Goal: Information Seeking & Learning: Learn about a topic

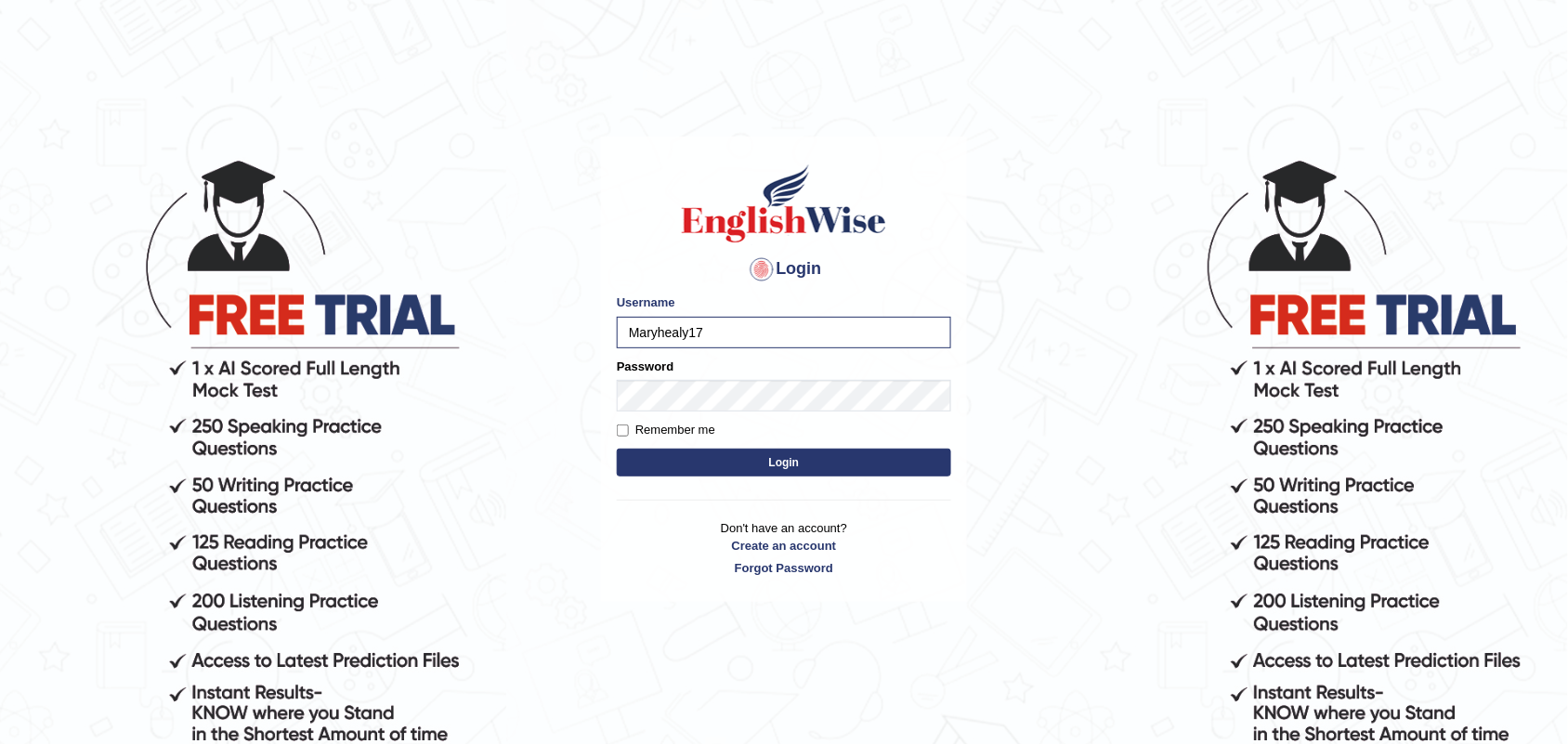
click at [617, 449] on button "Login" at bounding box center [784, 462] width 334 height 28
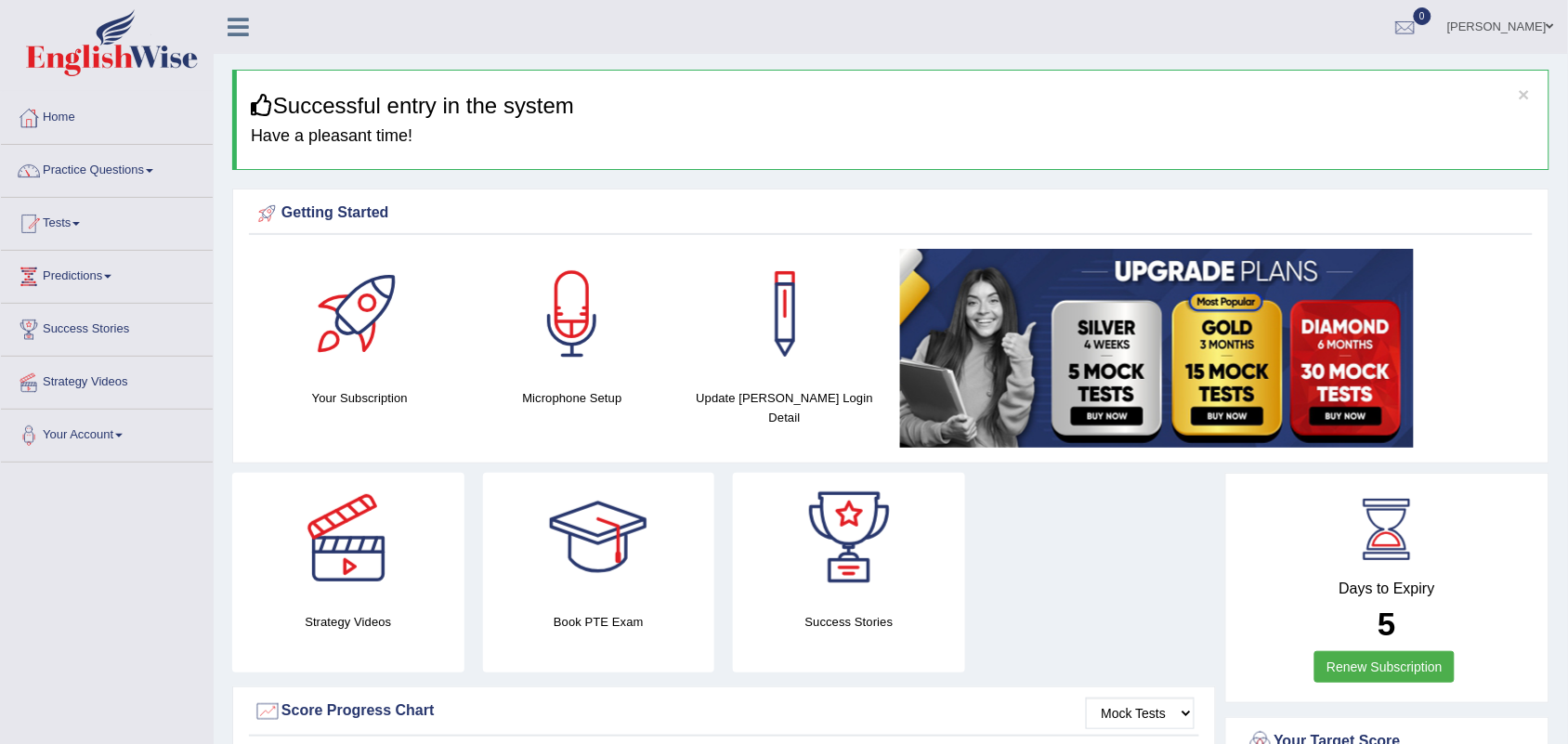
click at [144, 173] on link "Practice Questions" at bounding box center [107, 168] width 212 height 47
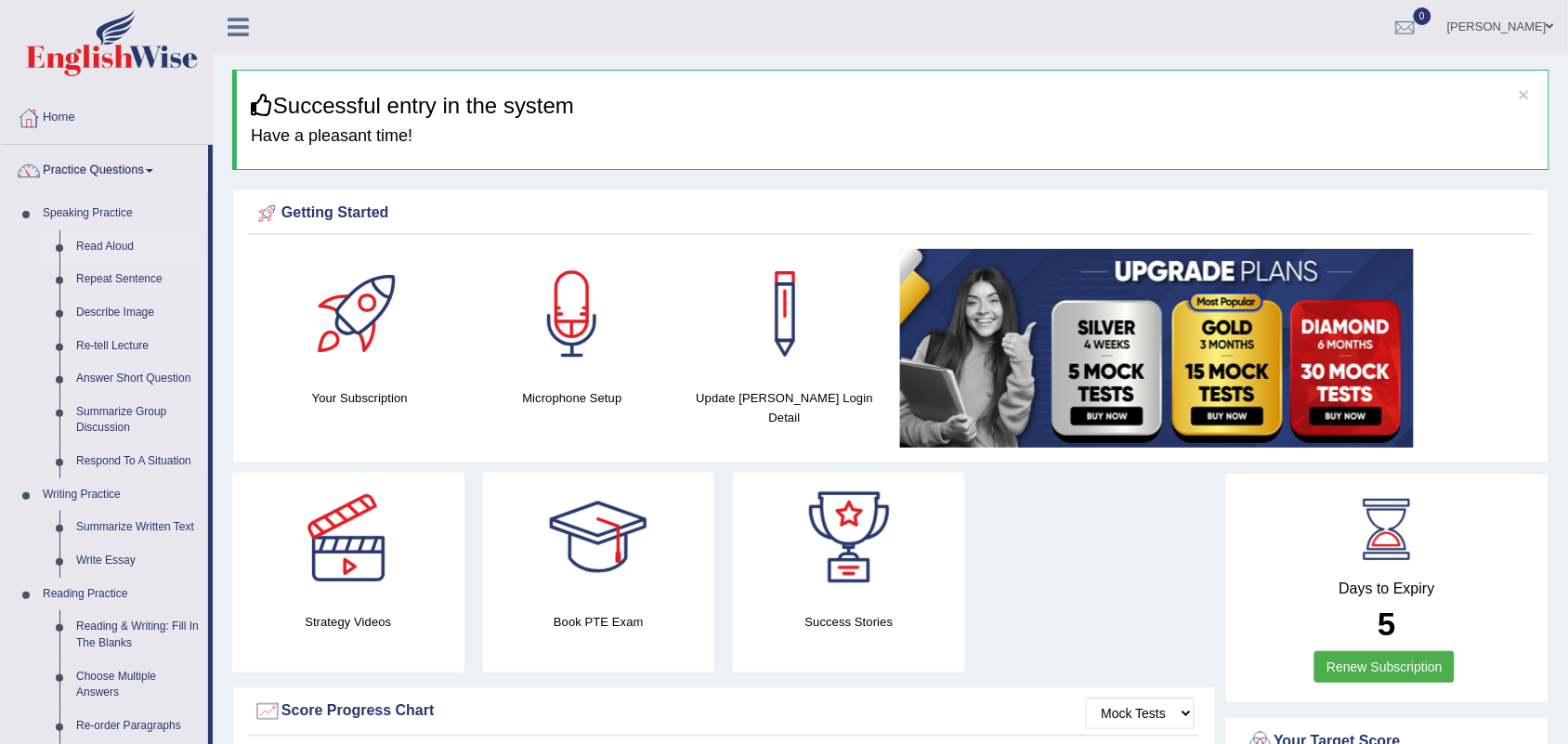
click at [115, 244] on link "Read Aloud" at bounding box center [138, 247] width 140 height 33
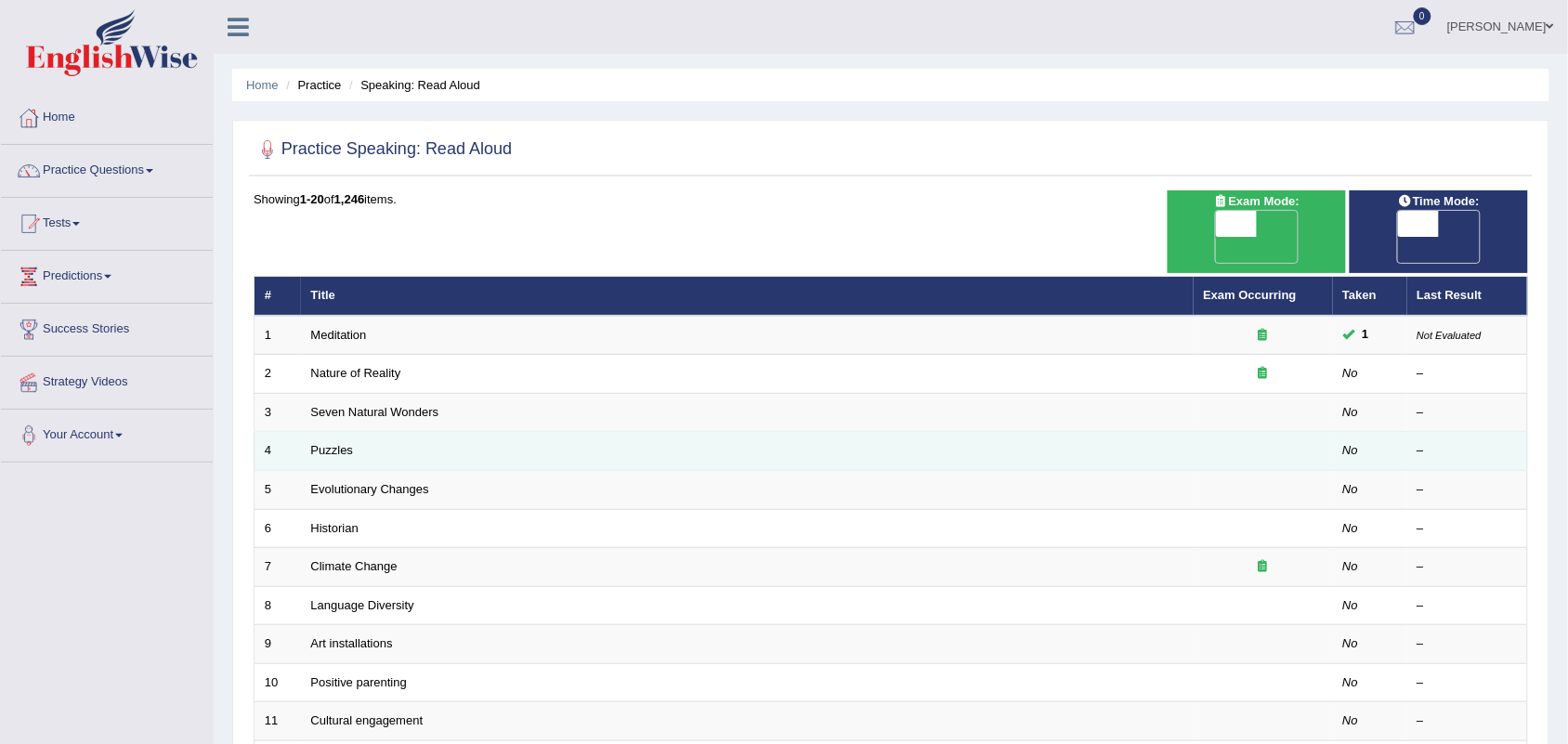
click at [327, 432] on td "Puzzles" at bounding box center [748, 452] width 893 height 39
click at [330, 443] on link "Puzzles" at bounding box center [333, 450] width 43 height 14
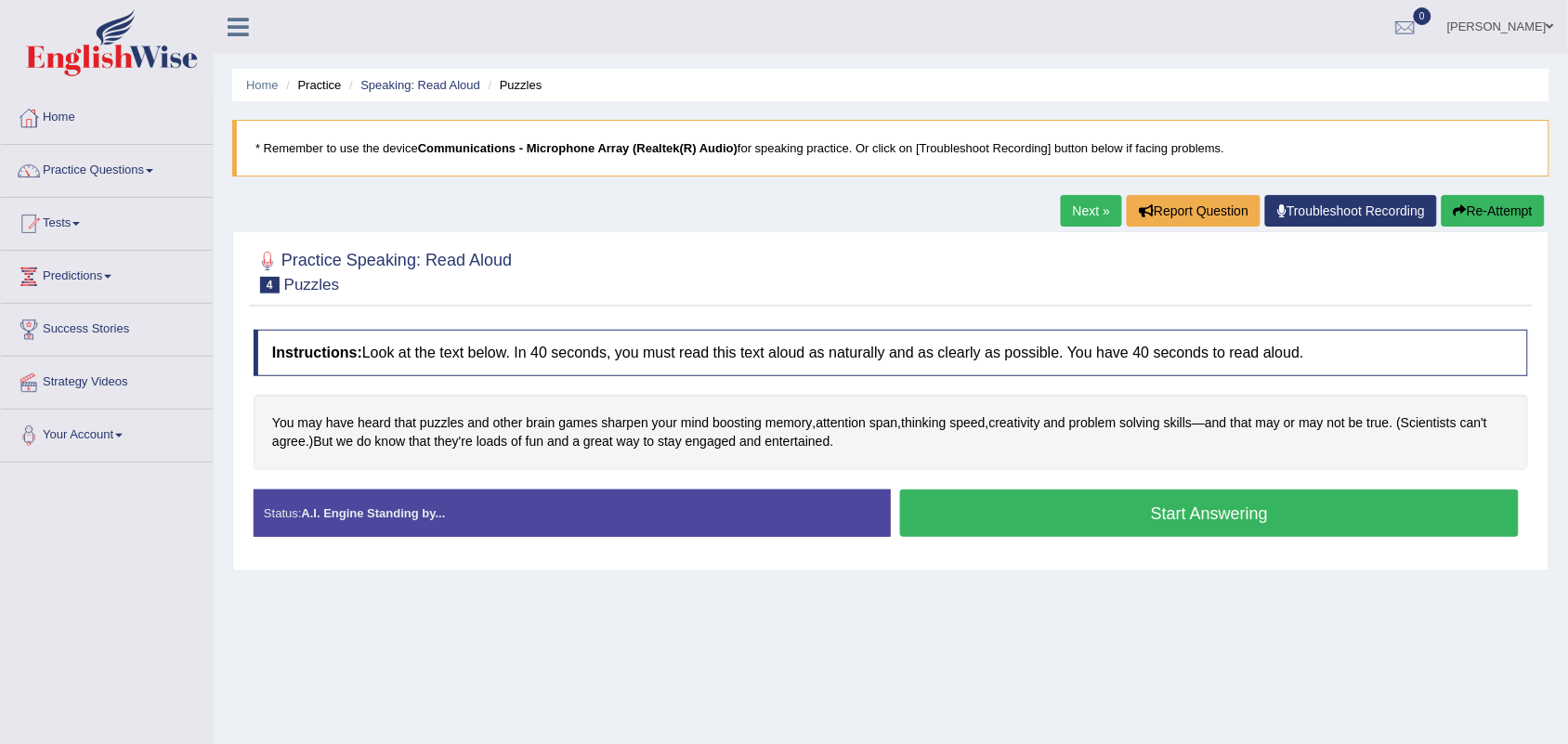
click at [1223, 508] on button "Start Answering" at bounding box center [1209, 513] width 618 height 48
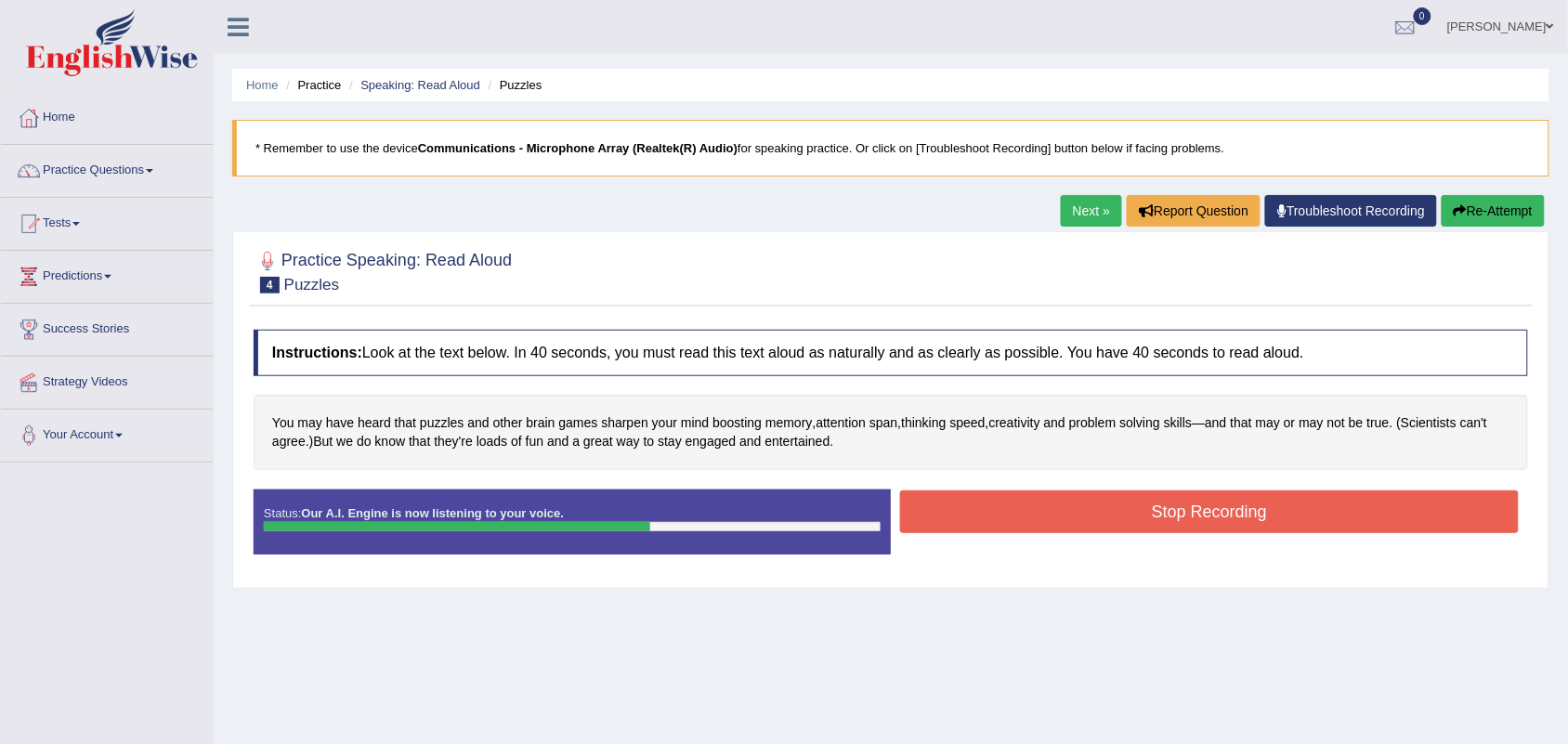
click at [1223, 508] on button "Stop Recording" at bounding box center [1209, 512] width 618 height 43
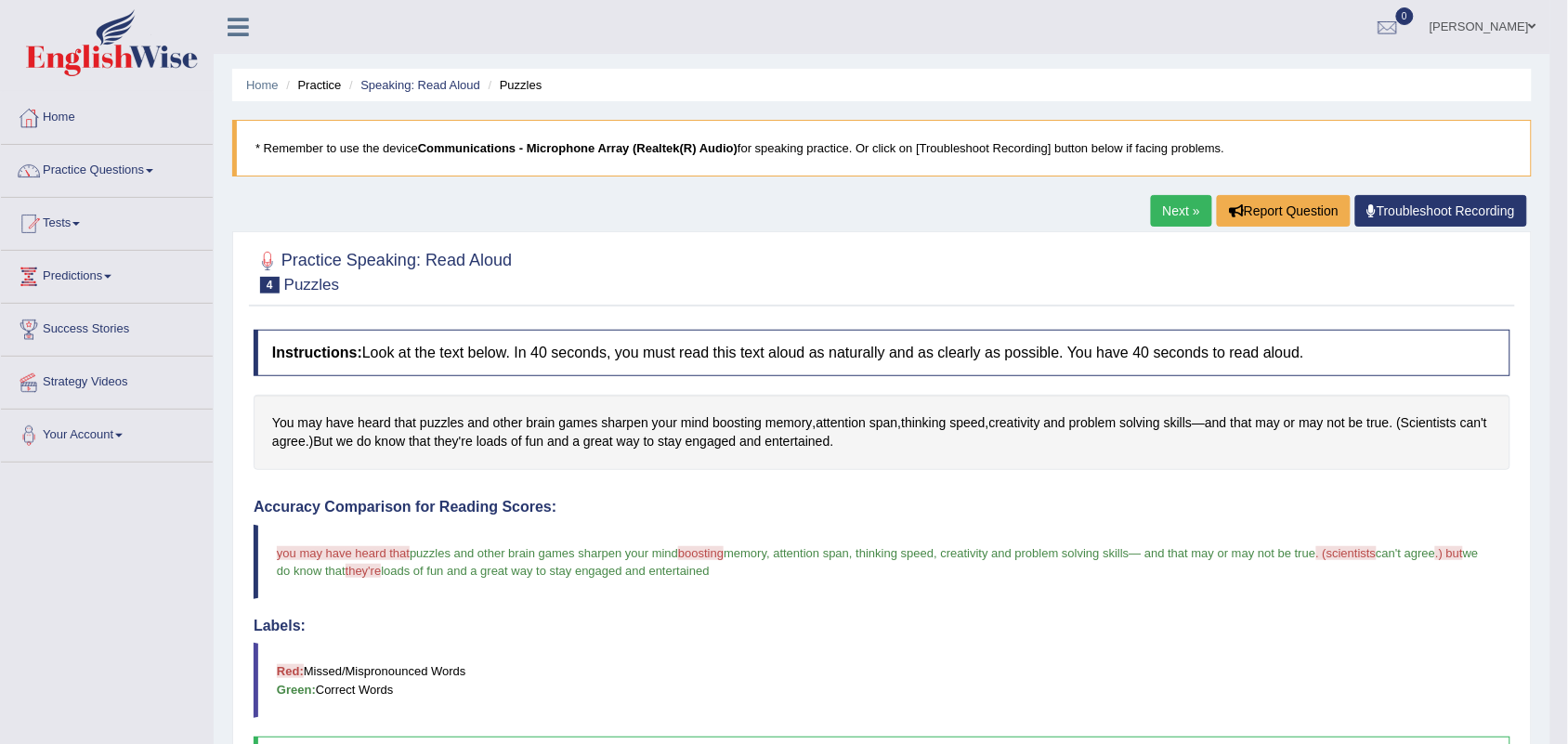
click at [1557, 266] on body "Toggle navigation Home Practice Questions Speaking Practice Read Aloud Repeat S…" at bounding box center [784, 372] width 1568 height 744
click at [1161, 205] on link "Next »" at bounding box center [1182, 211] width 61 height 32
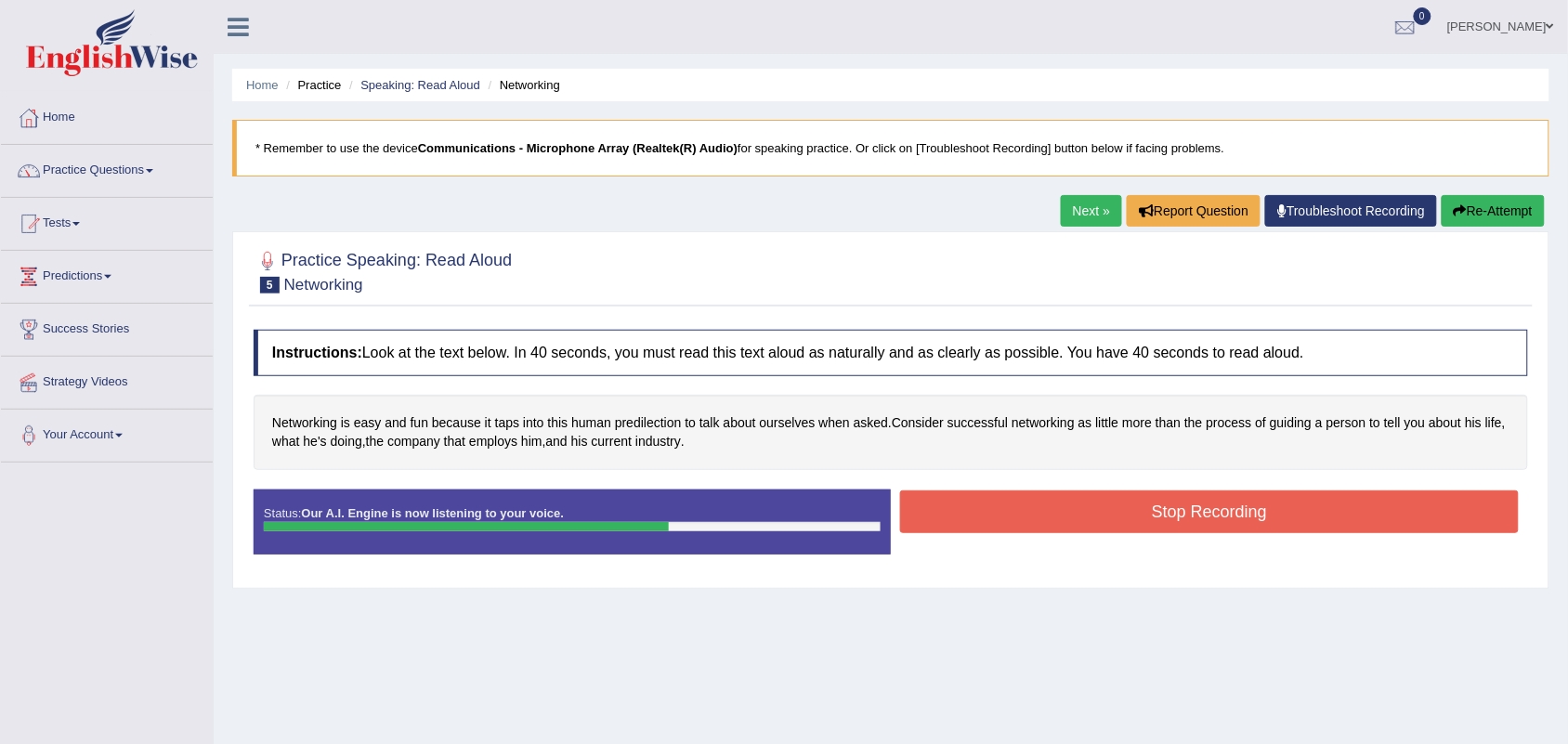
click at [1259, 507] on button "Stop Recording" at bounding box center [1209, 512] width 618 height 43
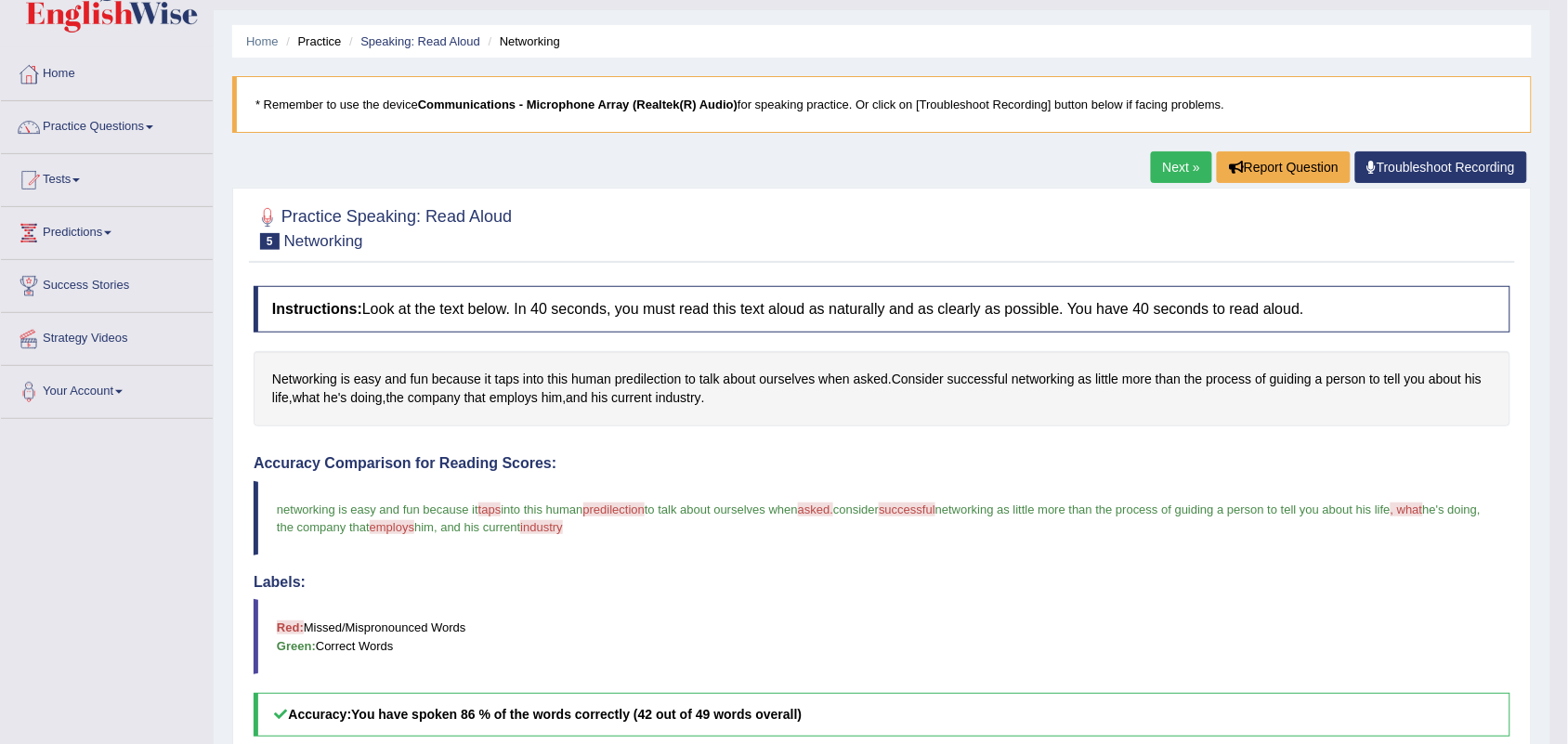
scroll to position [20, 0]
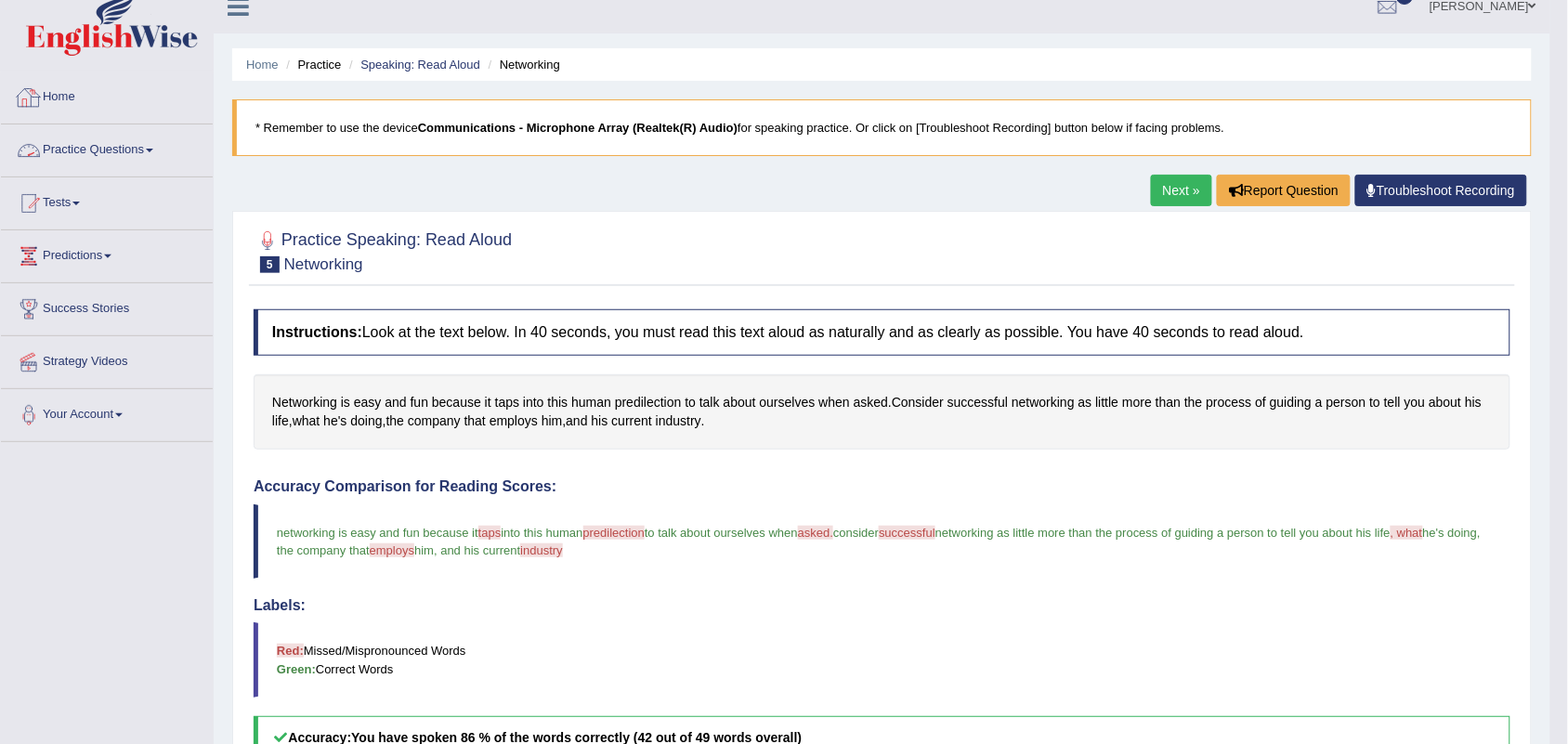
click at [72, 140] on link "Practice Questions" at bounding box center [107, 148] width 212 height 47
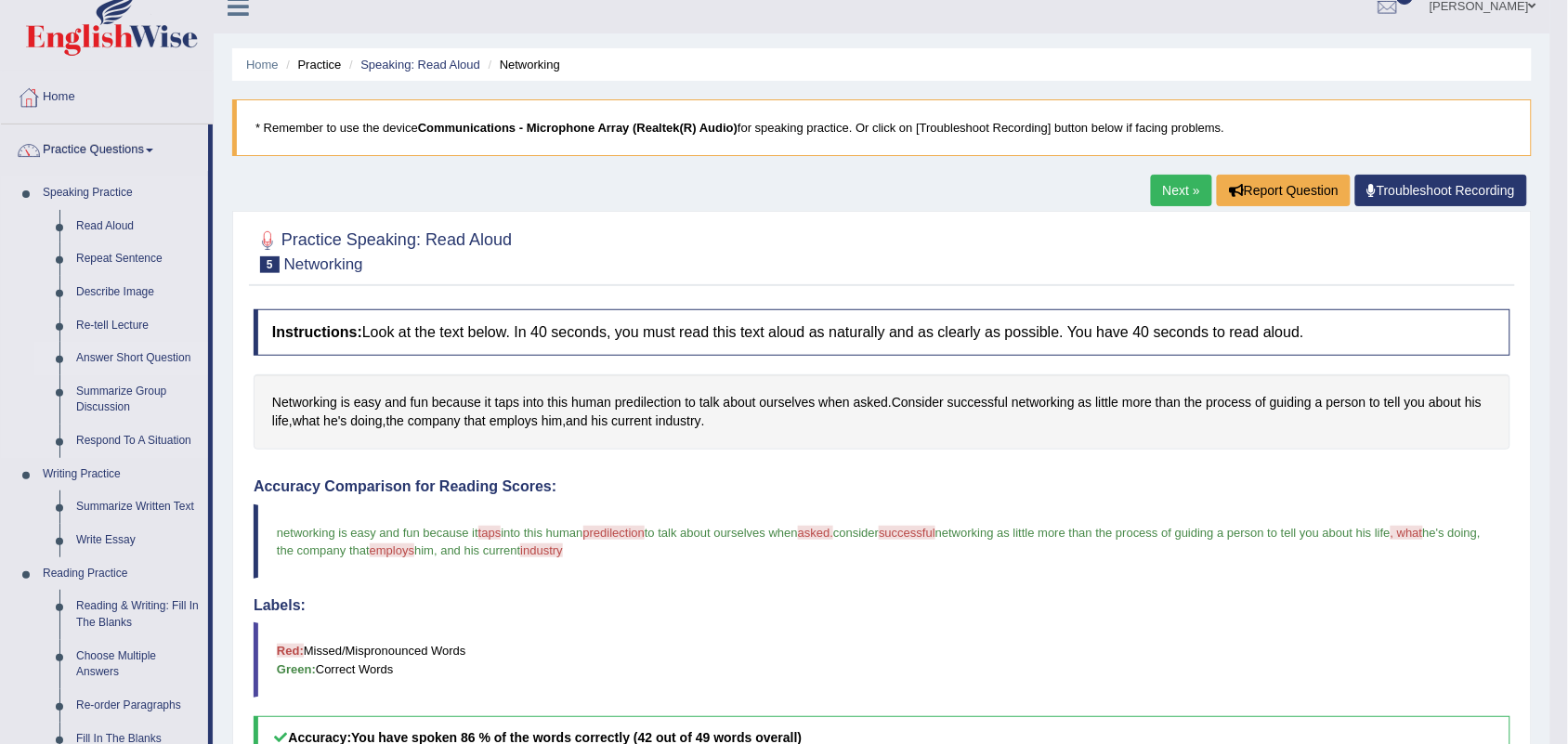
click at [105, 350] on link "Answer Short Question" at bounding box center [138, 358] width 140 height 33
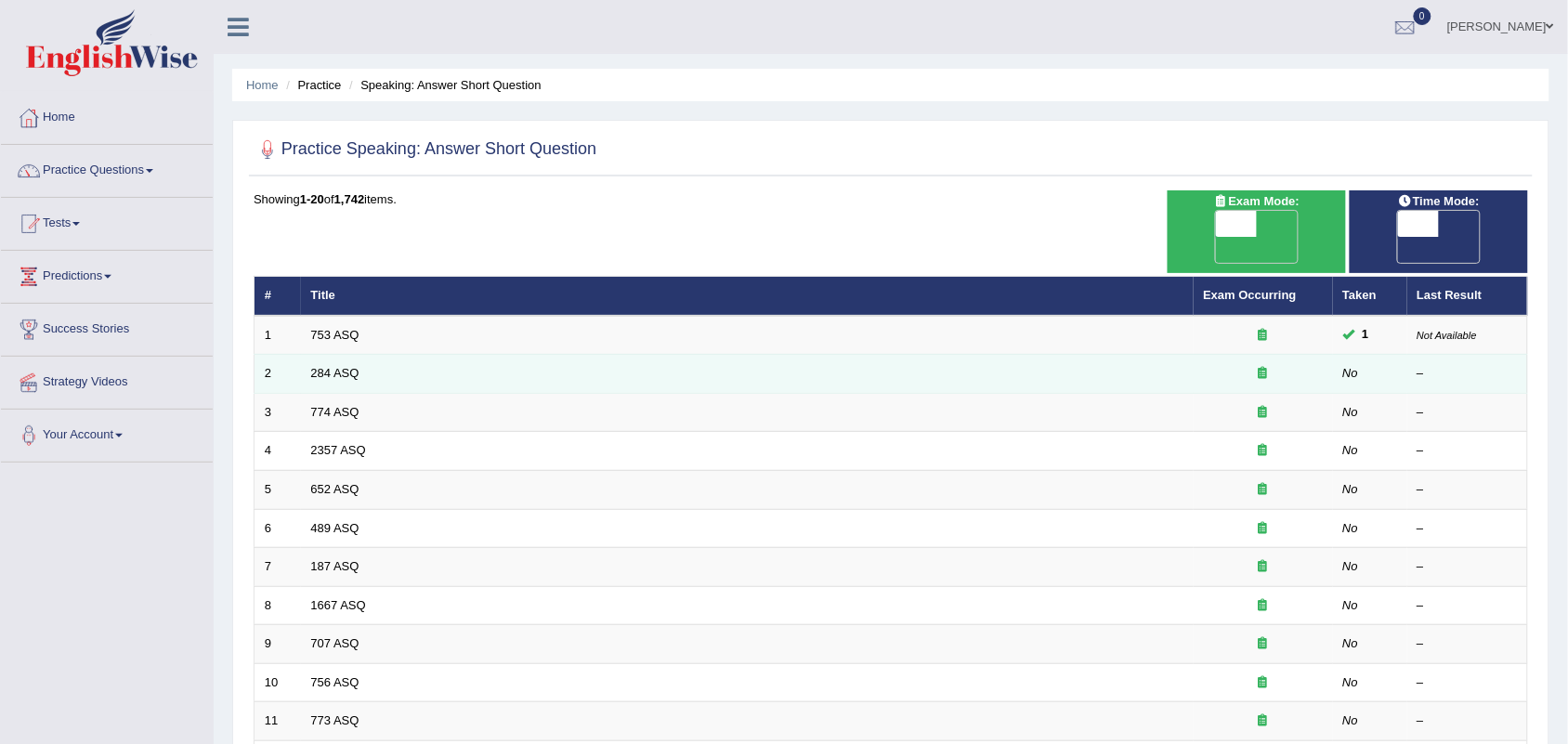
click at [325, 355] on td "284 ASQ" at bounding box center [748, 375] width 893 height 39
click at [327, 366] on link "284 ASQ" at bounding box center [336, 373] width 49 height 14
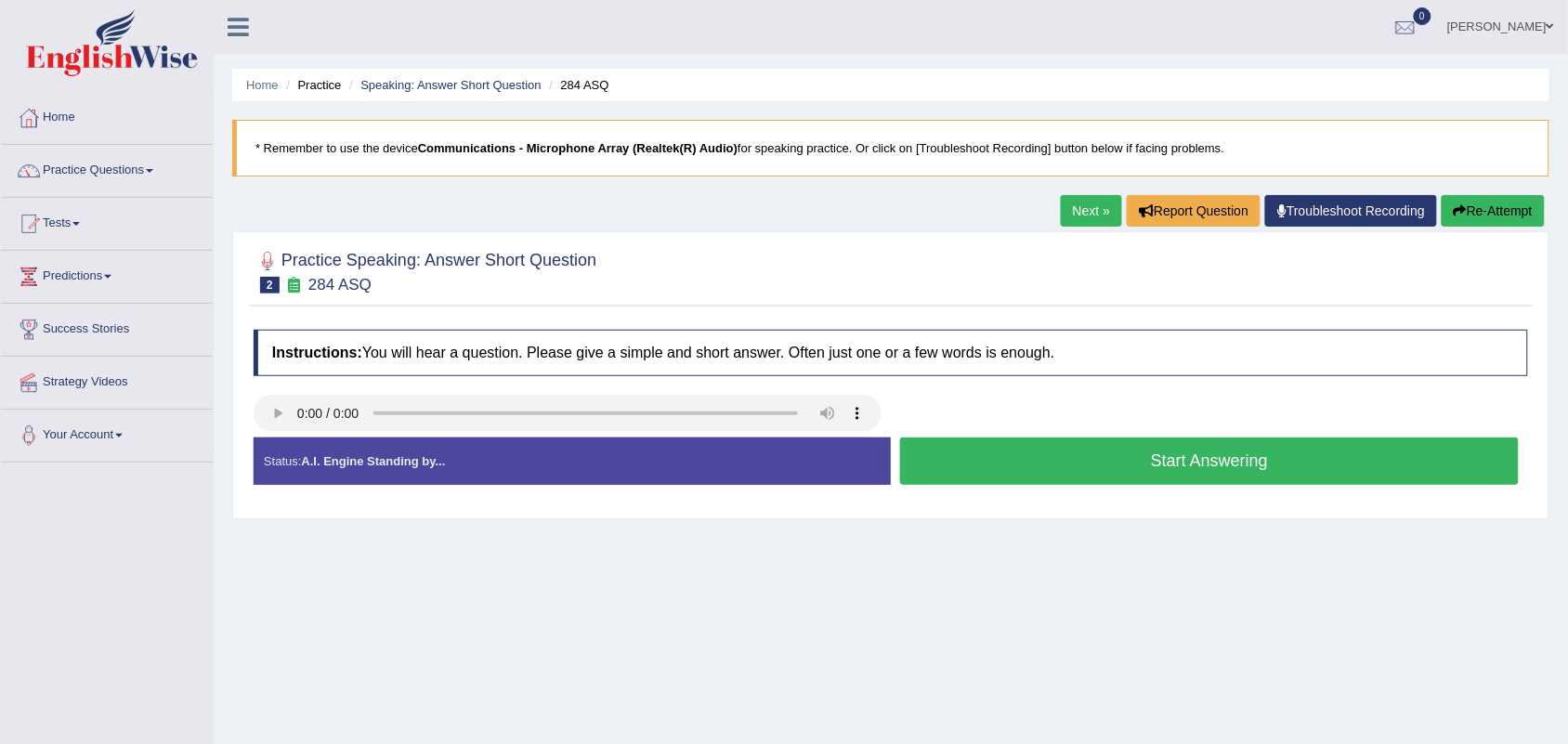
click at [992, 448] on button "Start Answering" at bounding box center [1209, 461] width 618 height 48
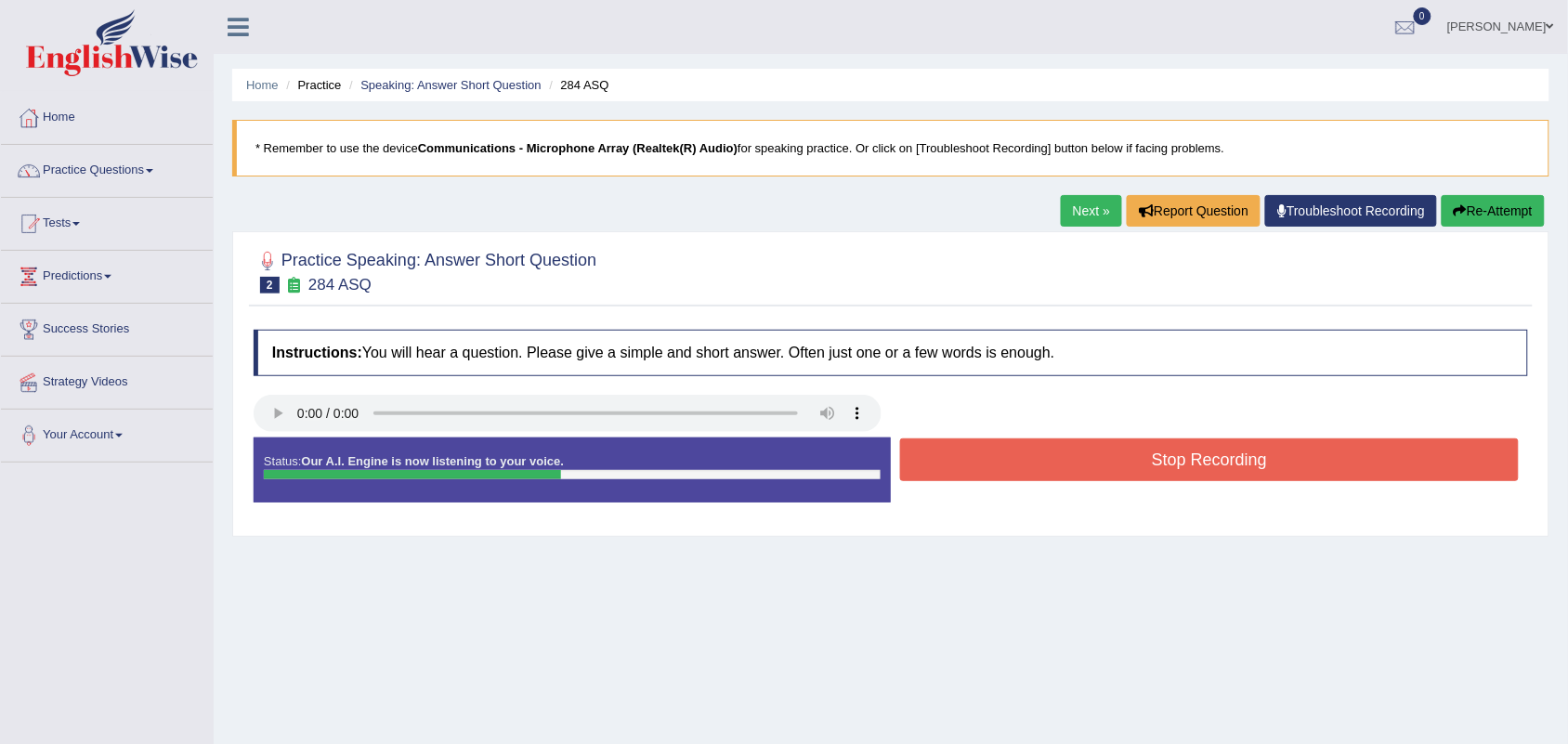
click at [992, 448] on button "Stop Recording" at bounding box center [1209, 460] width 618 height 43
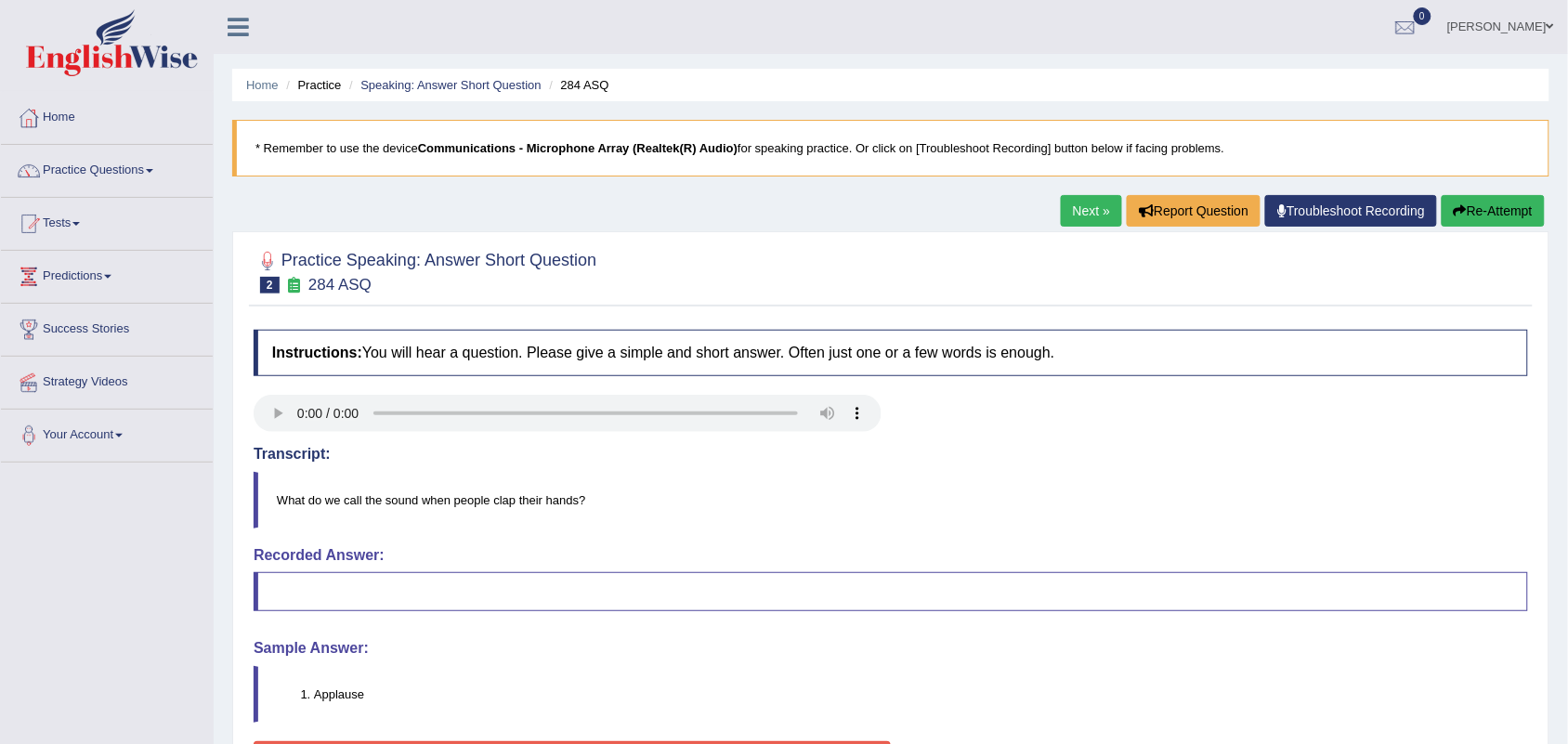
click at [1076, 210] on link "Next »" at bounding box center [1091, 211] width 61 height 32
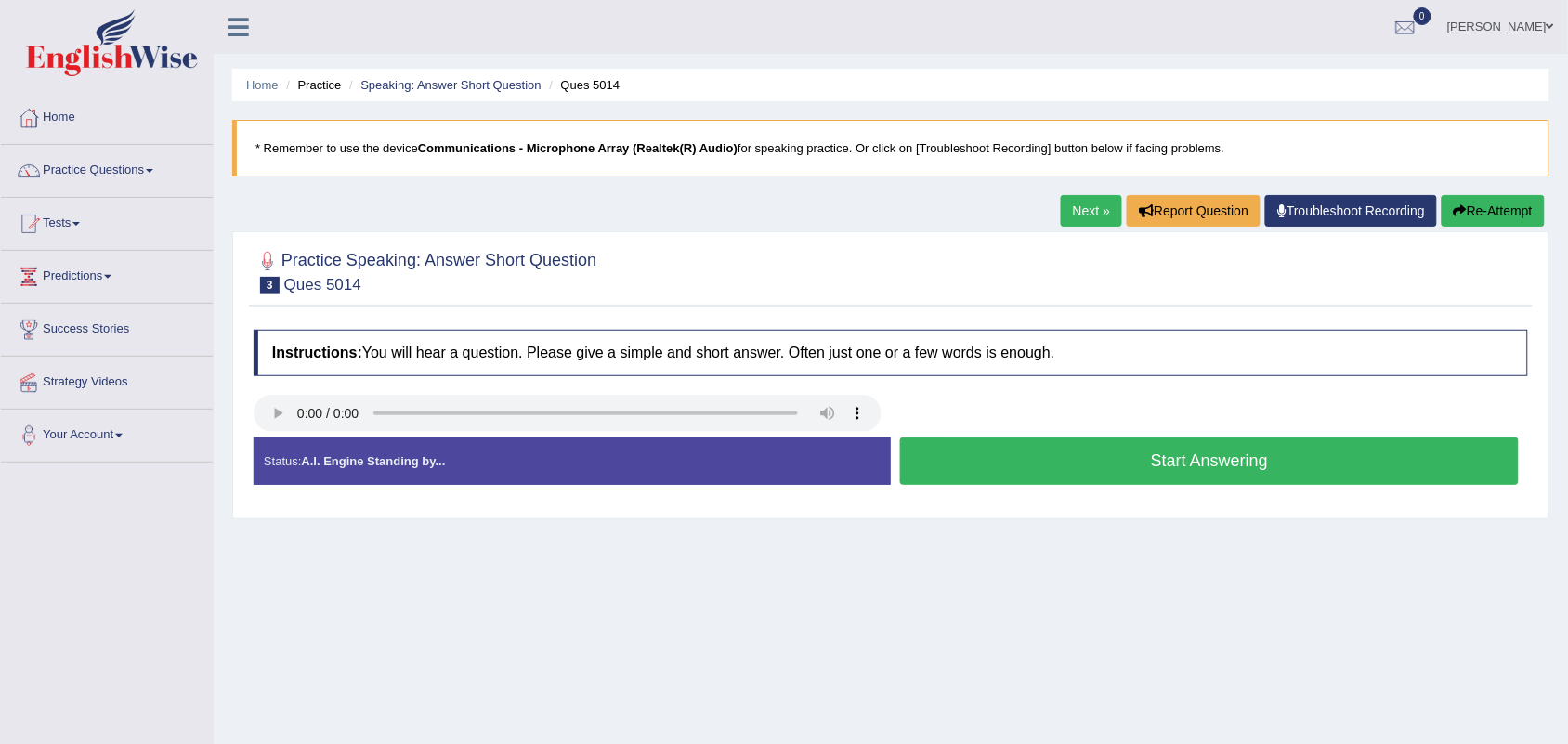
click at [1140, 480] on button "Start Answering" at bounding box center [1209, 461] width 618 height 48
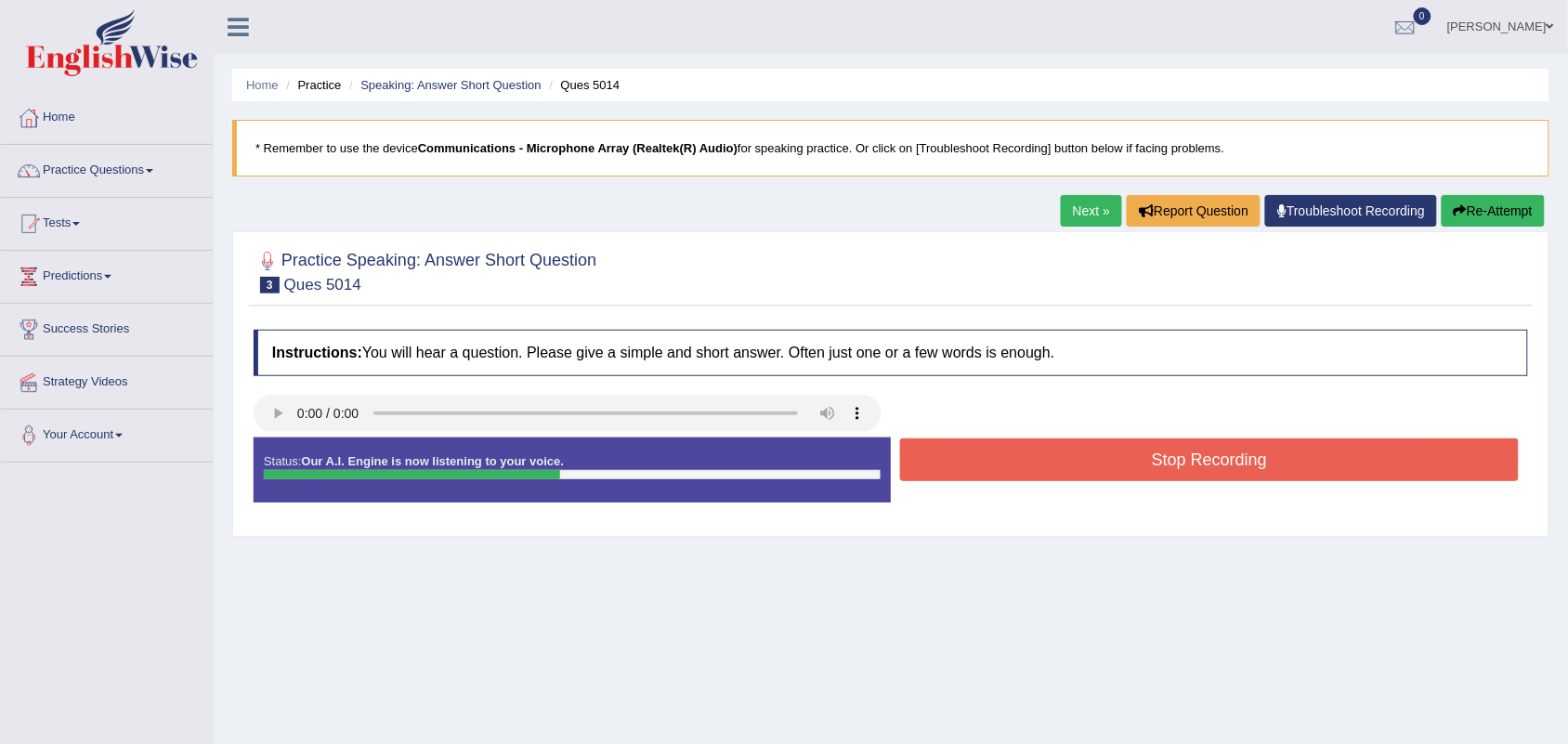
click at [1140, 480] on button "Stop Recording" at bounding box center [1209, 460] width 618 height 43
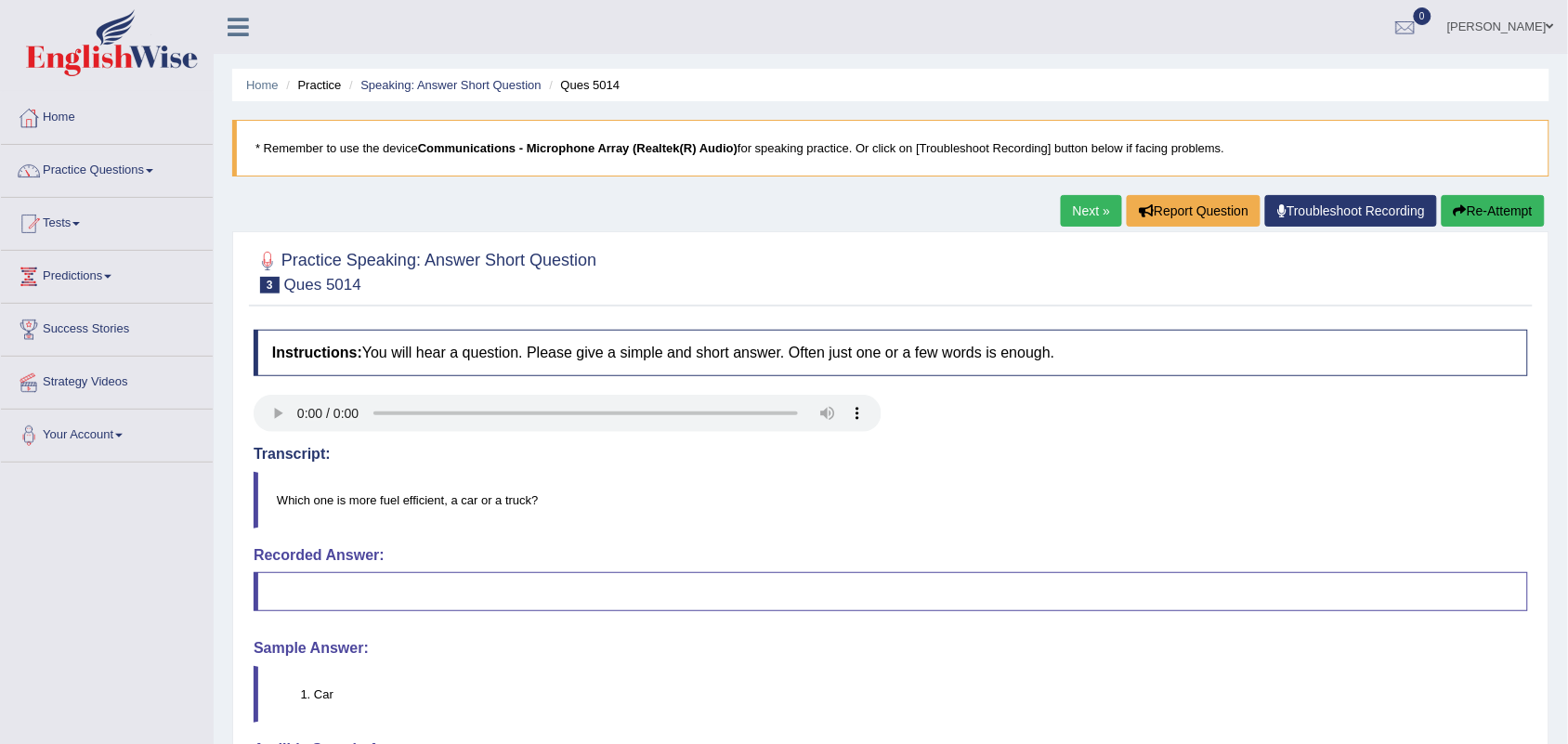
click at [1083, 203] on link "Next »" at bounding box center [1091, 211] width 61 height 32
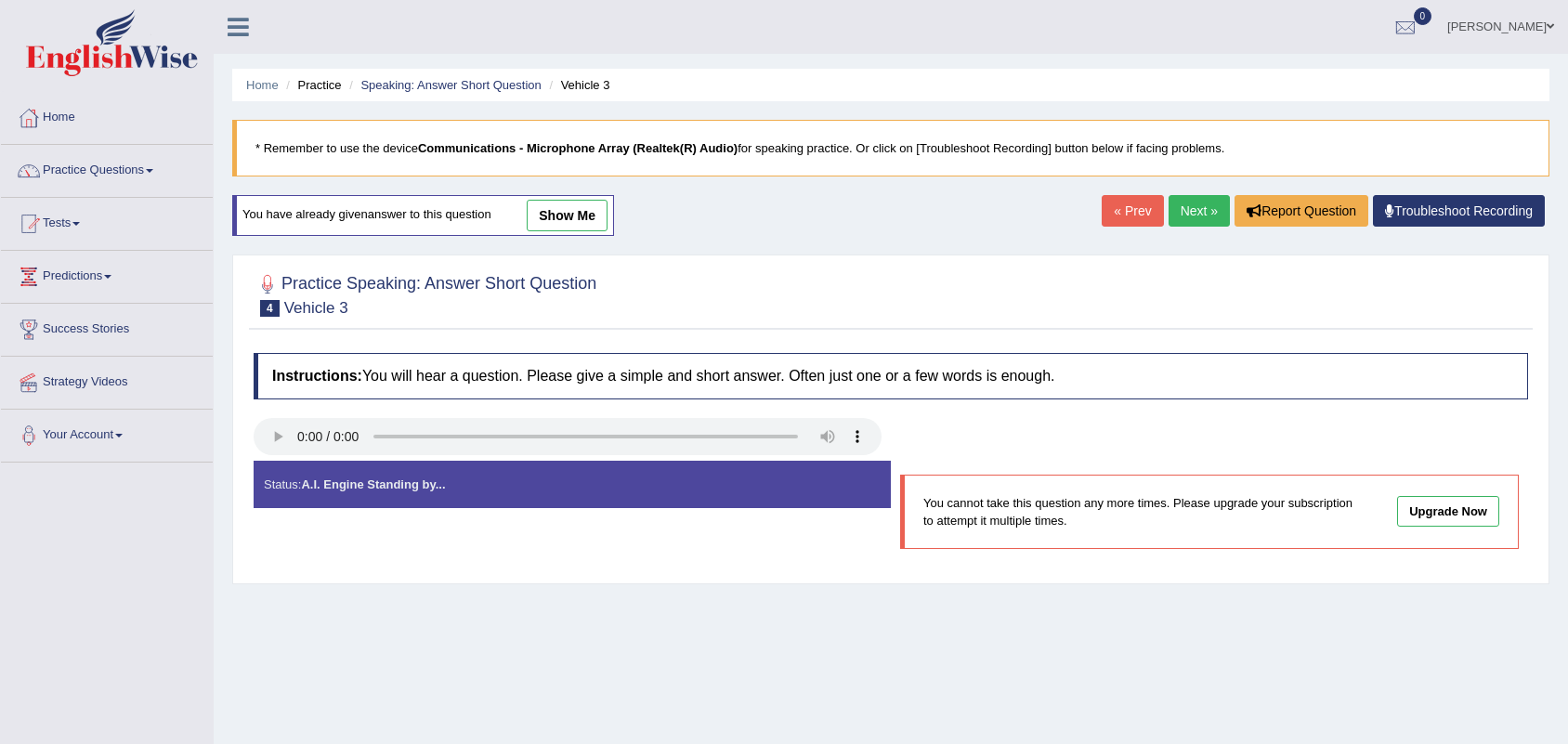
click at [1200, 212] on link "Next »" at bounding box center [1199, 211] width 61 height 32
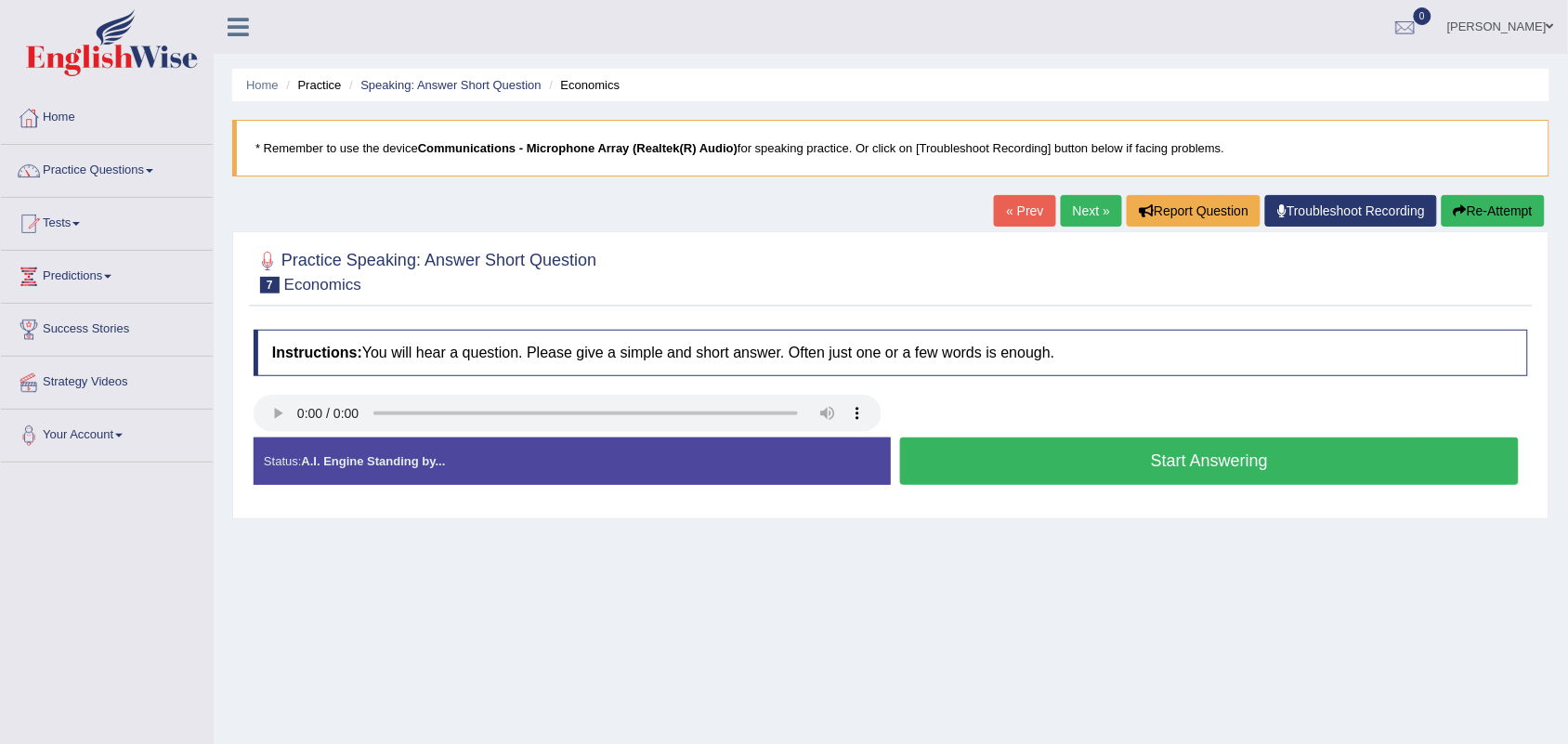
click at [961, 469] on button "Start Answering" at bounding box center [1209, 461] width 618 height 48
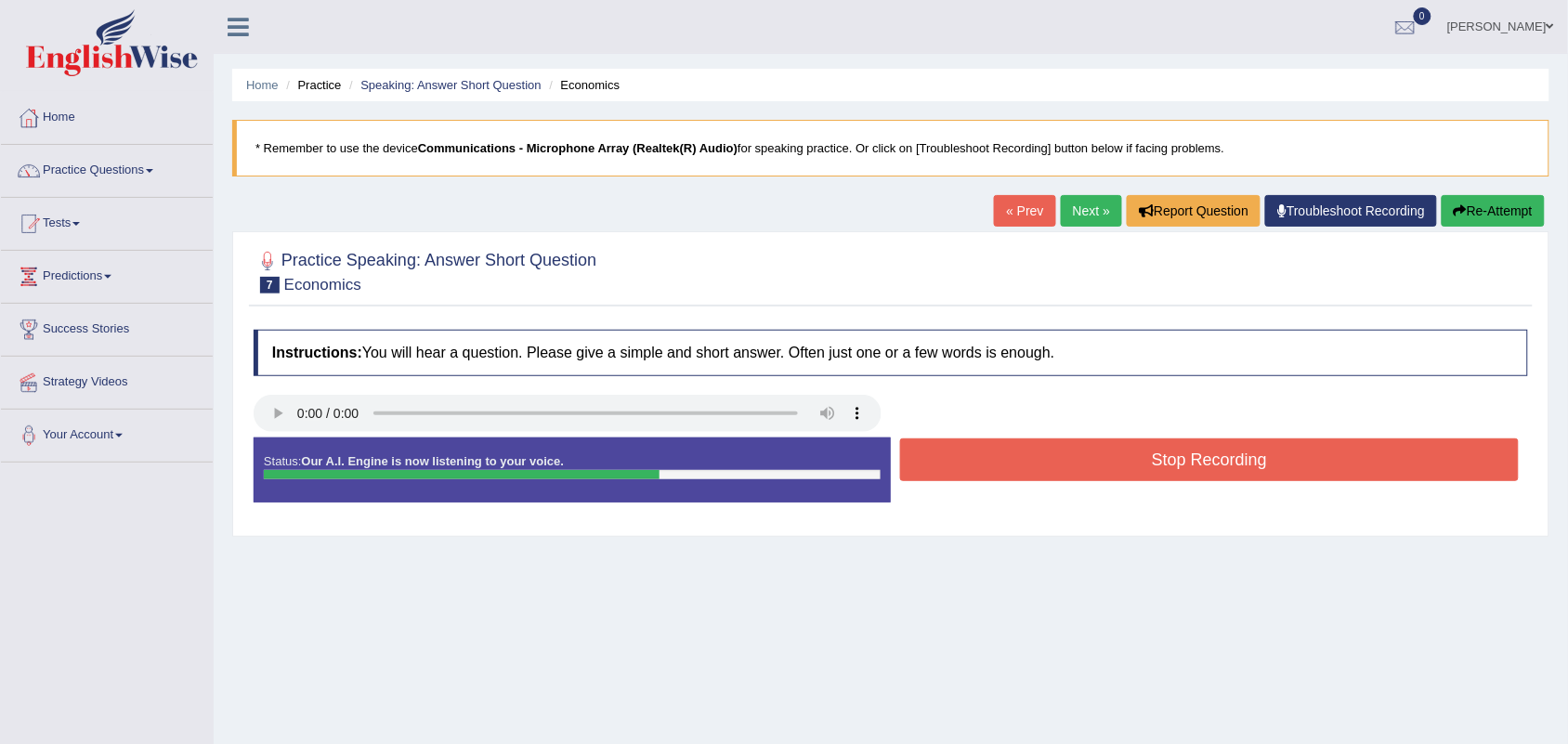
click at [961, 469] on button "Stop Recording" at bounding box center [1209, 460] width 618 height 43
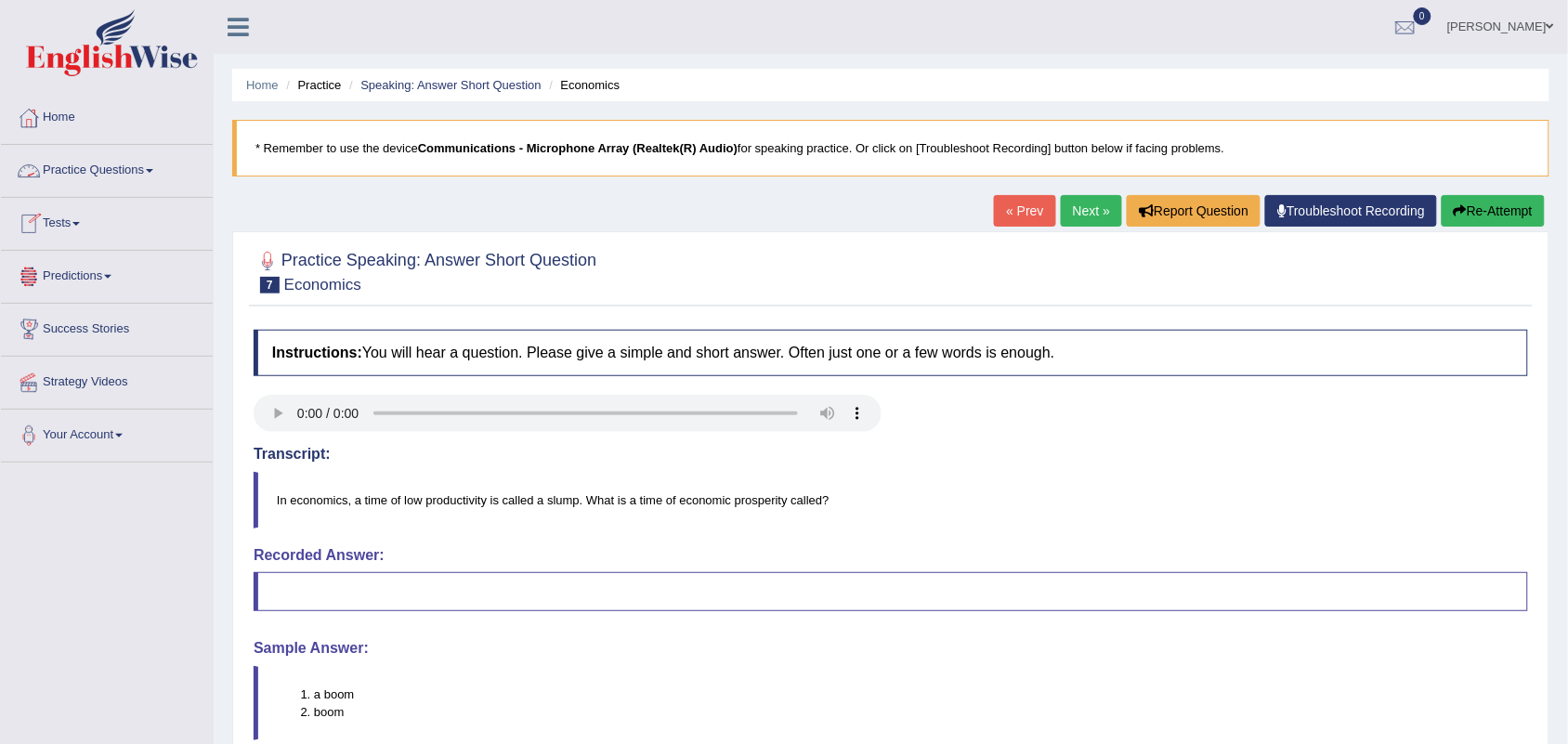
click at [117, 167] on link "Practice Questions" at bounding box center [107, 168] width 212 height 47
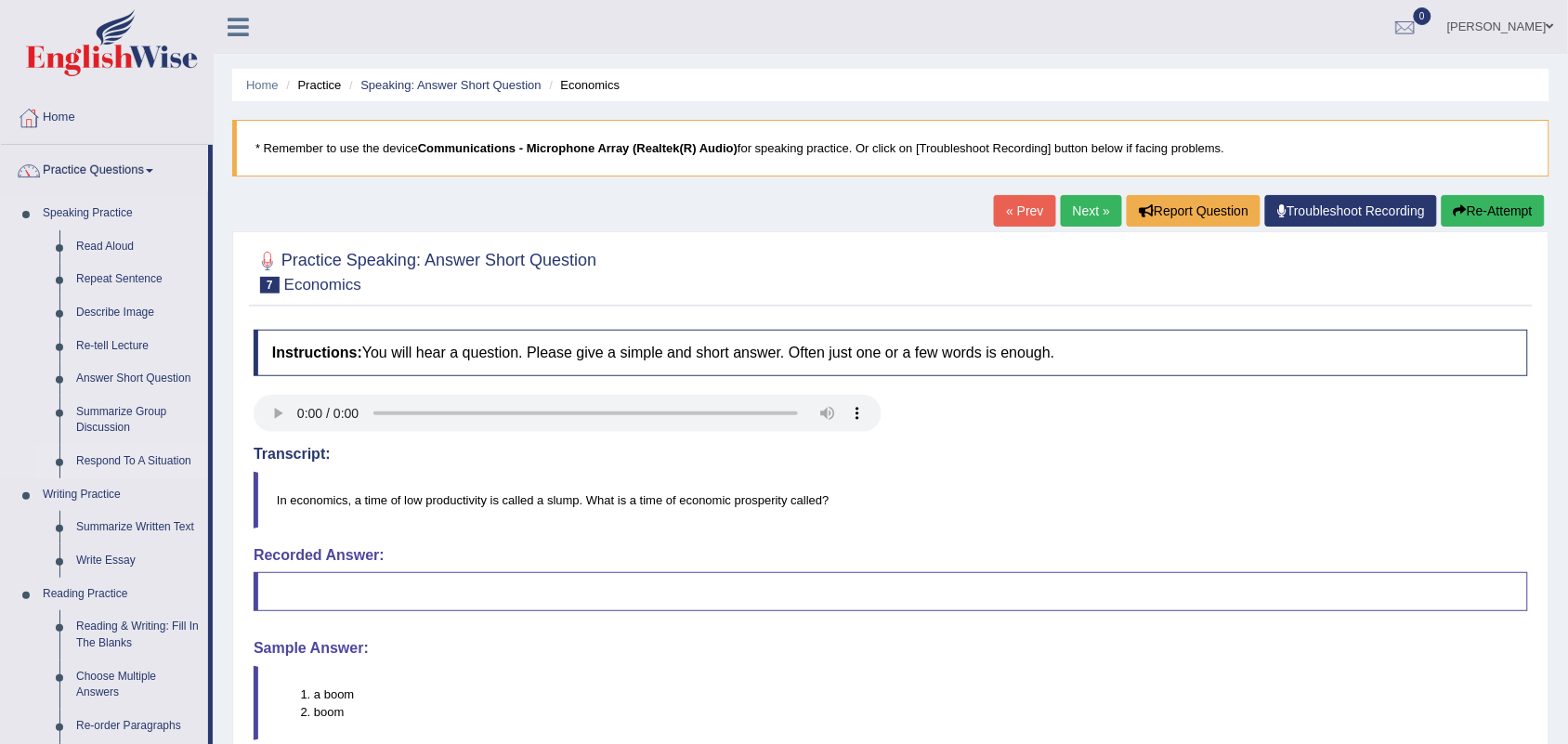
click at [130, 453] on link "Respond To A Situation" at bounding box center [138, 461] width 140 height 33
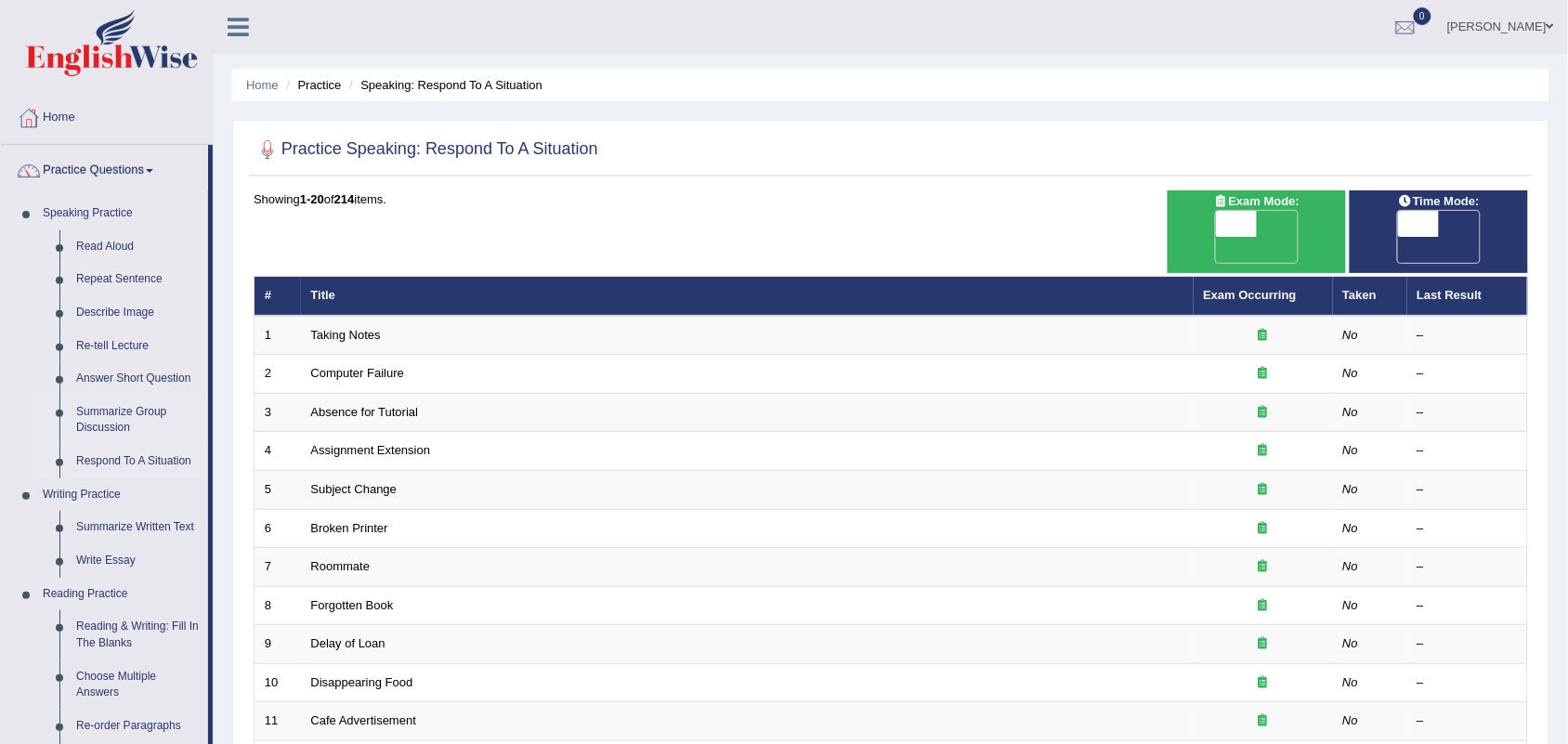
click at [121, 416] on link "Summarize Group Discussion" at bounding box center [138, 421] width 140 height 50
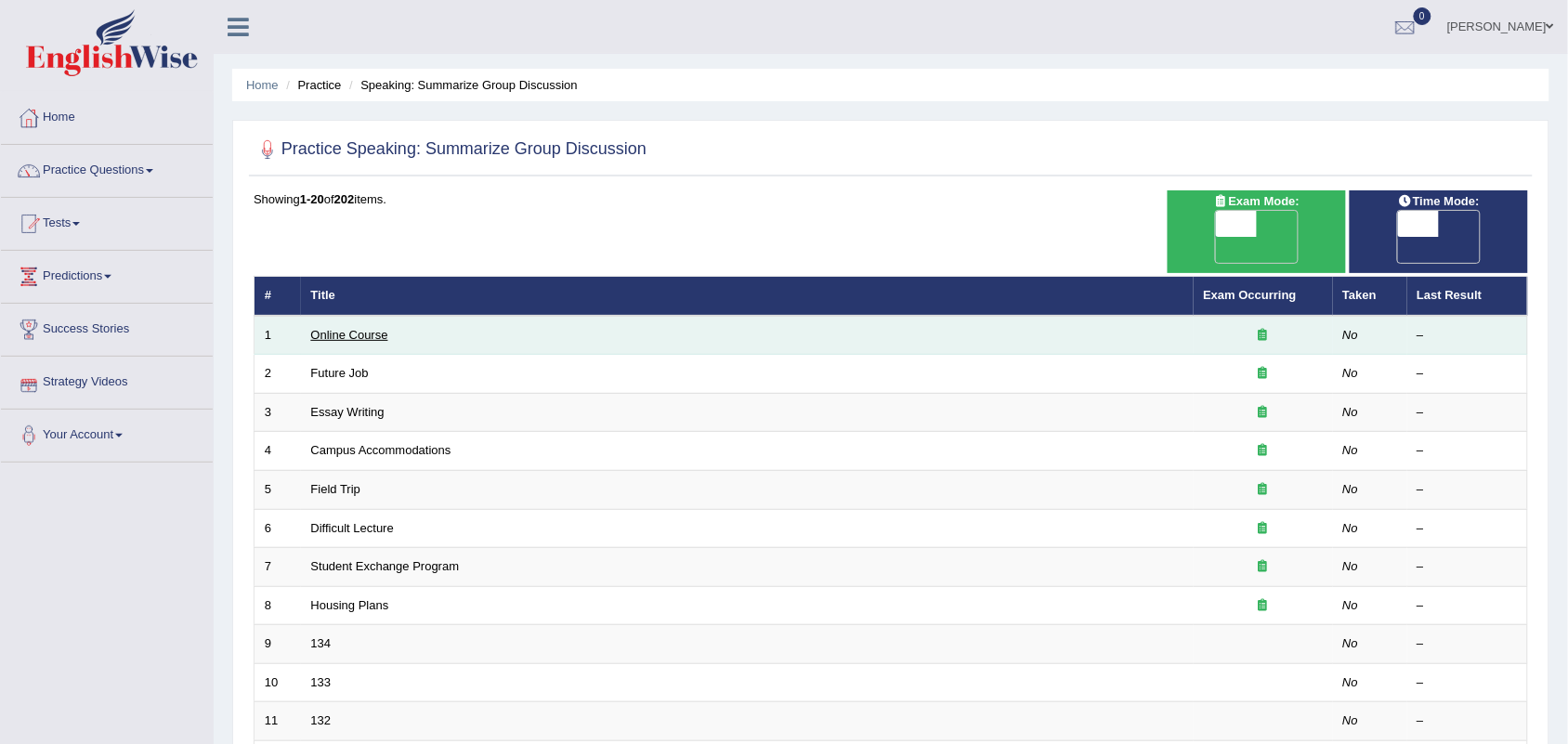
click at [344, 328] on link "Online Course" at bounding box center [350, 335] width 77 height 14
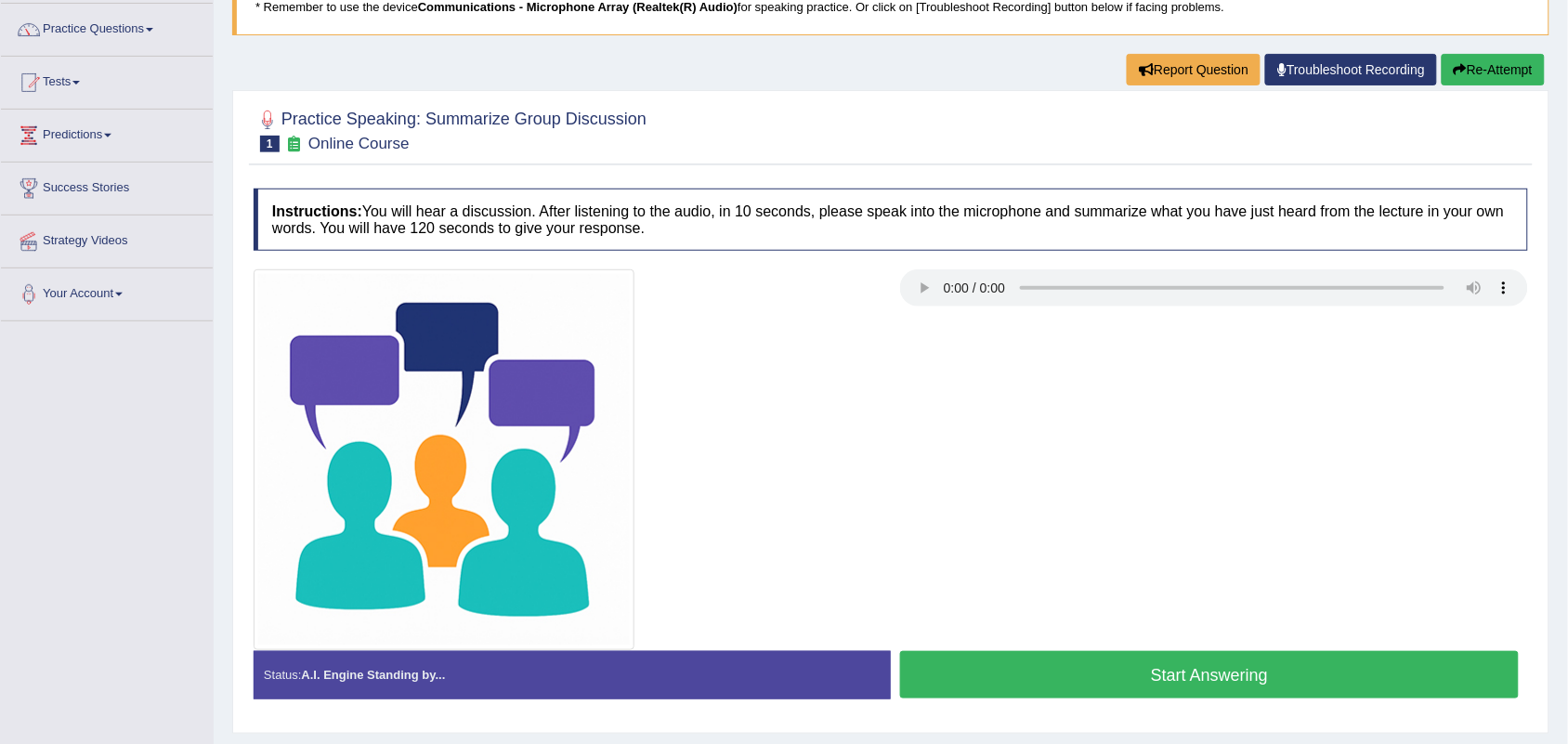
scroll to position [150, 0]
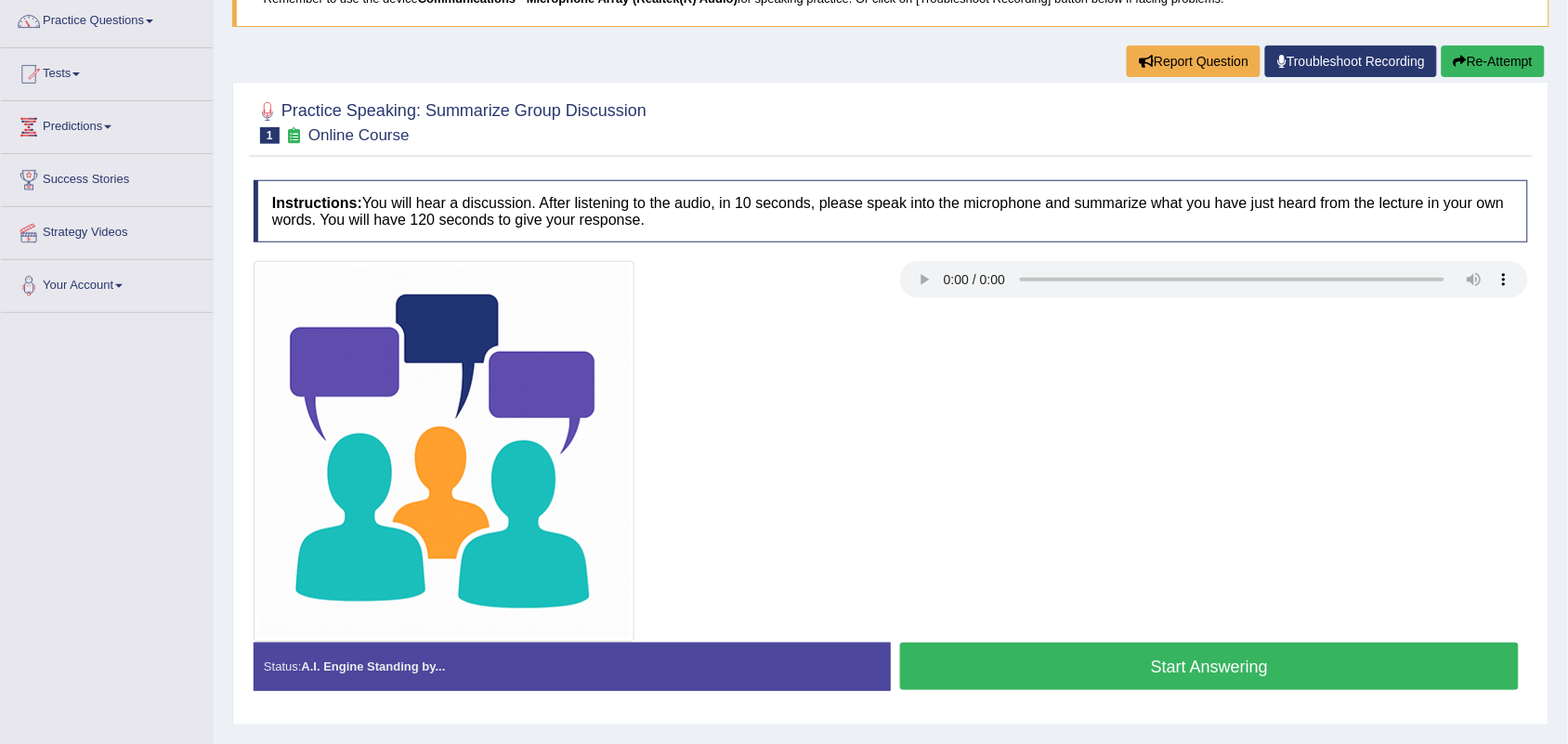
click at [1130, 666] on button "Start Answering" at bounding box center [1209, 666] width 618 height 48
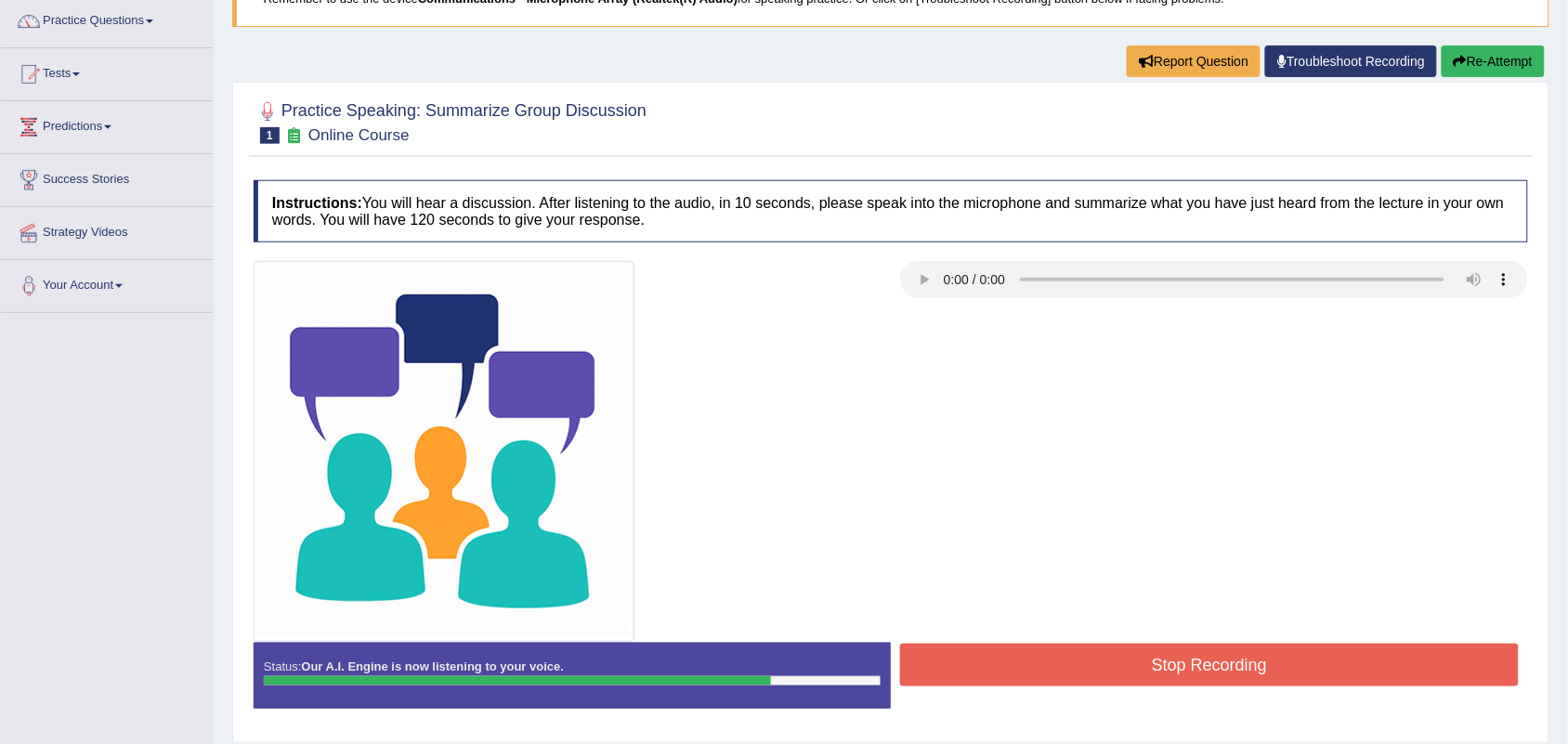
click at [1130, 666] on button "Stop Recording" at bounding box center [1209, 665] width 618 height 43
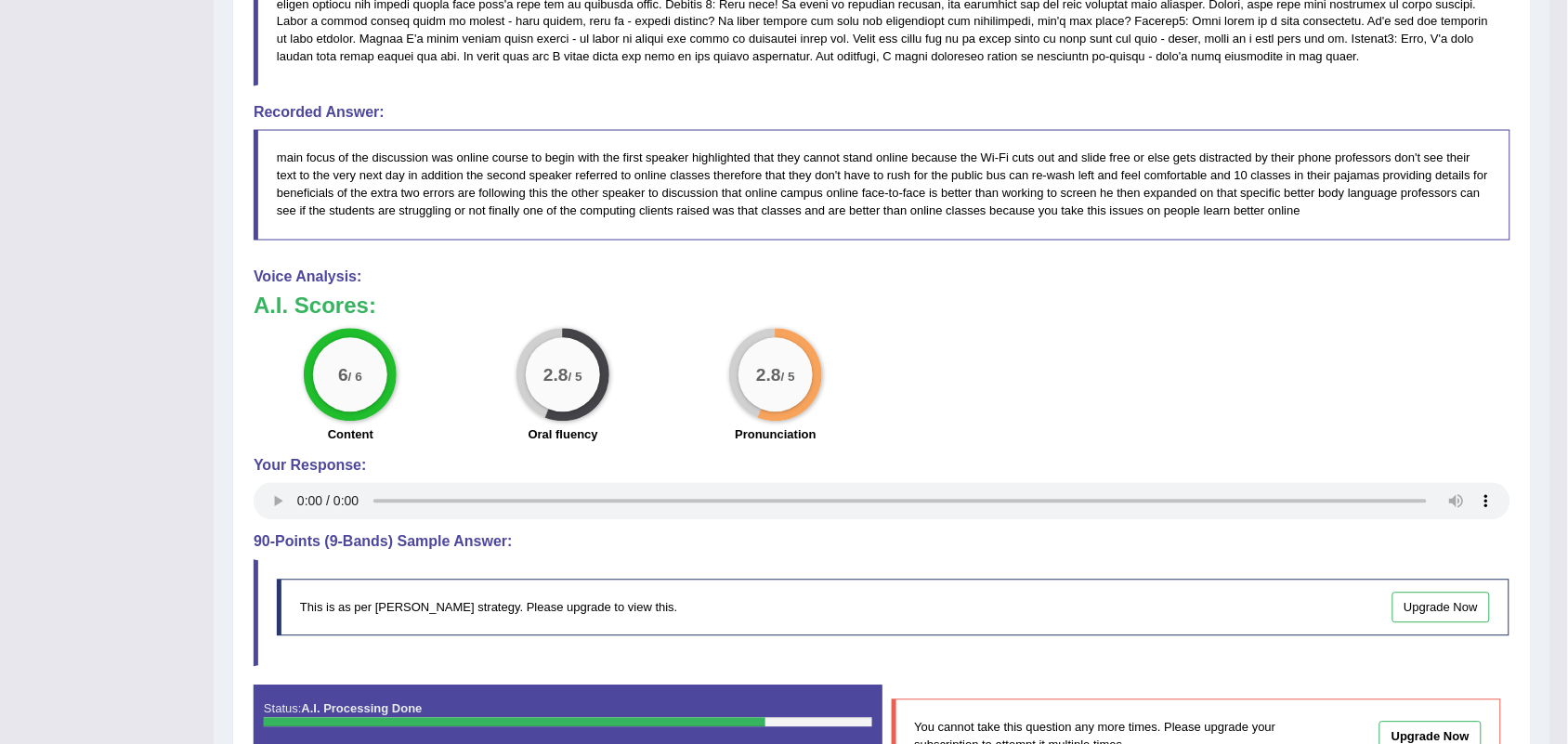
scroll to position [1032, 0]
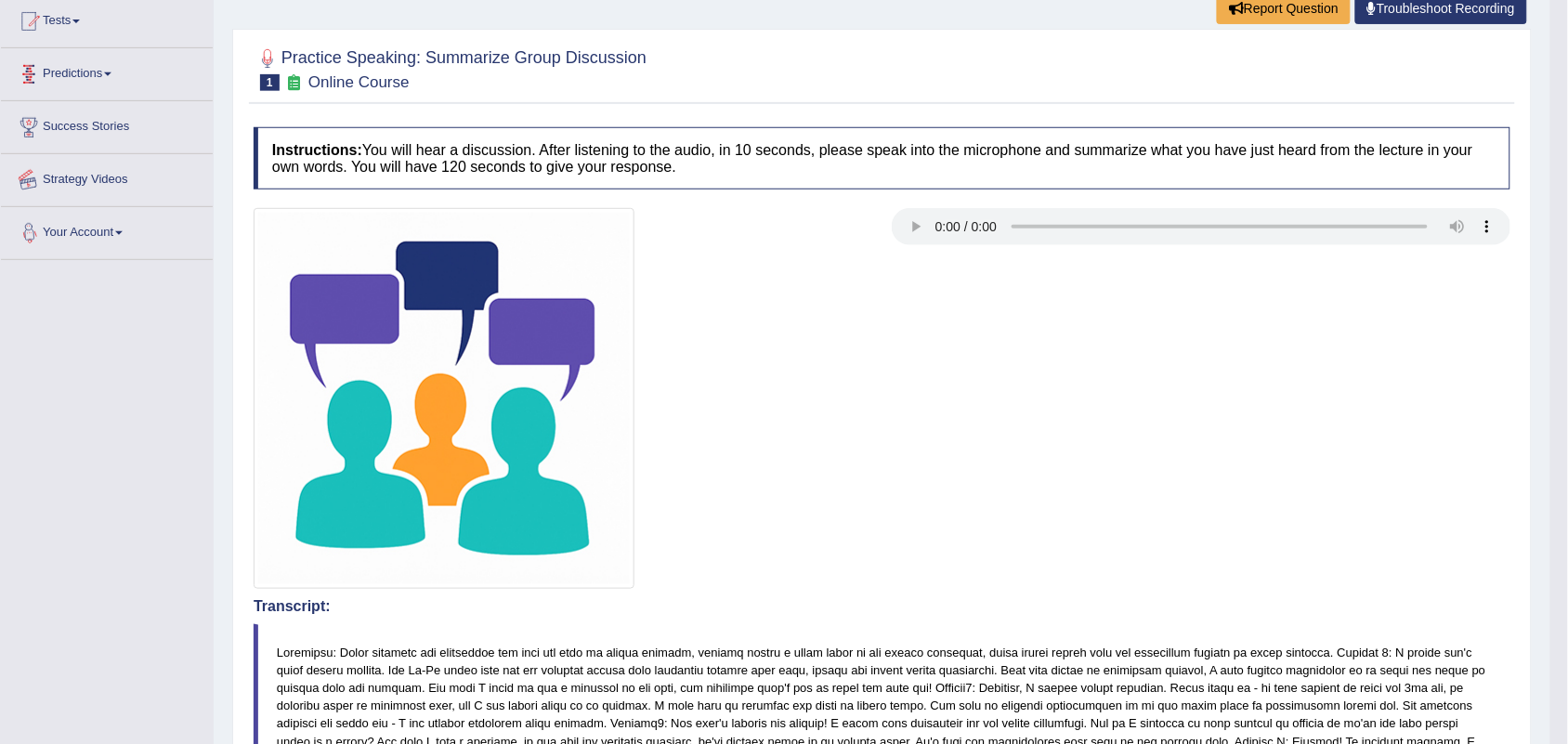
scroll to position [0, 0]
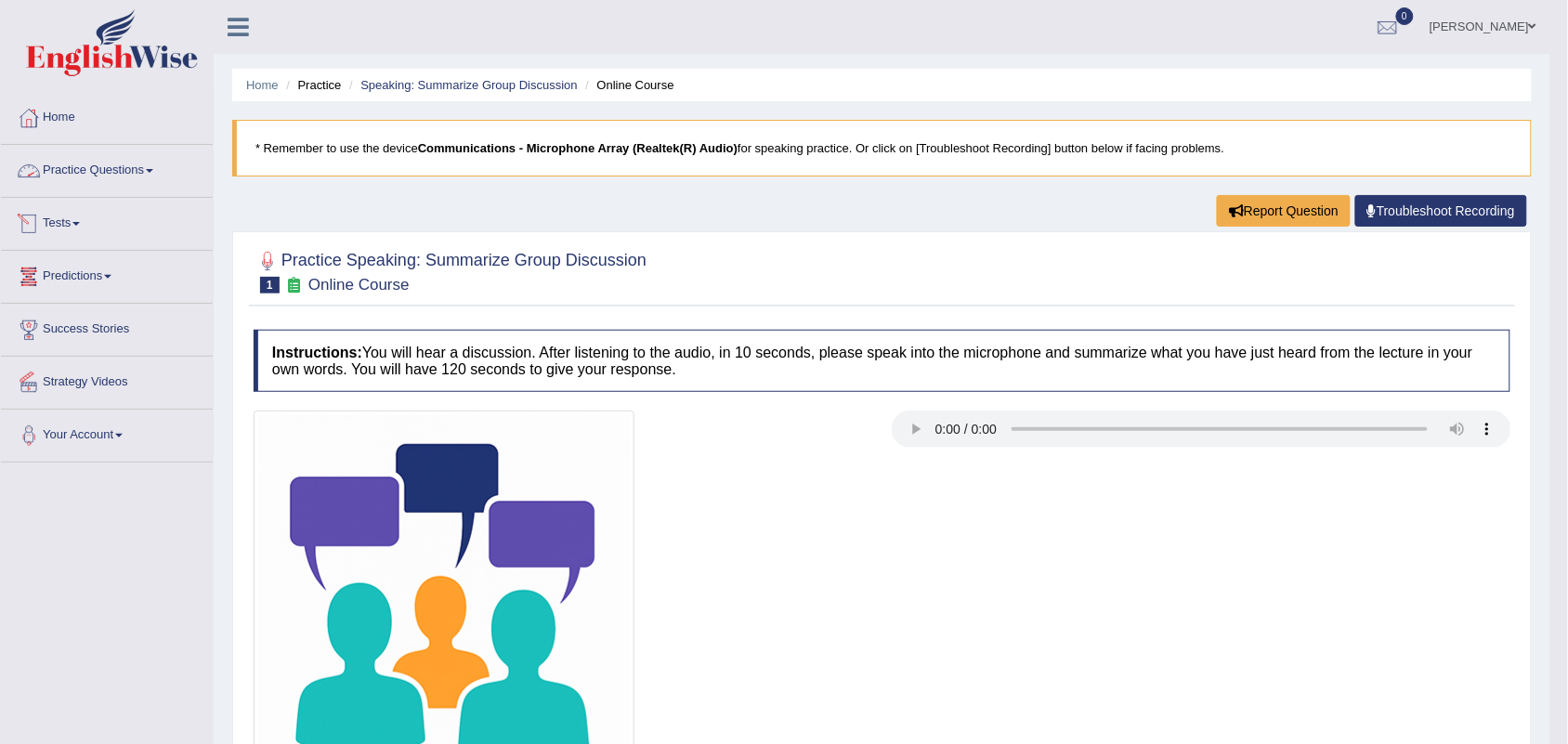
click at [117, 165] on link "Practice Questions" at bounding box center [107, 168] width 212 height 47
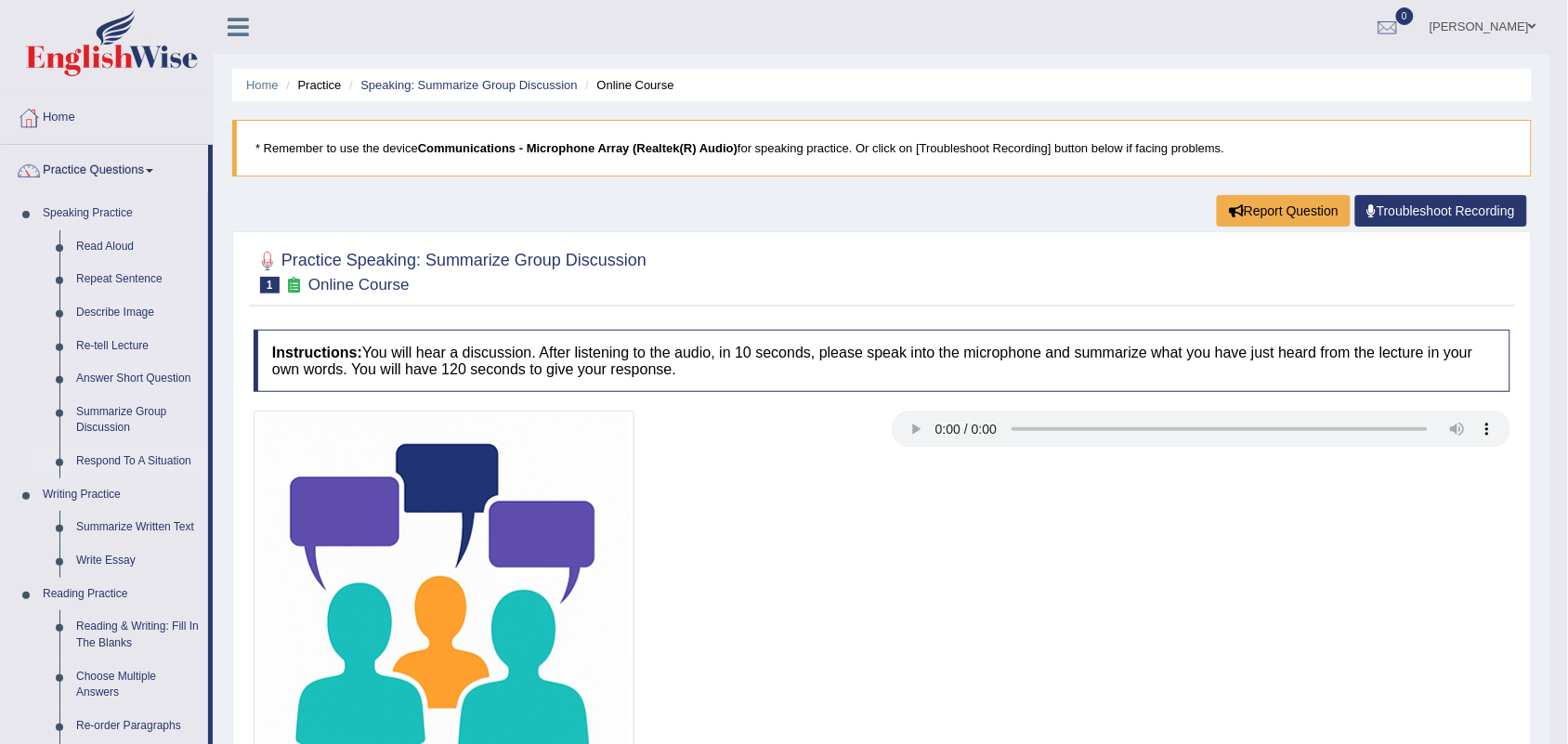
click at [109, 460] on link "Respond To A Situation" at bounding box center [138, 461] width 140 height 33
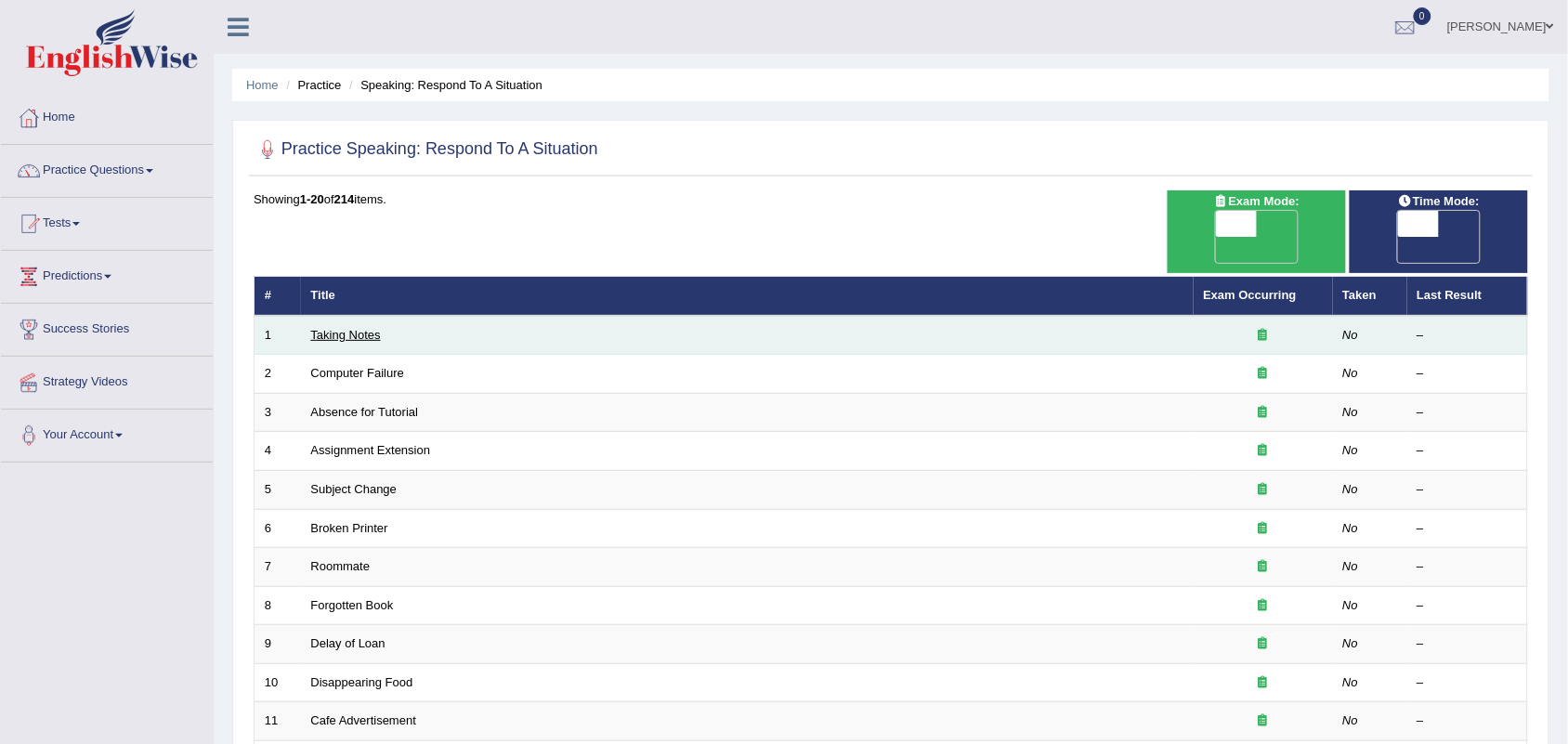
click at [369, 328] on link "Taking Notes" at bounding box center [347, 335] width 70 height 14
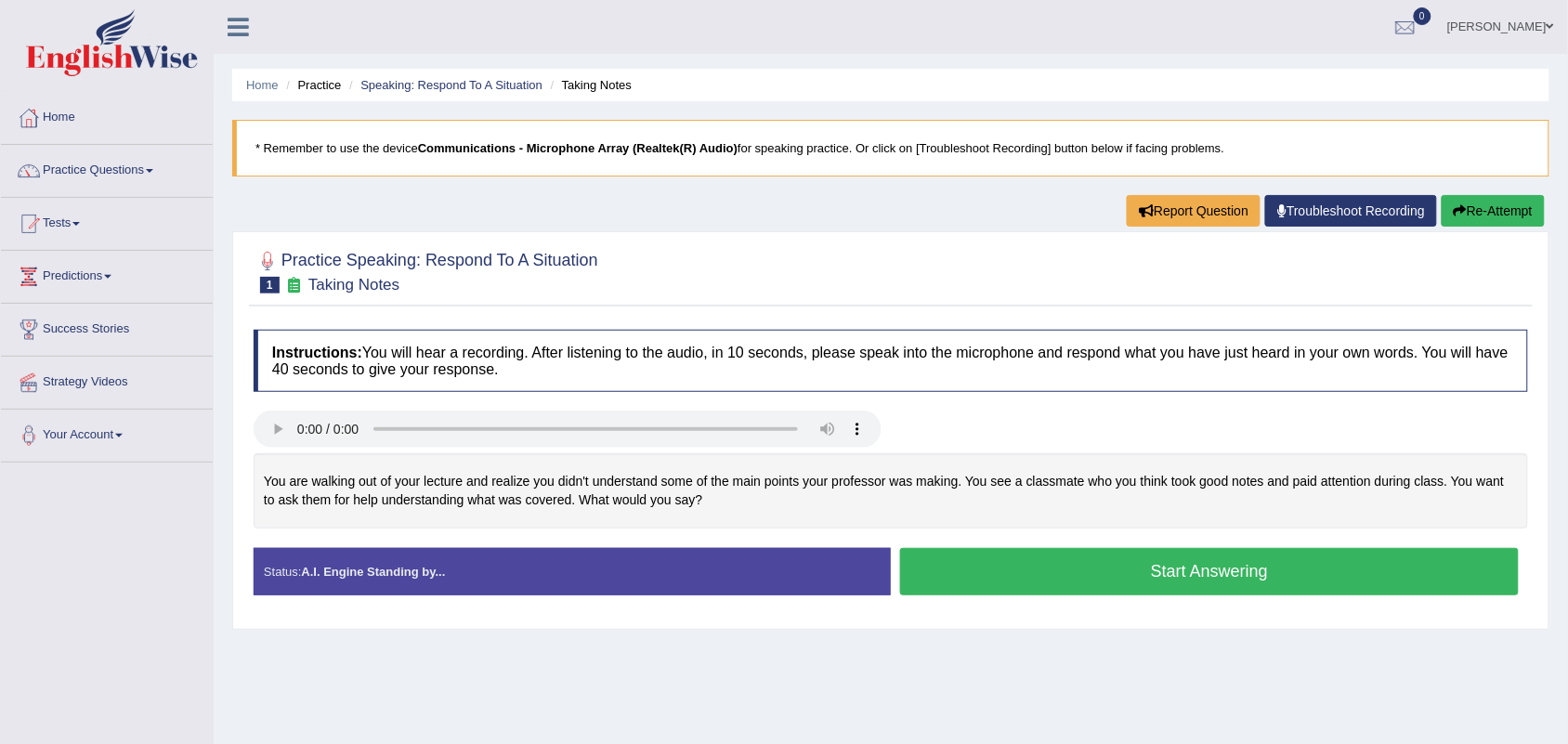
click at [991, 565] on button "Start Answering" at bounding box center [1209, 572] width 618 height 48
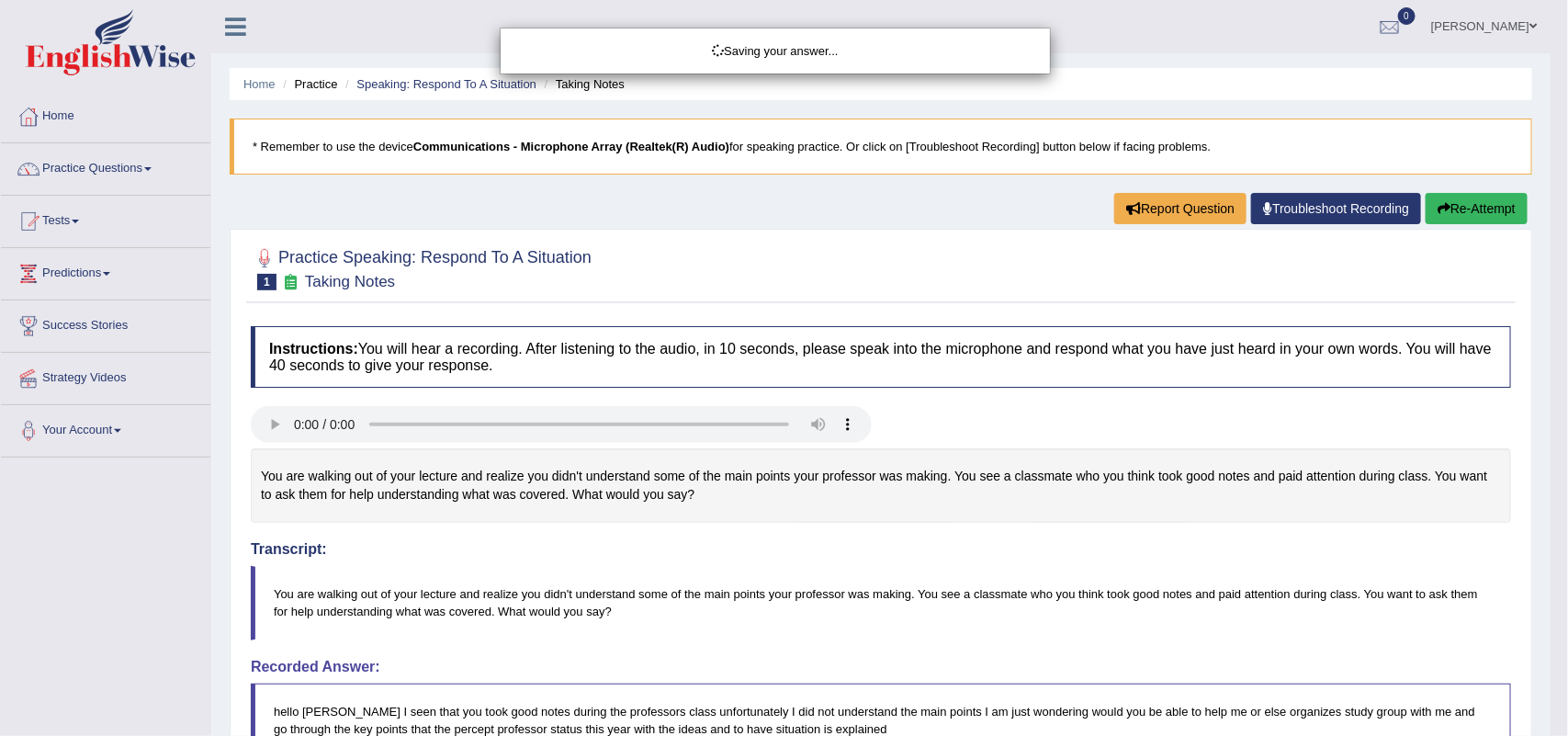
click at [1546, 415] on div "Saving your answer..." at bounding box center [784, 368] width 1568 height 736
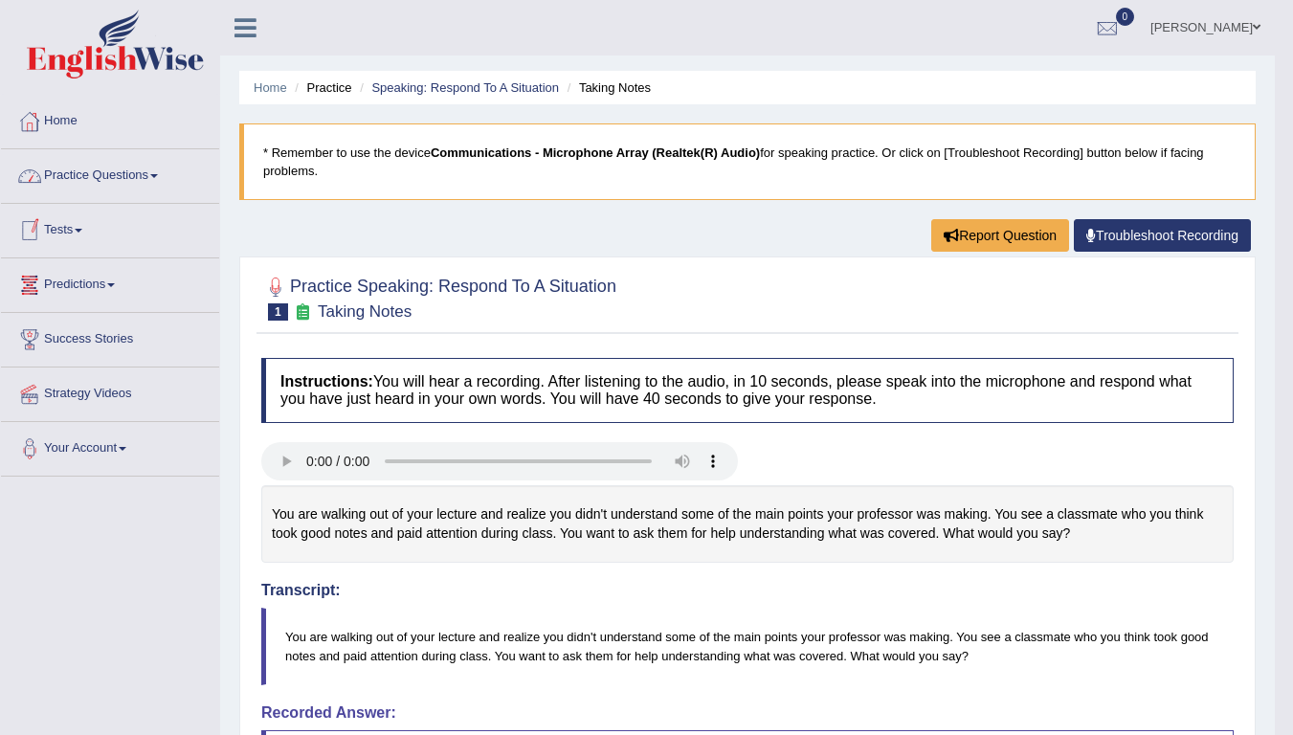
click at [38, 591] on div "Toggle navigation Home Practice Questions Speaking Practice Read Aloud Repeat S…" at bounding box center [637, 732] width 1274 height 1464
click at [162, 609] on div "Toggle navigation Home Practice Questions Speaking Practice Read Aloud Repeat S…" at bounding box center [637, 732] width 1274 height 1464
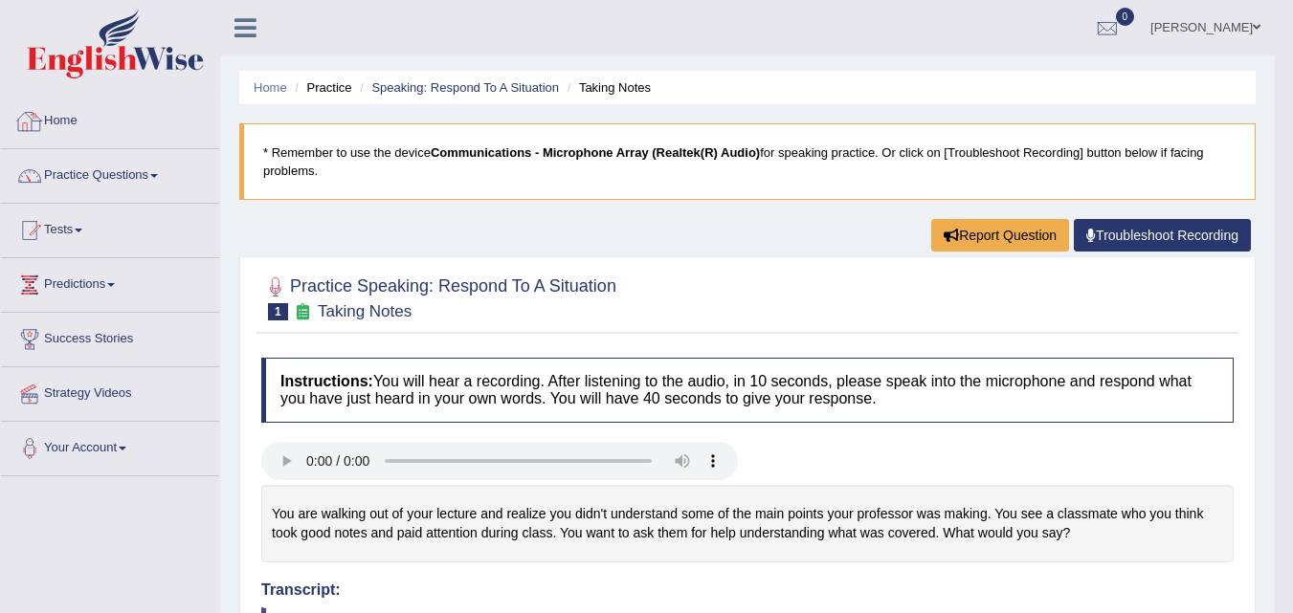
click at [101, 114] on link "Home" at bounding box center [110, 119] width 218 height 48
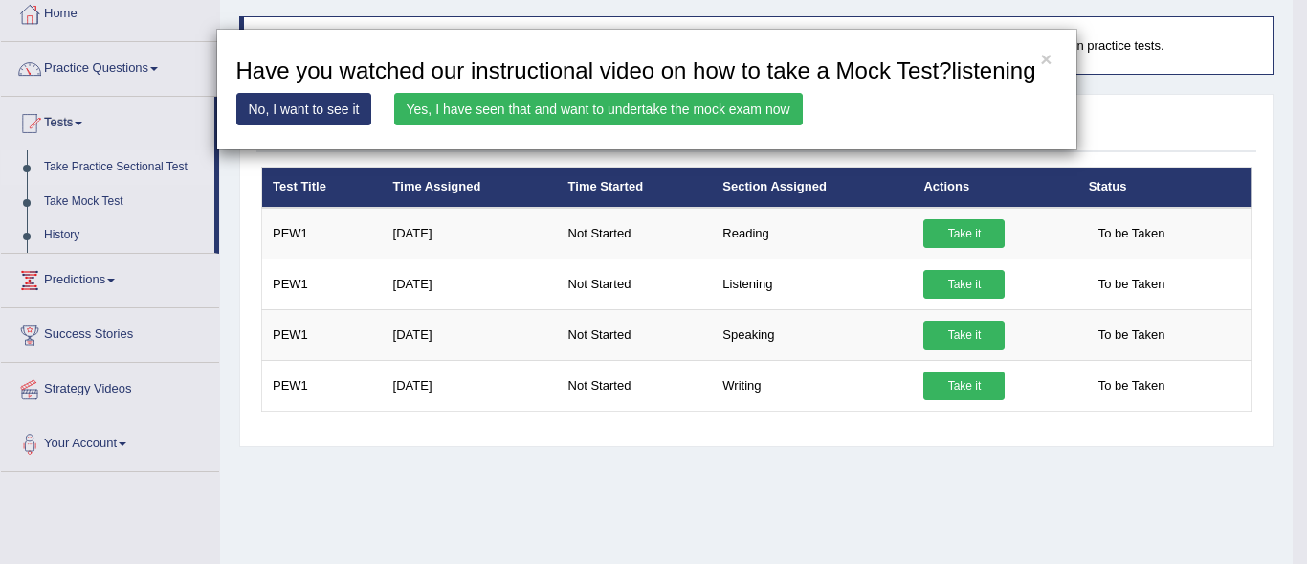
click at [560, 114] on link "Yes, I have seen that and want to undertake the mock exam now" at bounding box center [598, 109] width 409 height 33
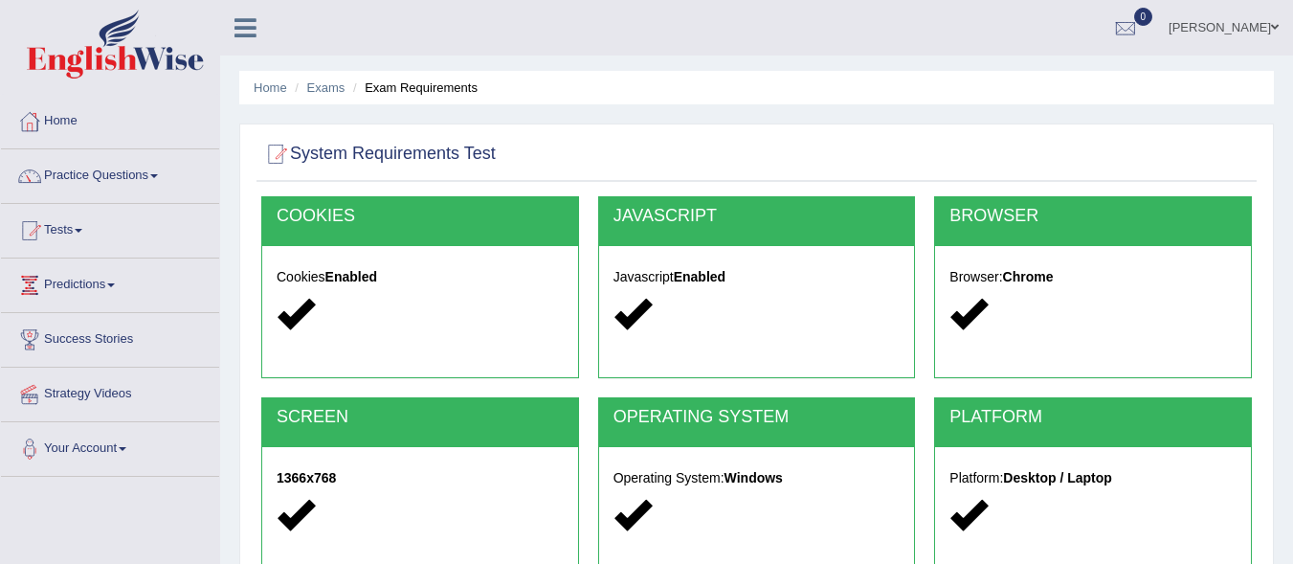
click at [1292, 563] on html "Toggle navigation Home Practice Questions Speaking Practice Read Aloud Repeat S…" at bounding box center [646, 282] width 1293 height 564
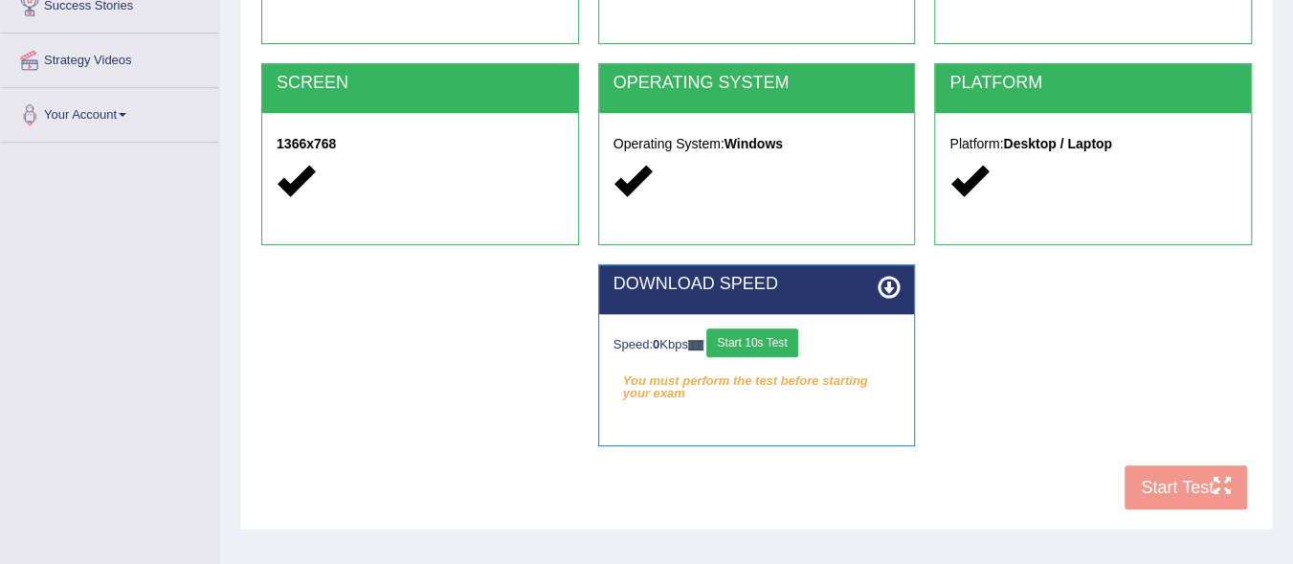
click at [1172, 482] on div "COOKIES Cookies Enabled JAVASCRIPT Javascript Enabled BROWSER Browser: Chrome S…" at bounding box center [756, 190] width 1000 height 657
click at [1199, 486] on div "COOKIES Cookies Enabled JAVASCRIPT Javascript Enabled BROWSER Browser: Chrome S…" at bounding box center [756, 190] width 1000 height 657
click at [759, 338] on button "Start 10s Test" at bounding box center [751, 342] width 91 height 29
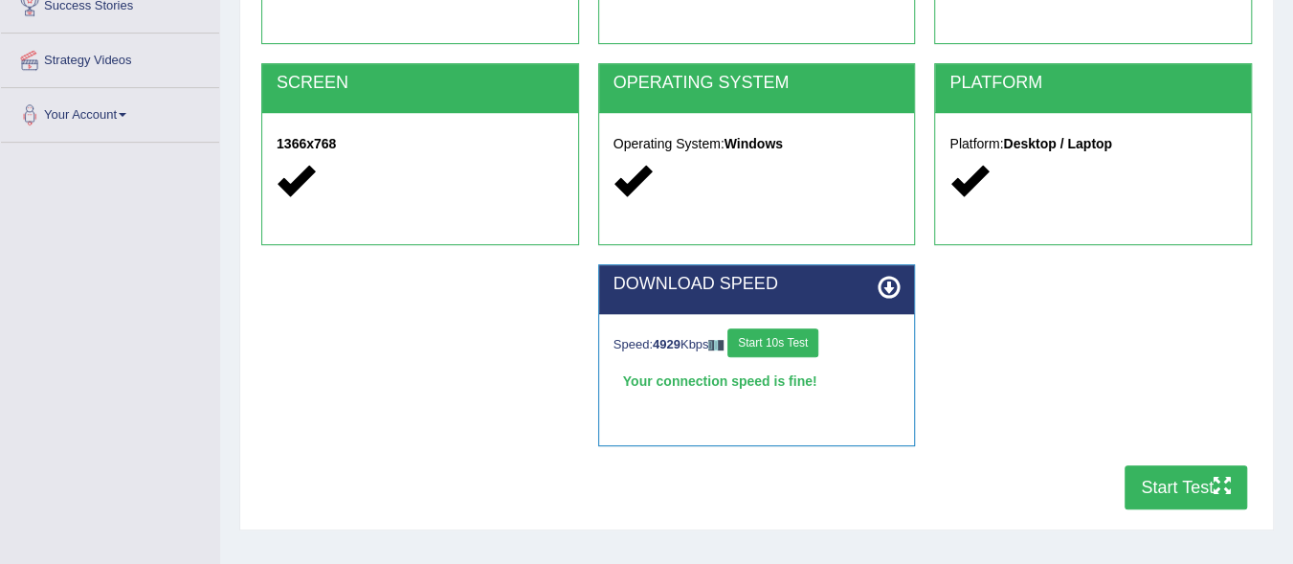
click at [1150, 476] on button "Start Test" at bounding box center [1185, 487] width 122 height 44
click at [1189, 477] on button "Start Test" at bounding box center [1185, 487] width 122 height 44
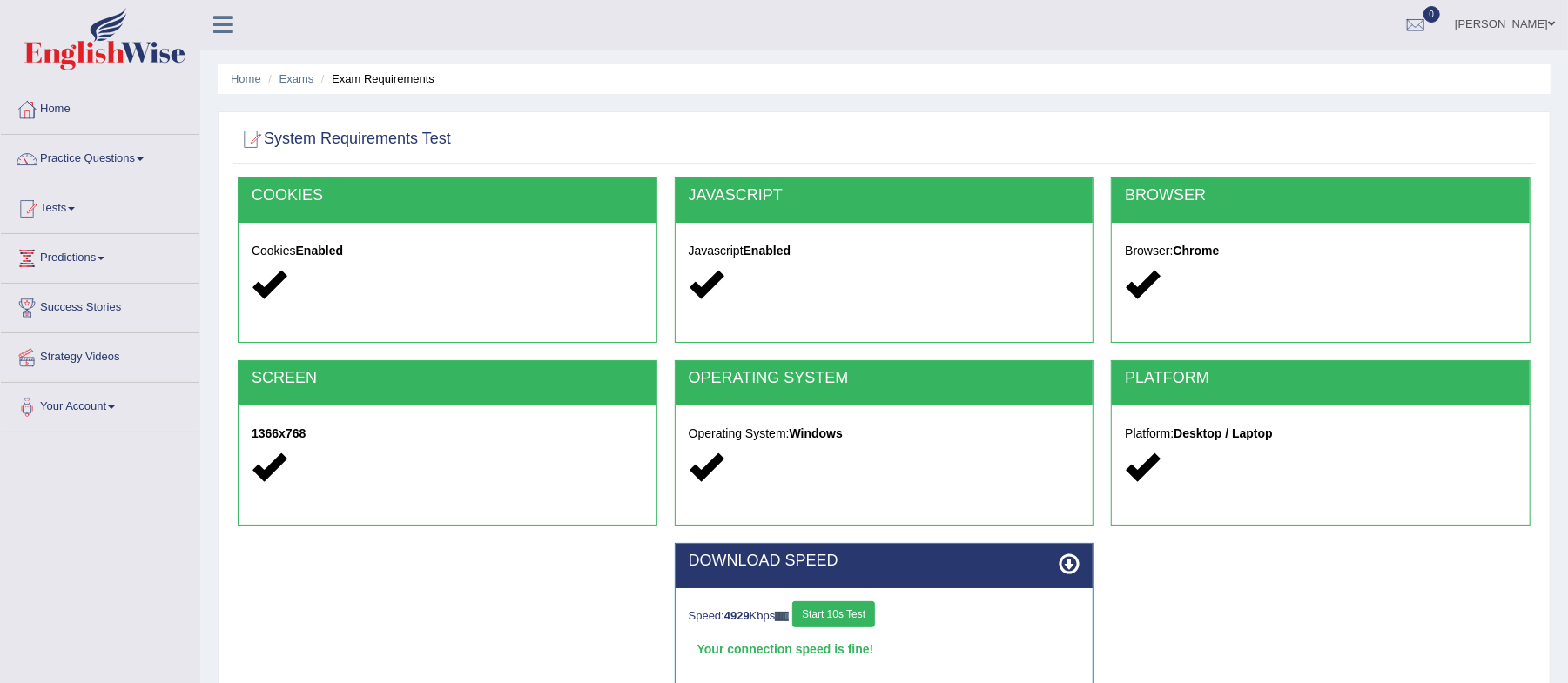
scroll to position [0, 0]
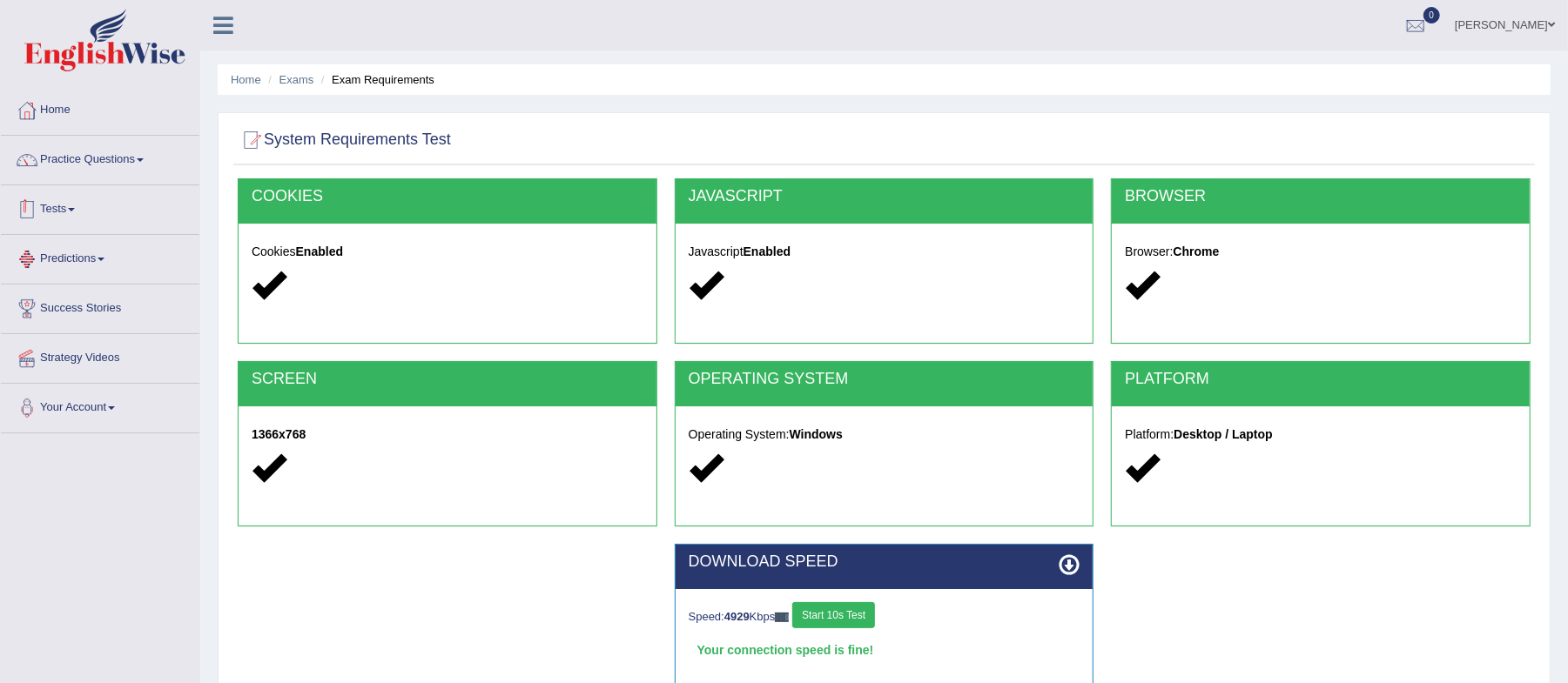
click at [61, 206] on link "Tests" at bounding box center [100, 207] width 198 height 44
click at [97, 251] on link "Take Practice Sectional Test" at bounding box center [113, 249] width 163 height 31
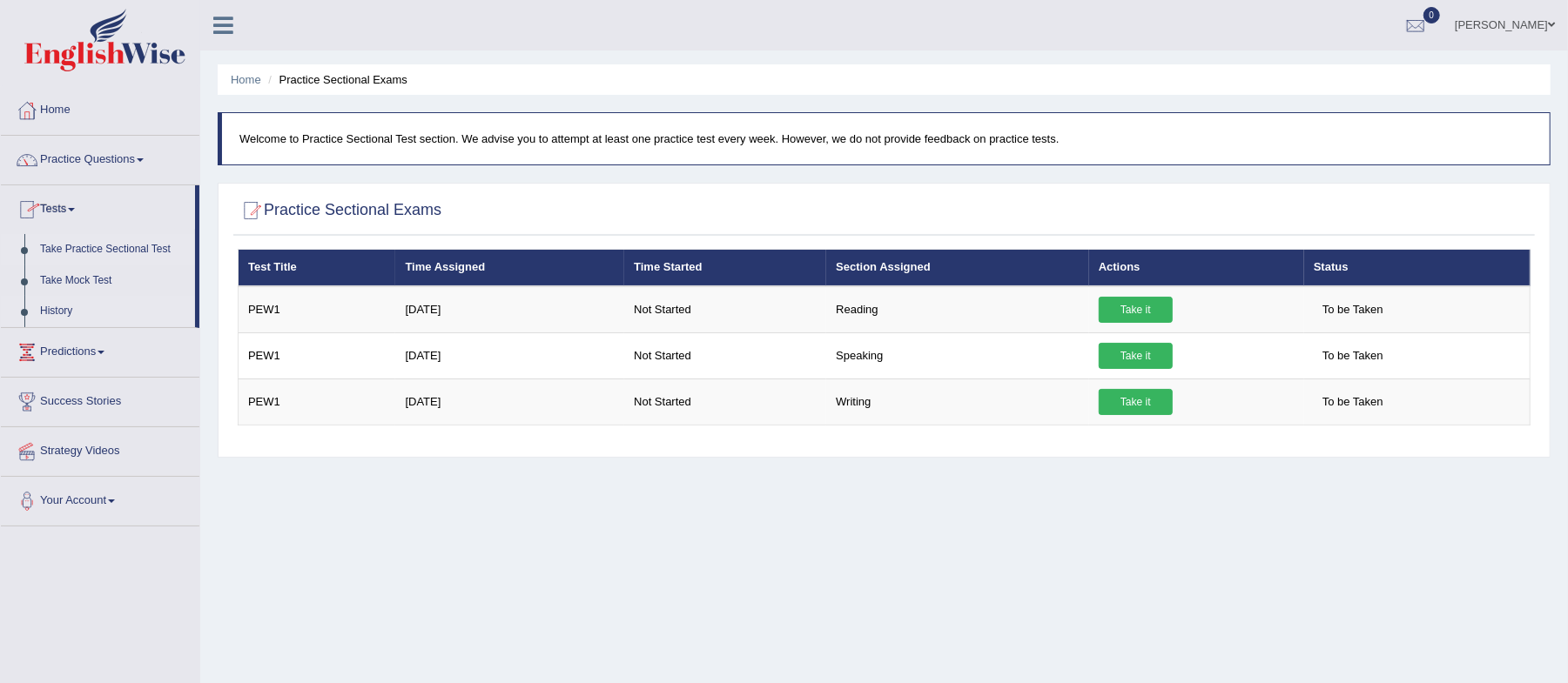
click at [32, 316] on link "History" at bounding box center [113, 311] width 163 height 31
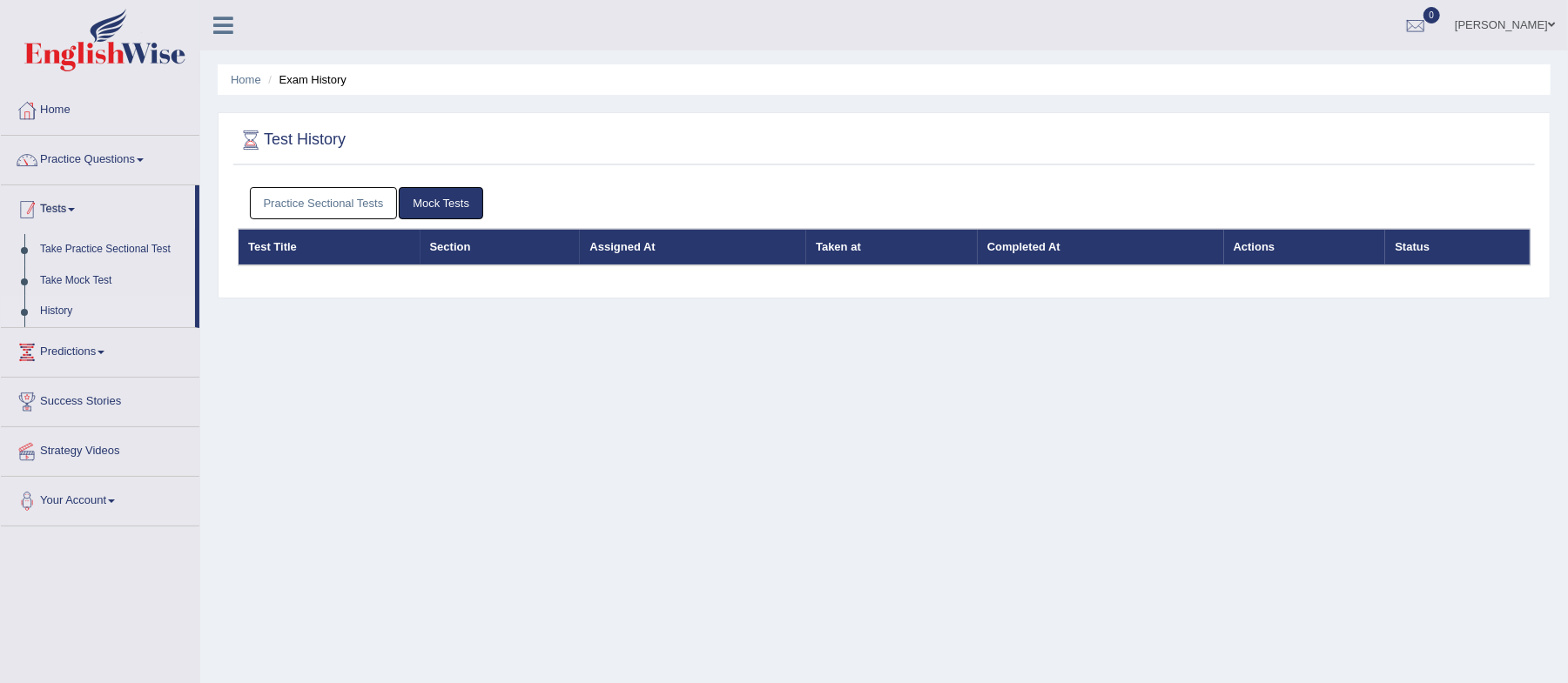
drag, startPoint x: 0, startPoint y: 212, endPoint x: 10, endPoint y: 303, distance: 91.5
click at [9, 256] on div "Home Practice Questions Speaking Practice Read Aloud Repeat Sentence Describe I…" at bounding box center [100, 306] width 225 height 440
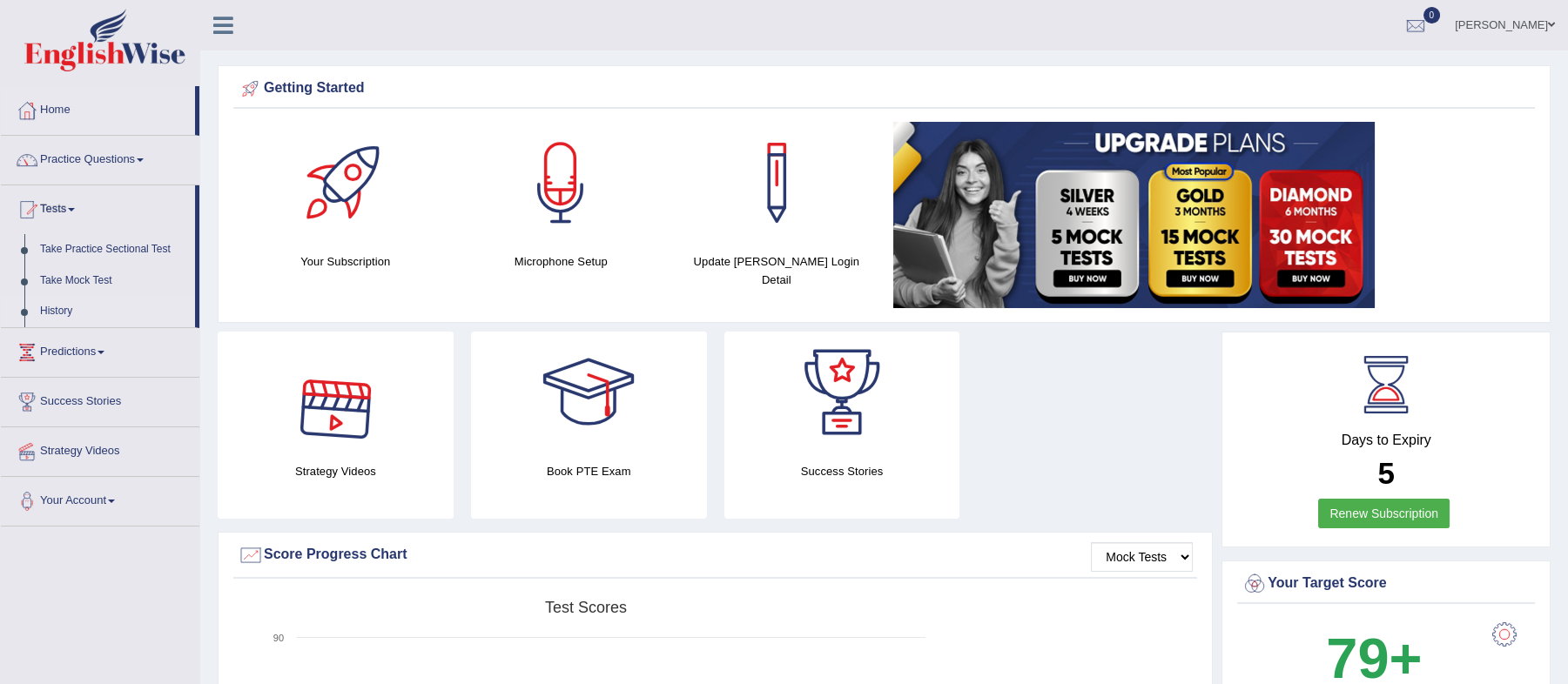
click at [50, 307] on link "History" at bounding box center [113, 311] width 163 height 31
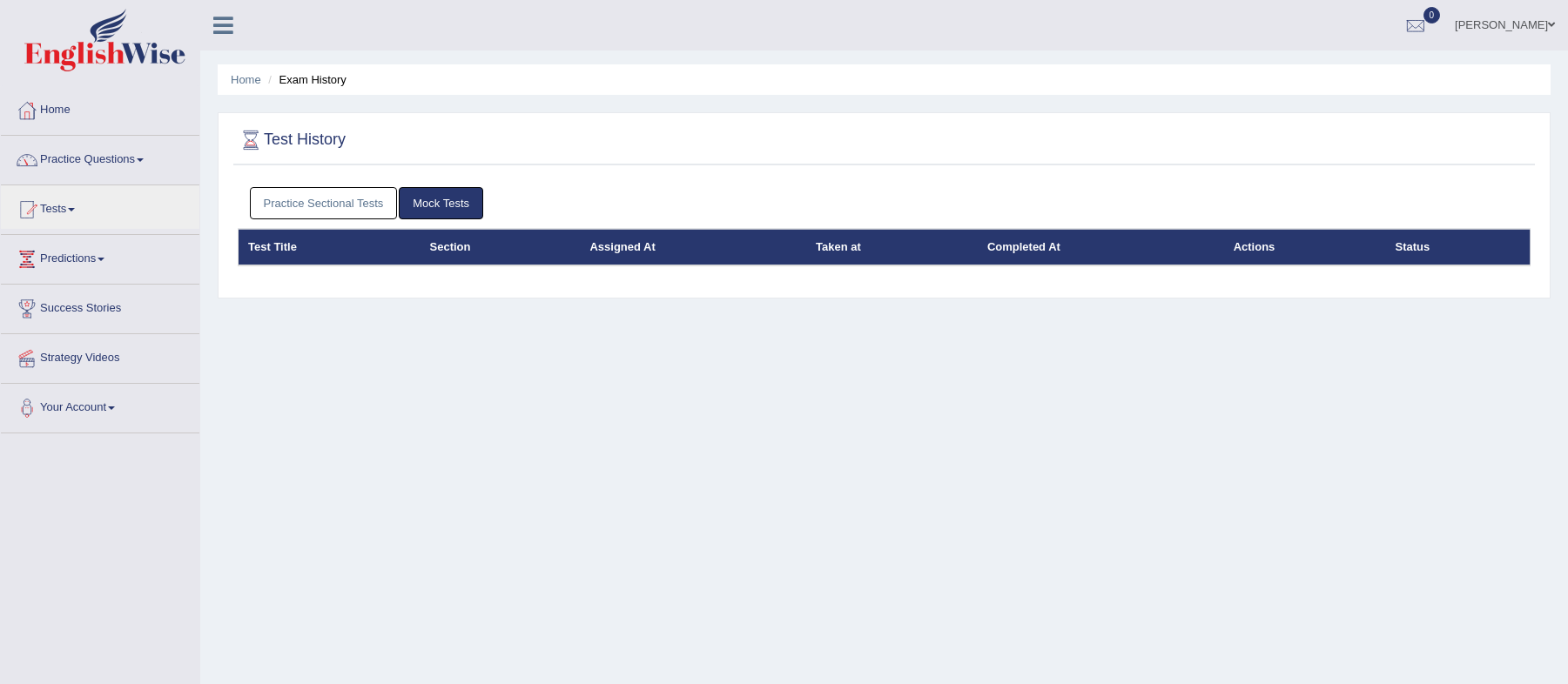
click at [97, 199] on link "Tests" at bounding box center [100, 207] width 198 height 44
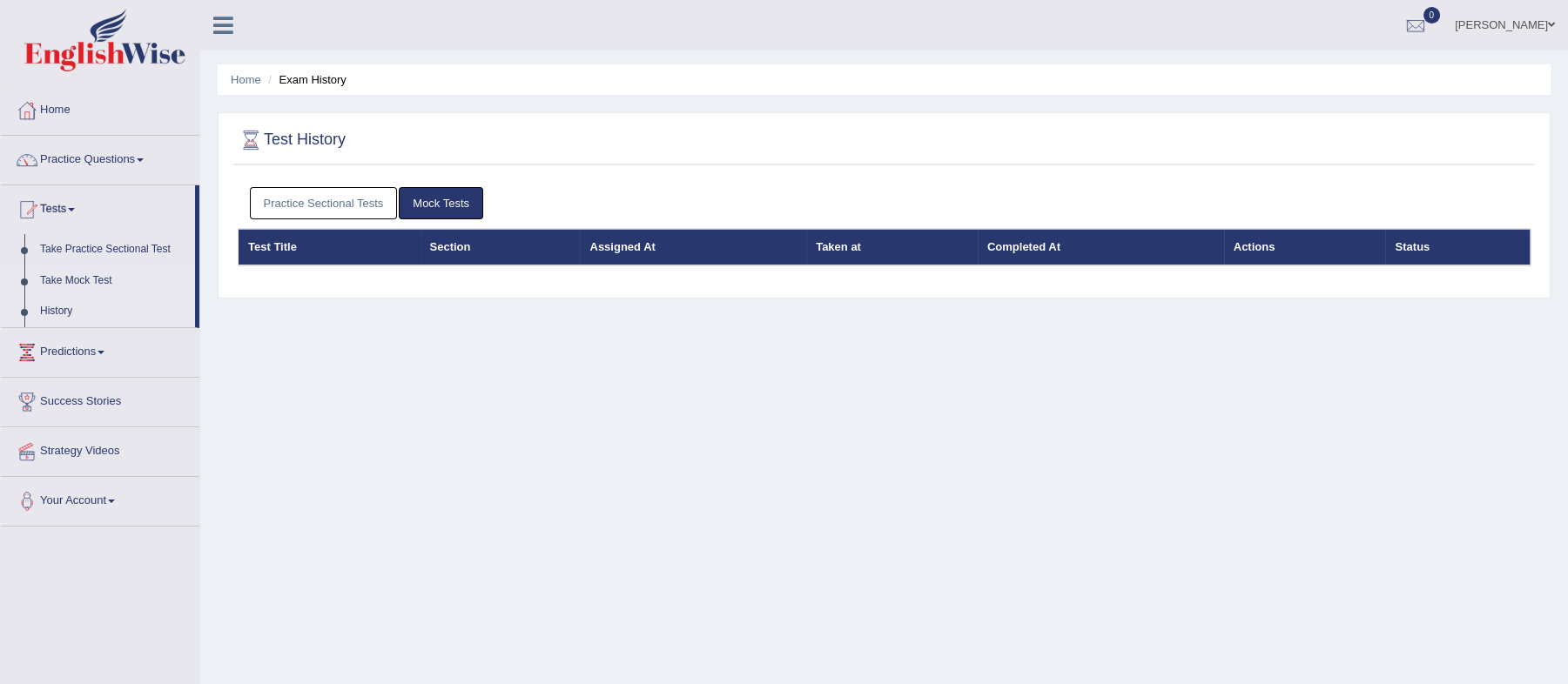
click at [94, 277] on link "Take Mock Test" at bounding box center [113, 281] width 163 height 31
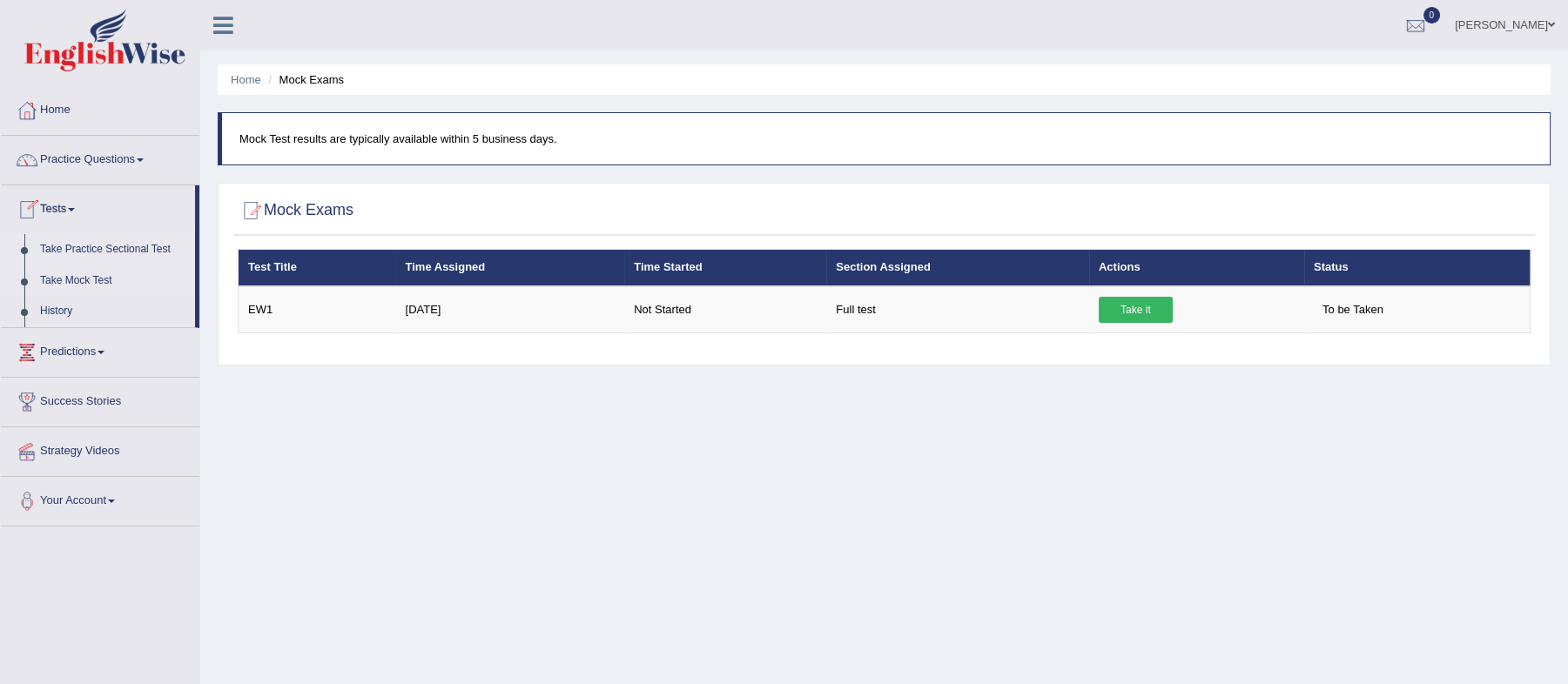
click at [67, 251] on link "Take Practice Sectional Test" at bounding box center [113, 249] width 163 height 31
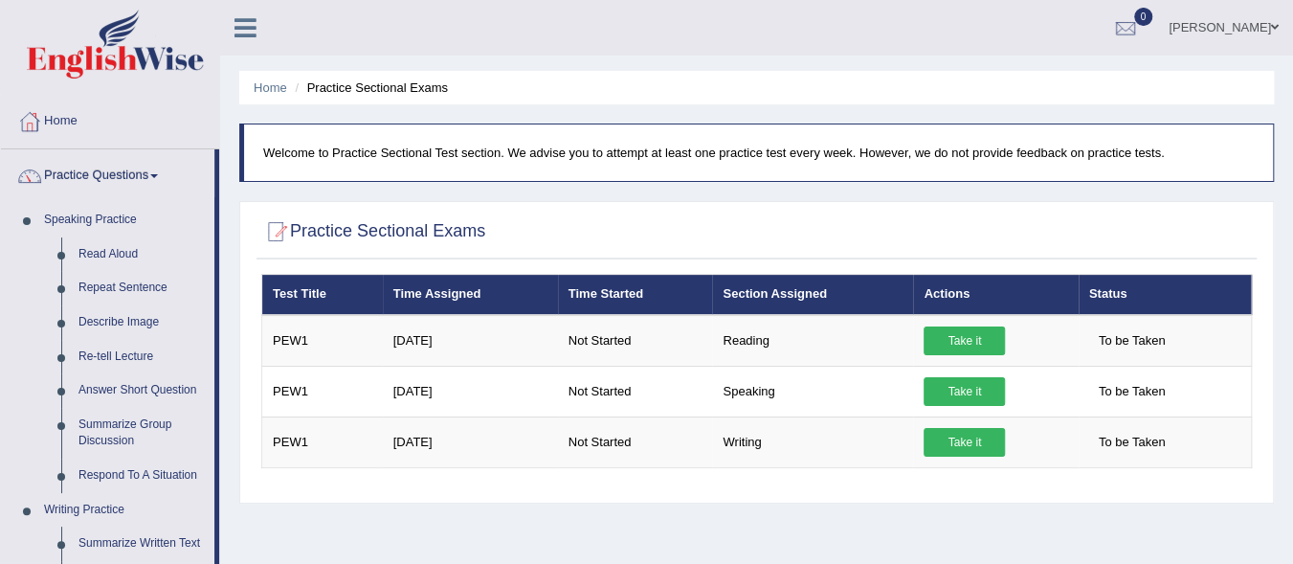
drag, startPoint x: 3525, startPoint y: 0, endPoint x: 860, endPoint y: 524, distance: 2715.9
click at [860, 524] on div "Home Practice Sectional Exams Welcome to Practice Sectional Test section. We ad…" at bounding box center [756, 478] width 1073 height 957
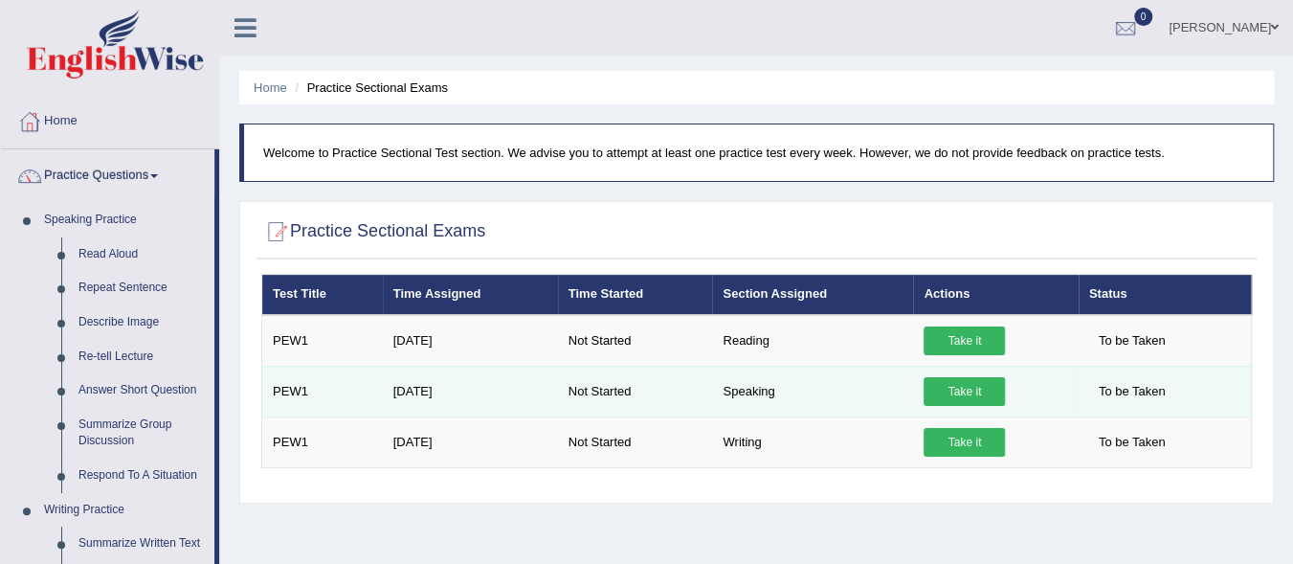
click at [974, 389] on link "Take it" at bounding box center [963, 391] width 81 height 29
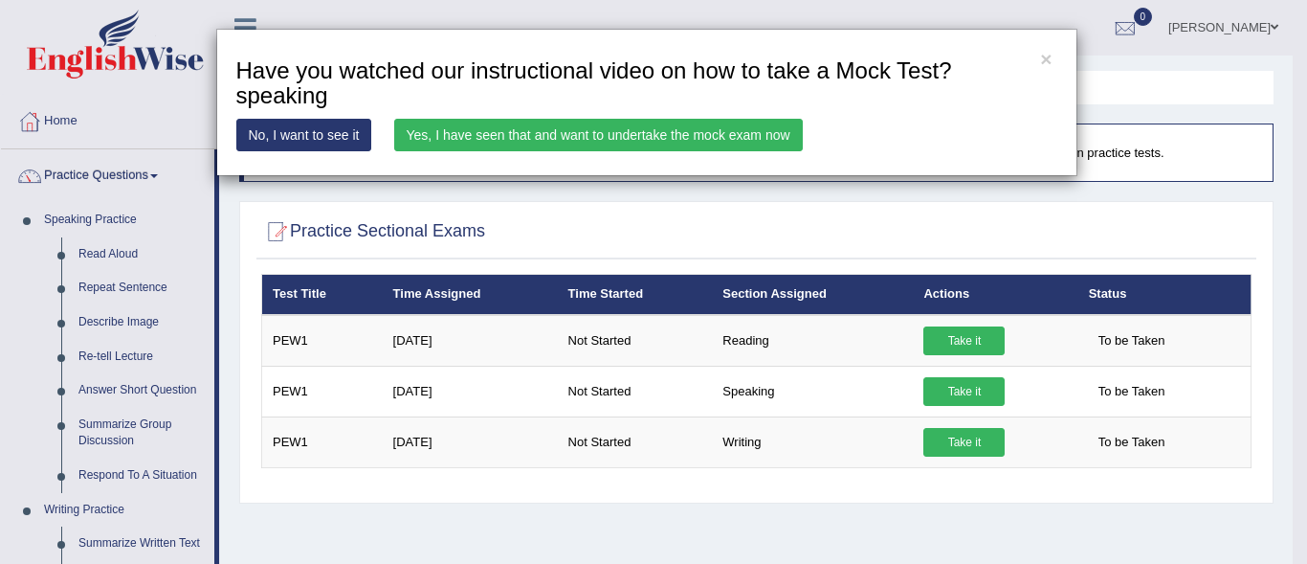
click at [480, 138] on link "Yes, I have seen that and want to undertake the mock exam now" at bounding box center [598, 135] width 409 height 33
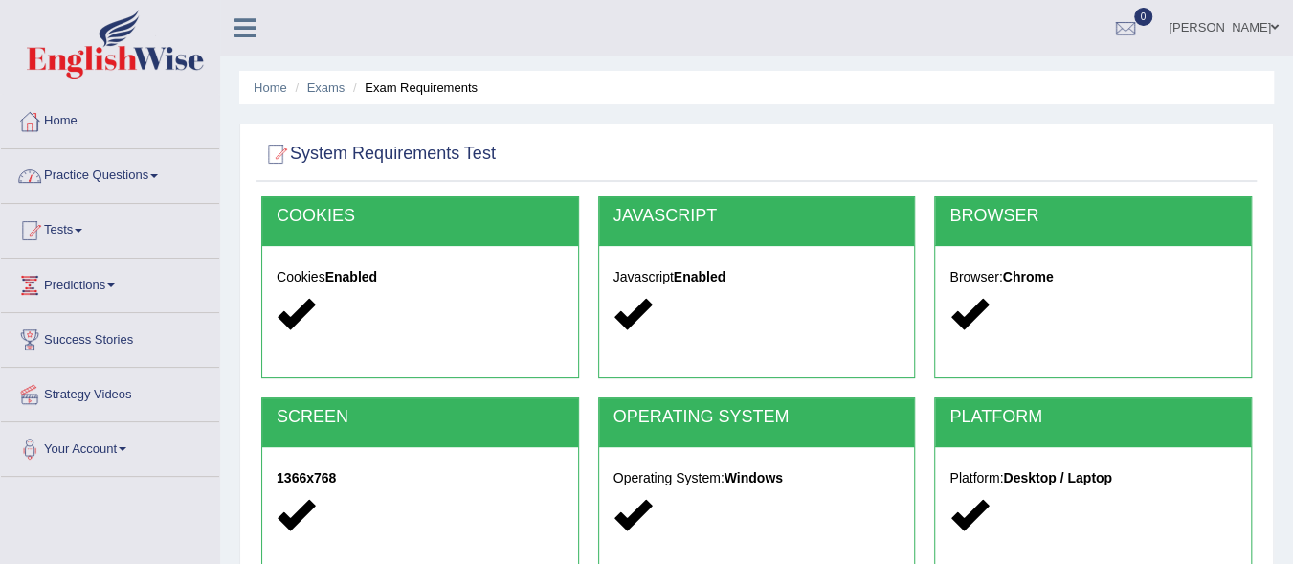
click at [149, 177] on link "Practice Questions" at bounding box center [110, 173] width 218 height 48
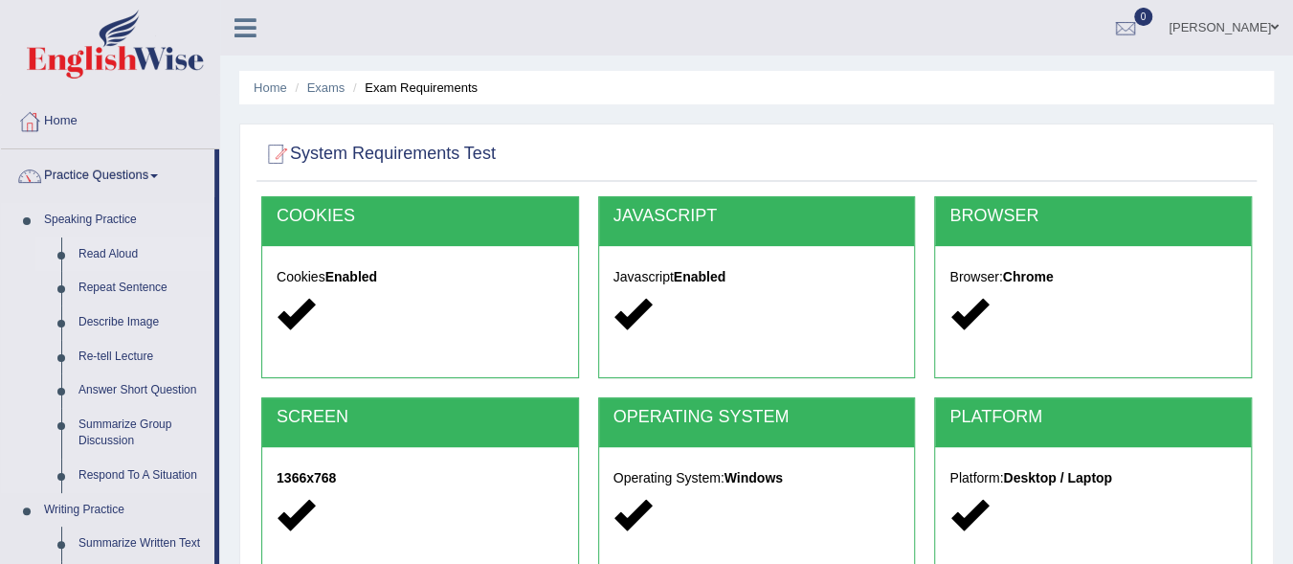
click at [110, 245] on link "Read Aloud" at bounding box center [142, 254] width 144 height 34
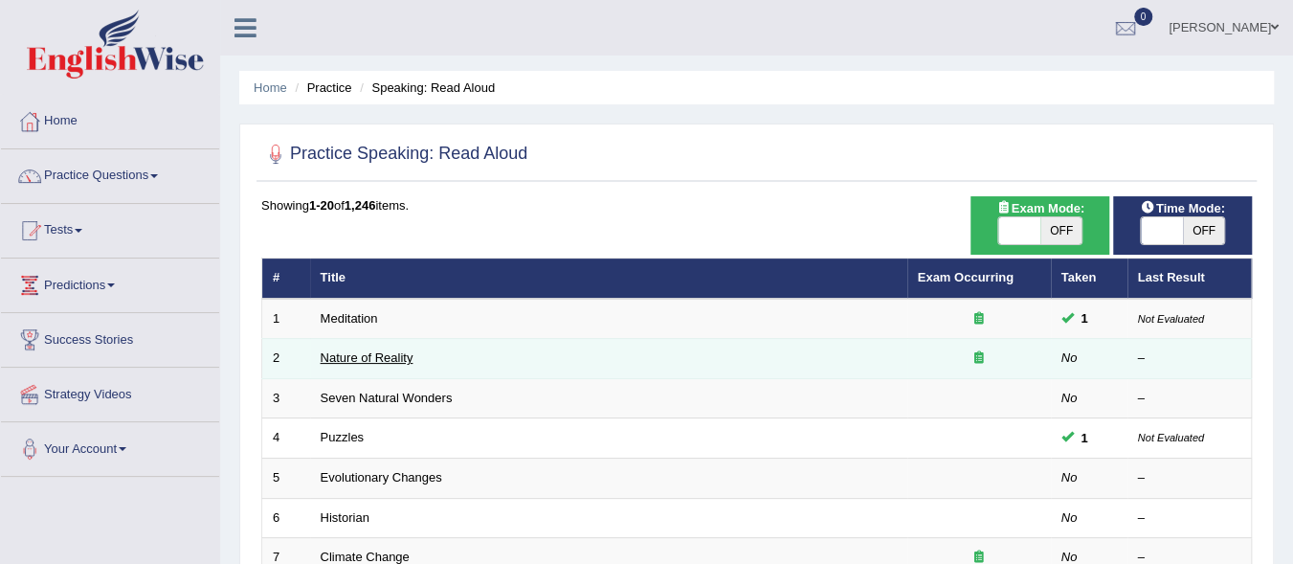
click at [364, 359] on link "Nature of Reality" at bounding box center [367, 357] width 93 height 14
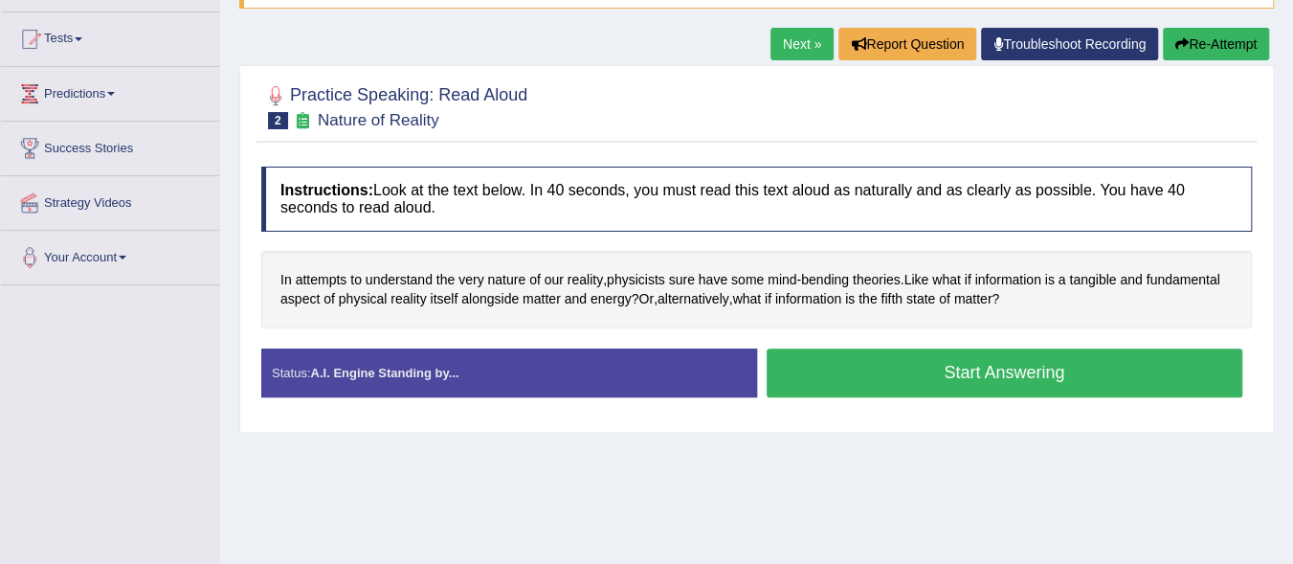
click at [853, 381] on button "Start Answering" at bounding box center [1004, 372] width 477 height 49
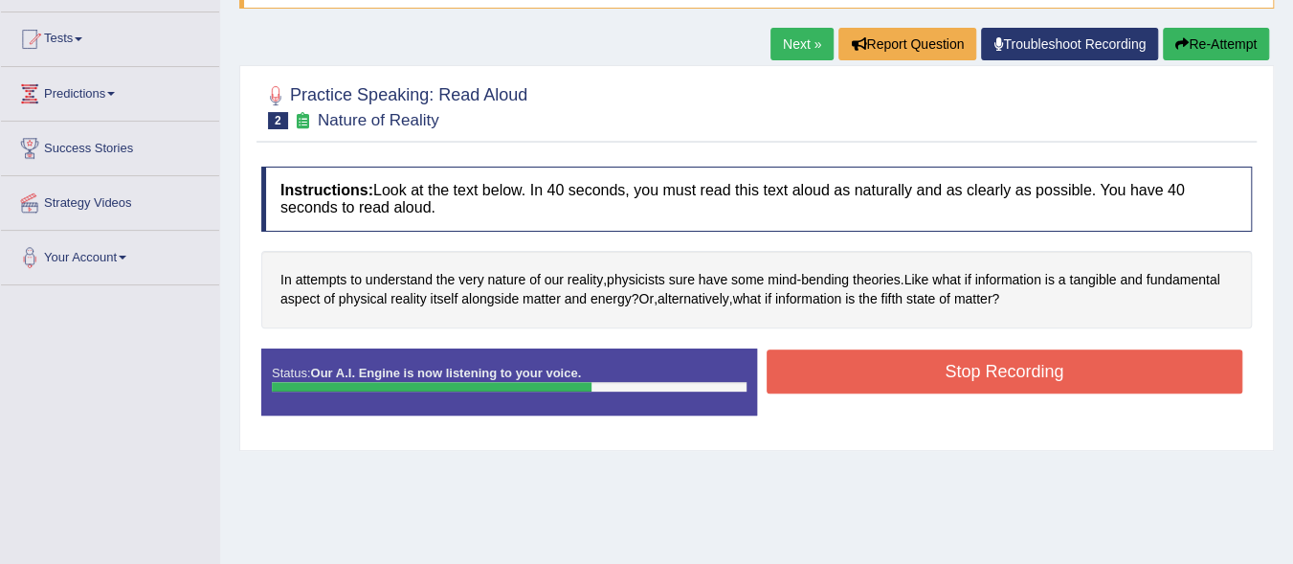
click at [856, 382] on button "Stop Recording" at bounding box center [1004, 371] width 477 height 44
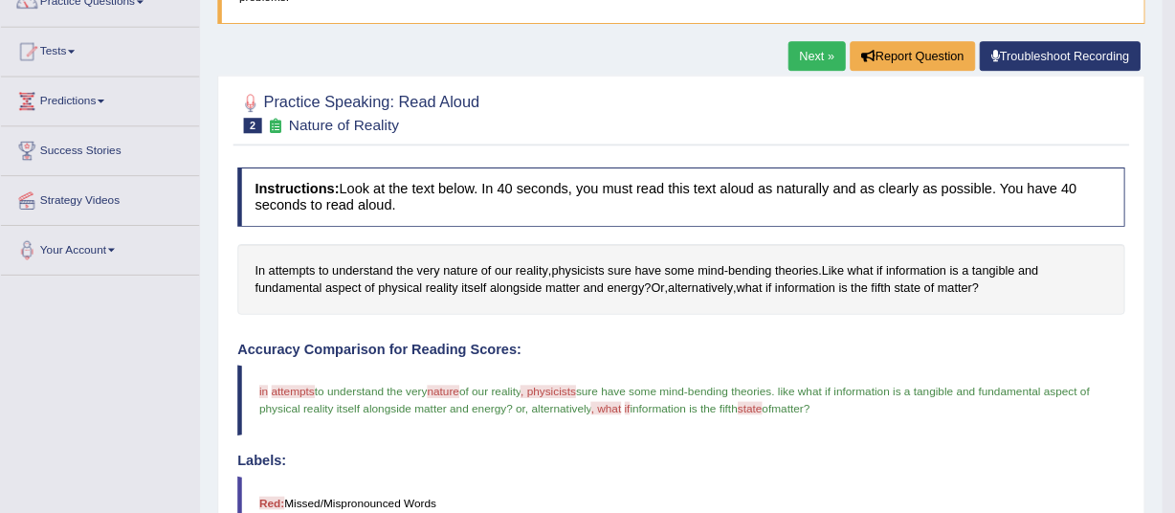
scroll to position [174, 0]
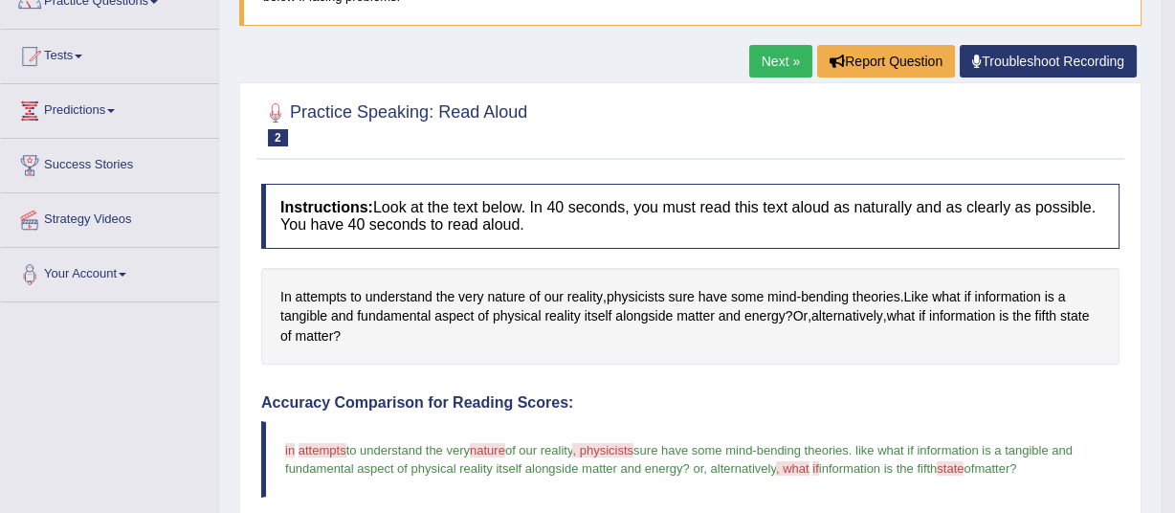
click at [775, 53] on link "Next »" at bounding box center [780, 61] width 63 height 33
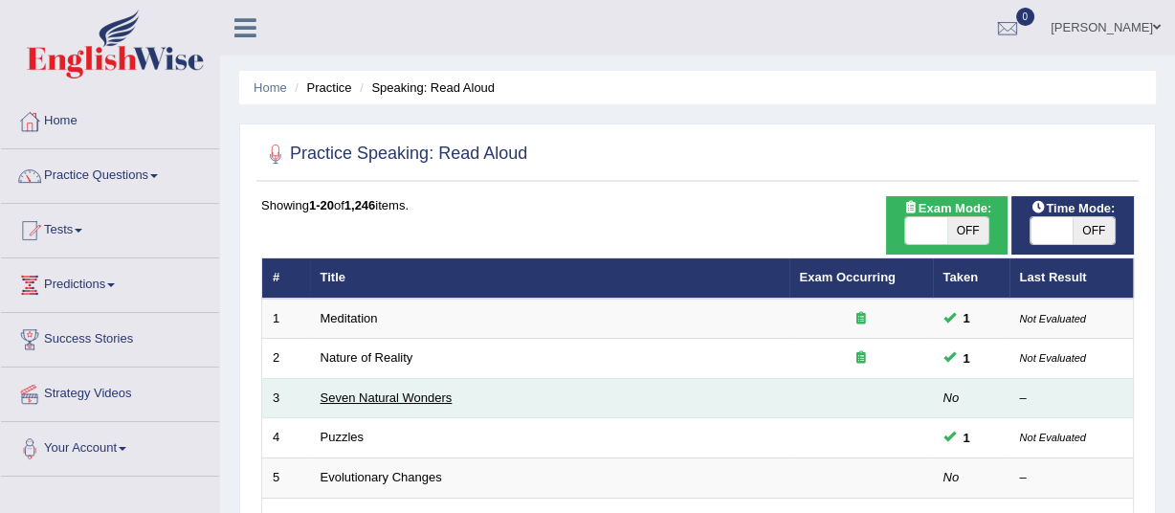
click at [424, 396] on link "Seven Natural Wonders" at bounding box center [387, 397] width 132 height 14
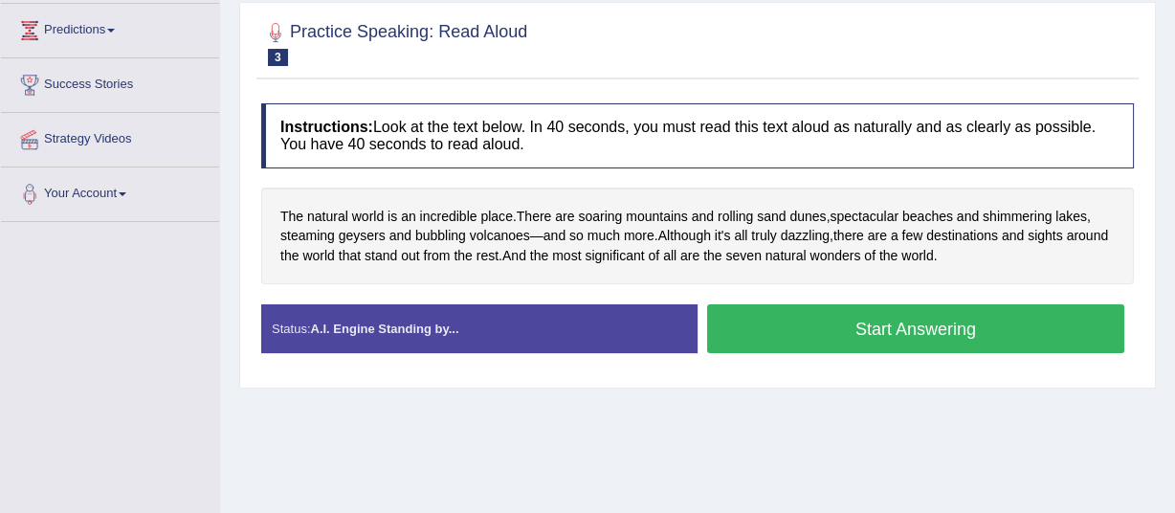
scroll to position [261, 0]
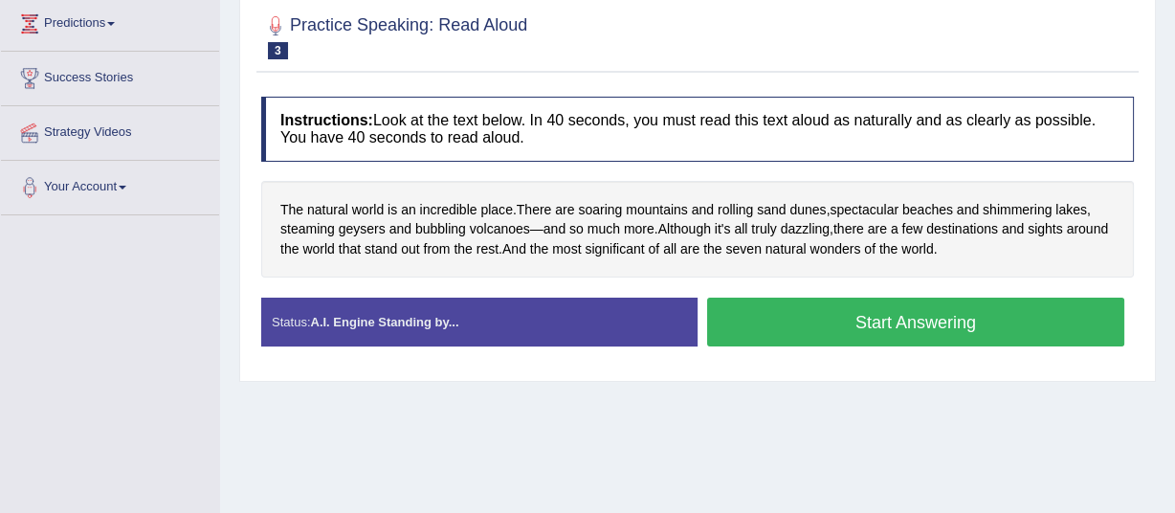
click at [968, 325] on button "Start Answering" at bounding box center [915, 322] width 417 height 49
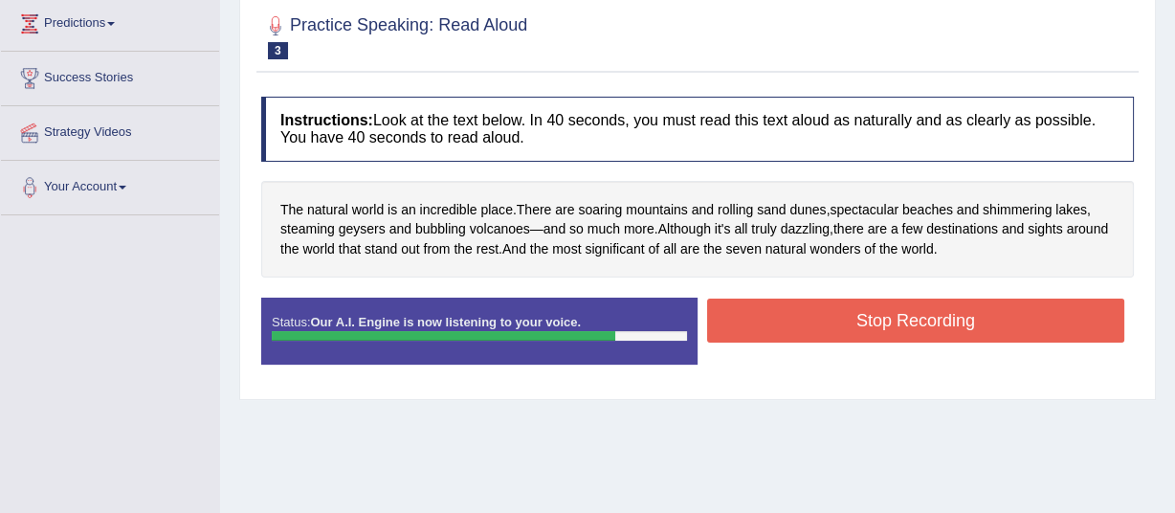
click at [974, 329] on button "Stop Recording" at bounding box center [915, 321] width 417 height 44
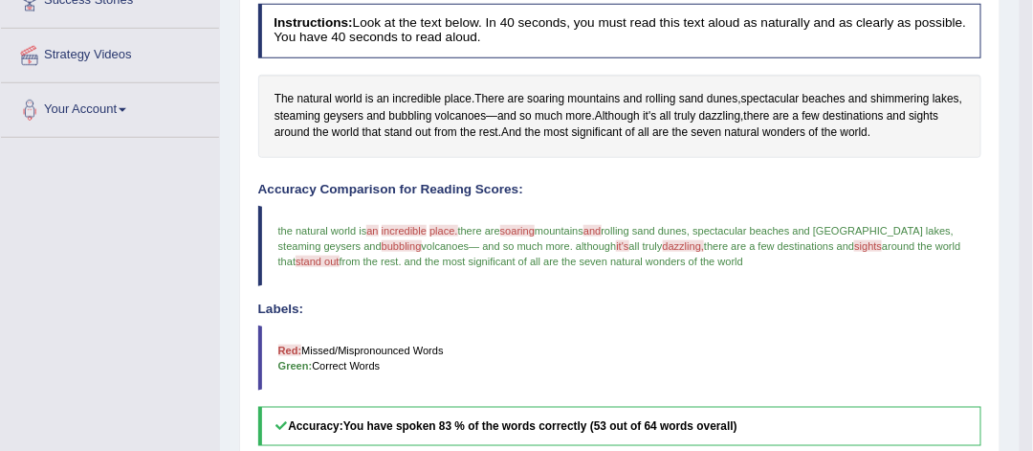
scroll to position [0, 0]
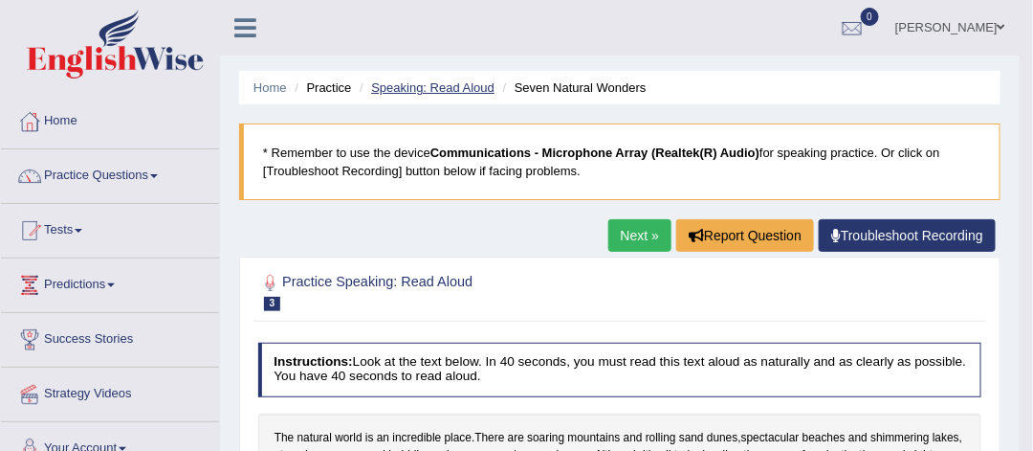
click at [410, 84] on link "Speaking: Read Aloud" at bounding box center [432, 87] width 123 height 14
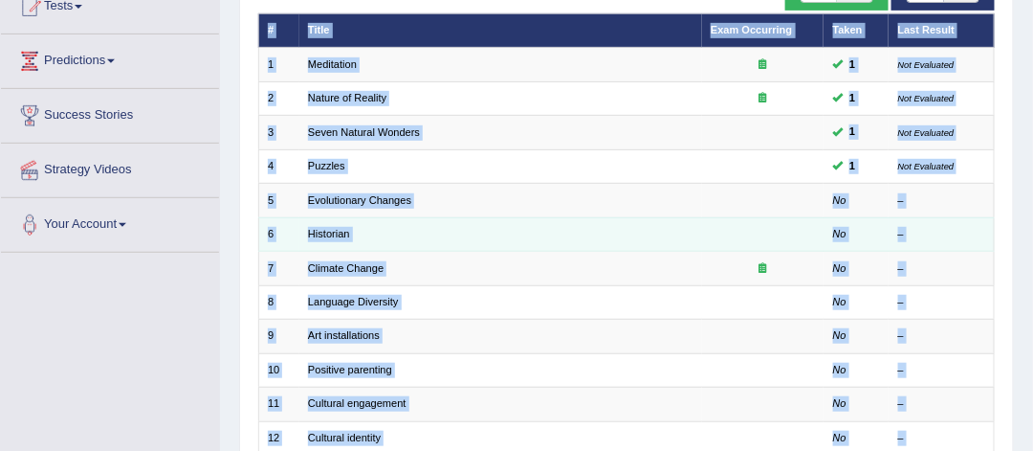
scroll to position [224, 0]
click at [318, 228] on link "Historian" at bounding box center [329, 233] width 42 height 11
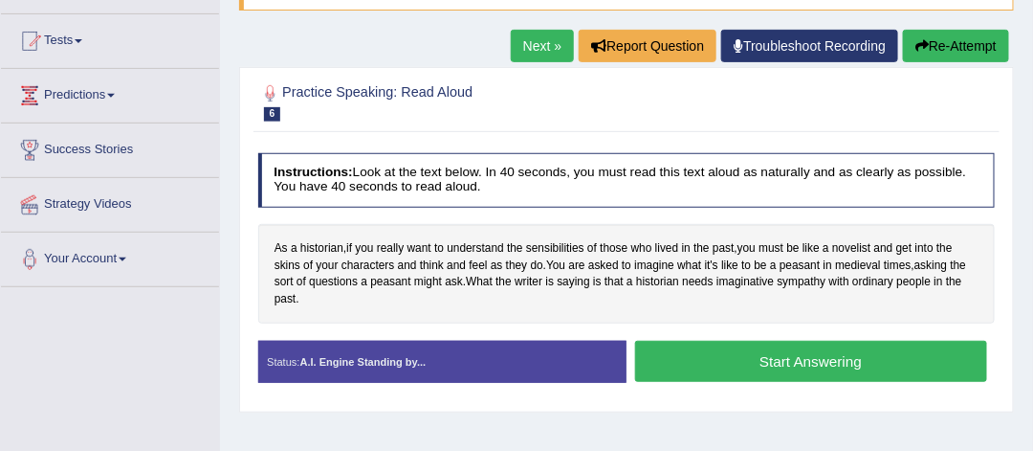
click at [750, 356] on button "Start Answering" at bounding box center [811, 361] width 352 height 41
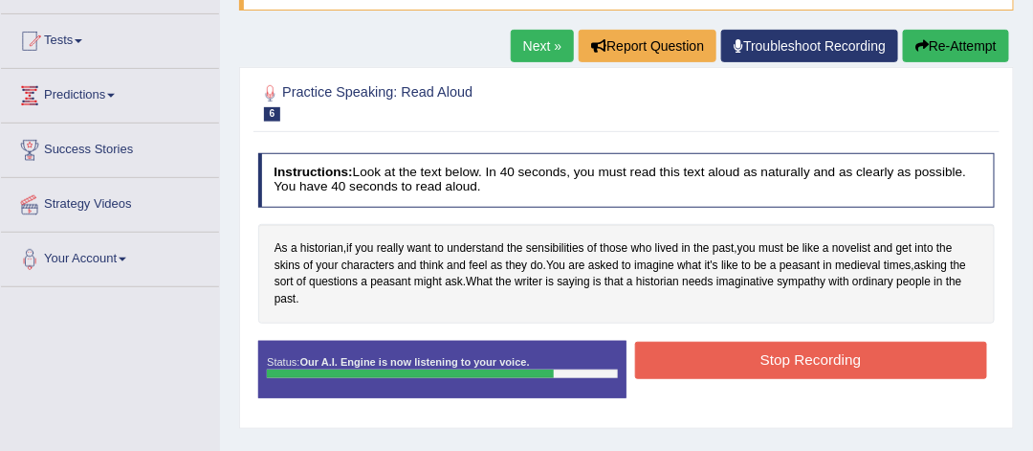
click at [742, 353] on button "Stop Recording" at bounding box center [811, 360] width 352 height 37
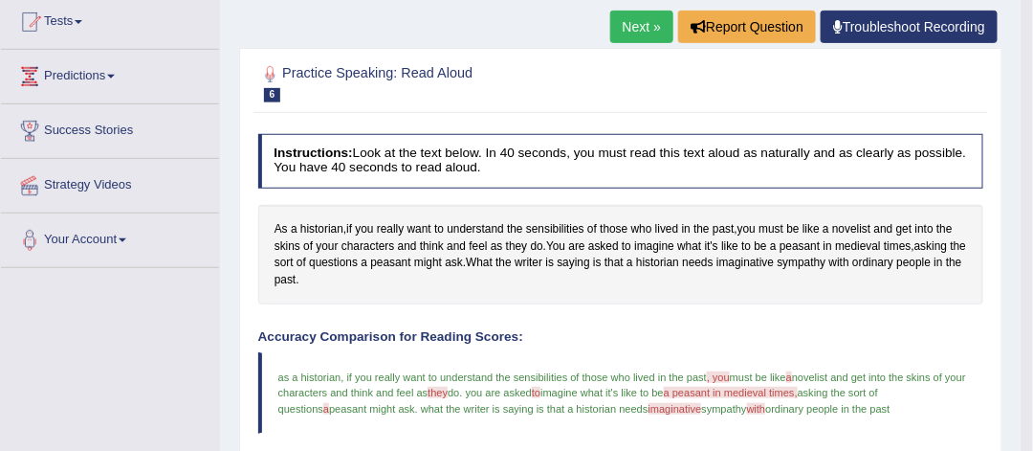
scroll to position [40, 0]
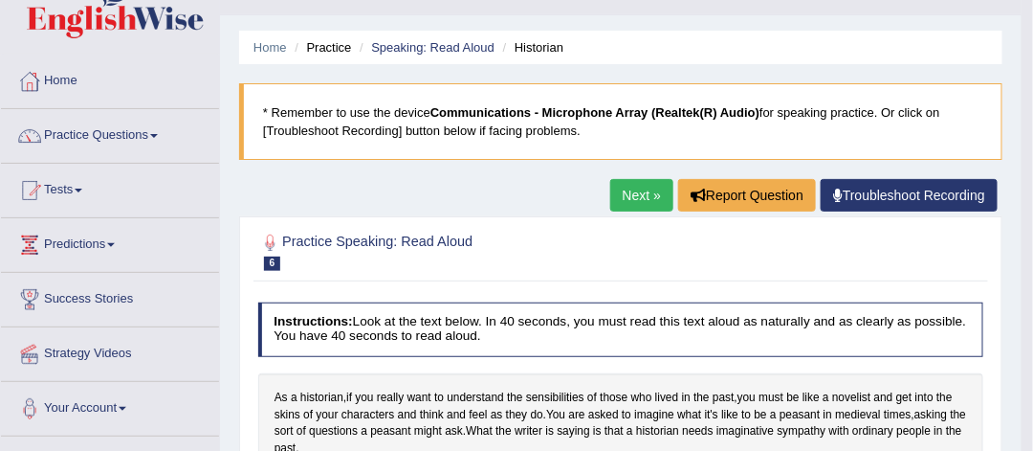
click at [643, 188] on link "Next »" at bounding box center [641, 195] width 63 height 33
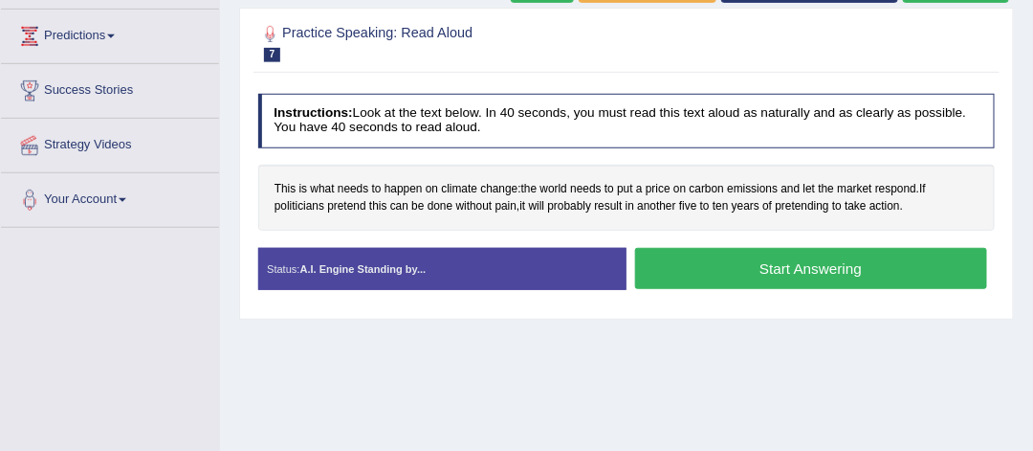
click at [719, 256] on button "Start Answering" at bounding box center [811, 268] width 352 height 41
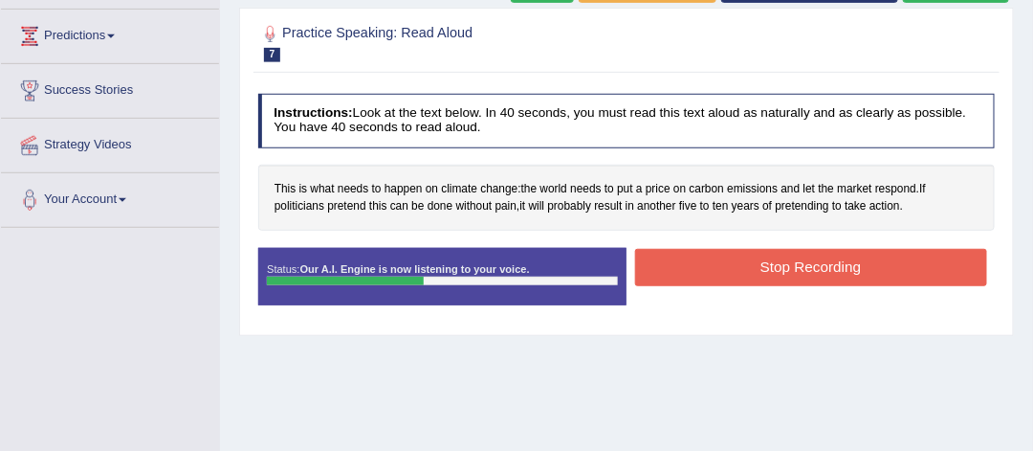
click at [719, 256] on button "Stop Recording" at bounding box center [811, 267] width 352 height 37
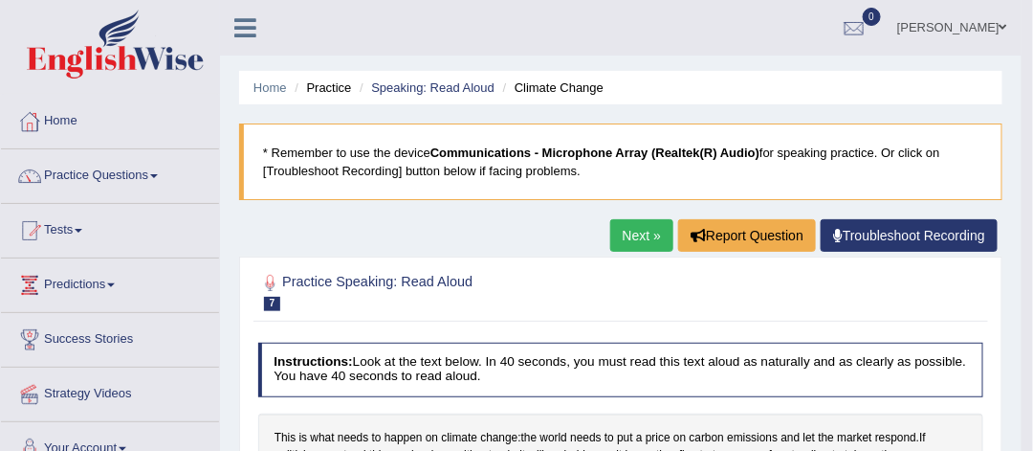
click at [632, 229] on link "Next »" at bounding box center [641, 235] width 63 height 33
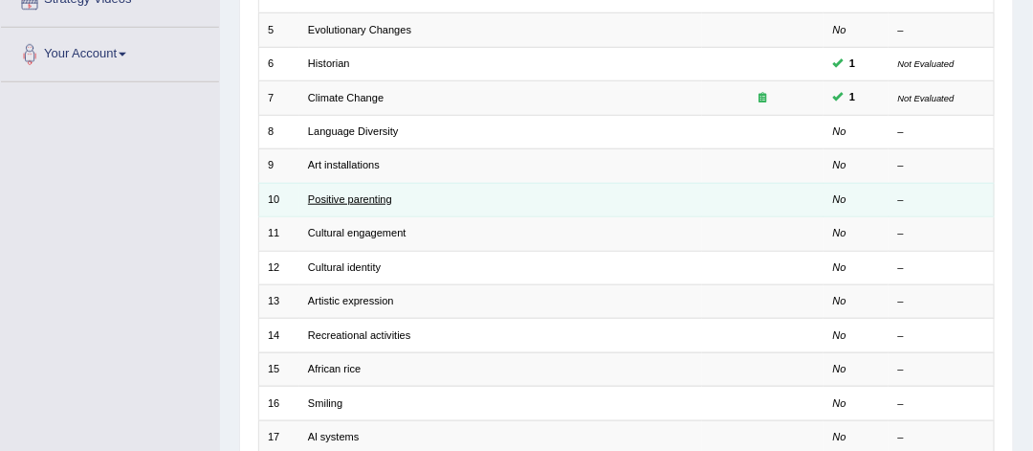
click at [354, 193] on link "Positive parenting" at bounding box center [350, 198] width 84 height 11
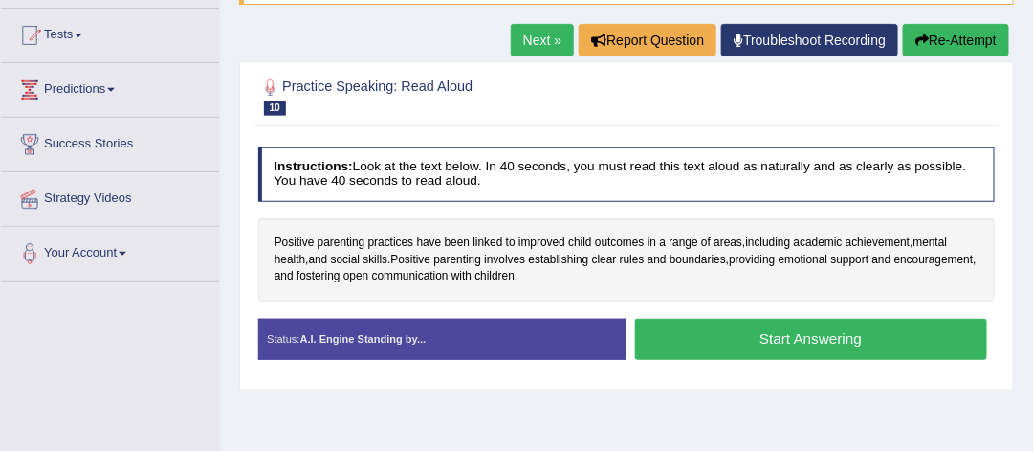
click at [811, 327] on button "Start Answering" at bounding box center [811, 339] width 352 height 41
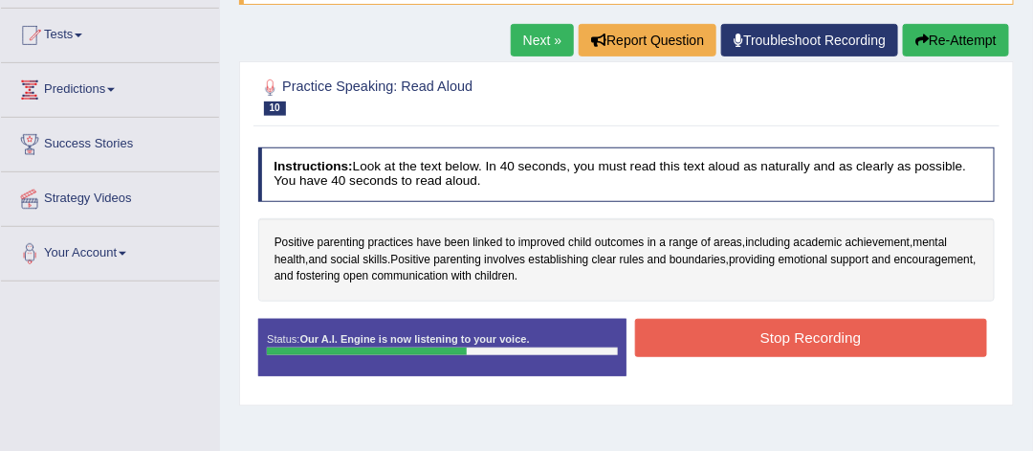
click at [811, 327] on button "Stop Recording" at bounding box center [811, 337] width 352 height 37
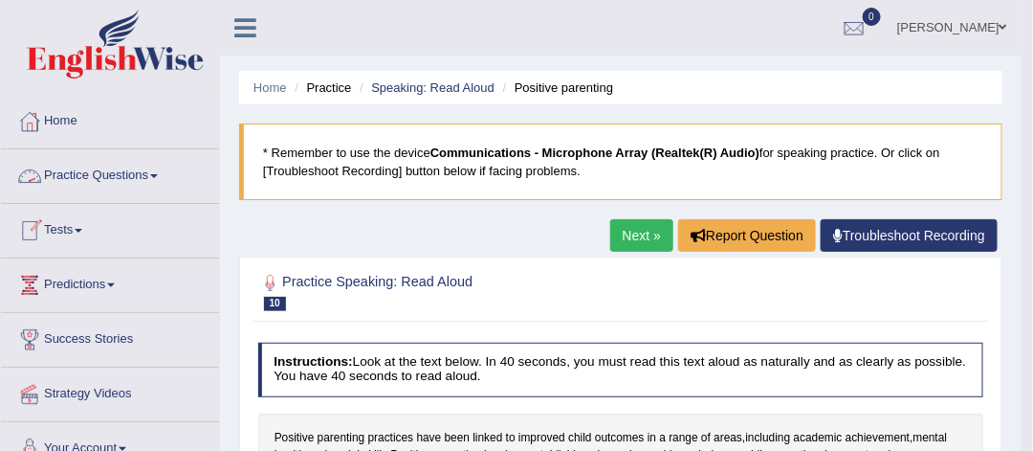
click at [100, 184] on link "Practice Questions" at bounding box center [110, 173] width 218 height 48
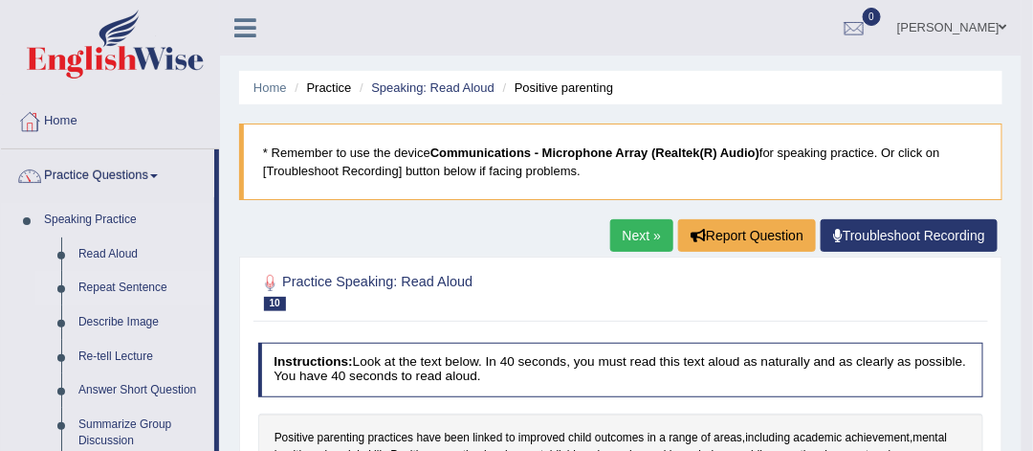
click at [126, 285] on link "Repeat Sentence" at bounding box center [142, 288] width 144 height 34
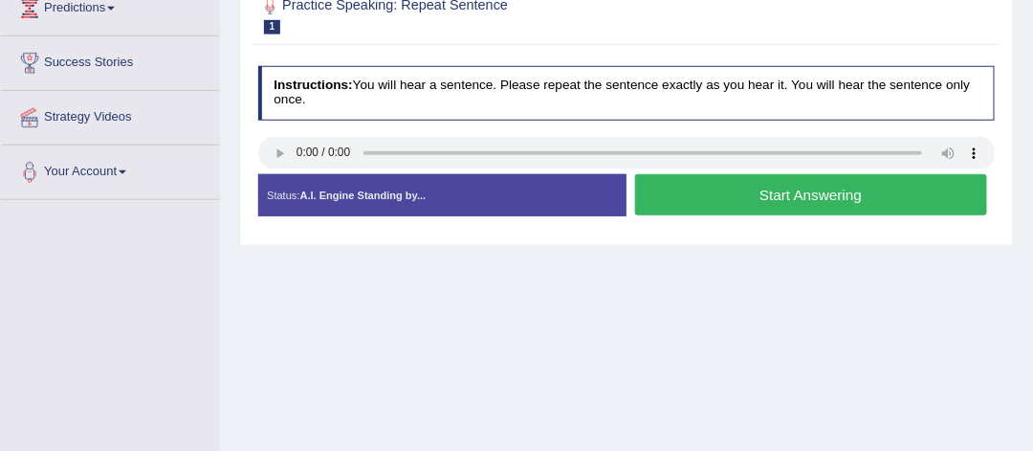
drag, startPoint x: 0, startPoint y: 0, endPoint x: 683, endPoint y: 188, distance: 708.4
click at [683, 188] on button "Start Answering" at bounding box center [811, 194] width 352 height 41
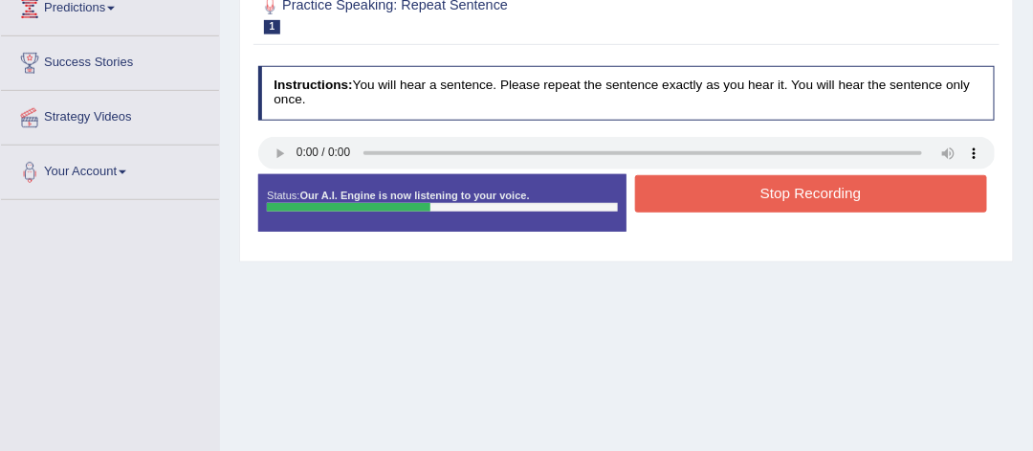
click at [683, 188] on button "Stop Recording" at bounding box center [811, 193] width 352 height 37
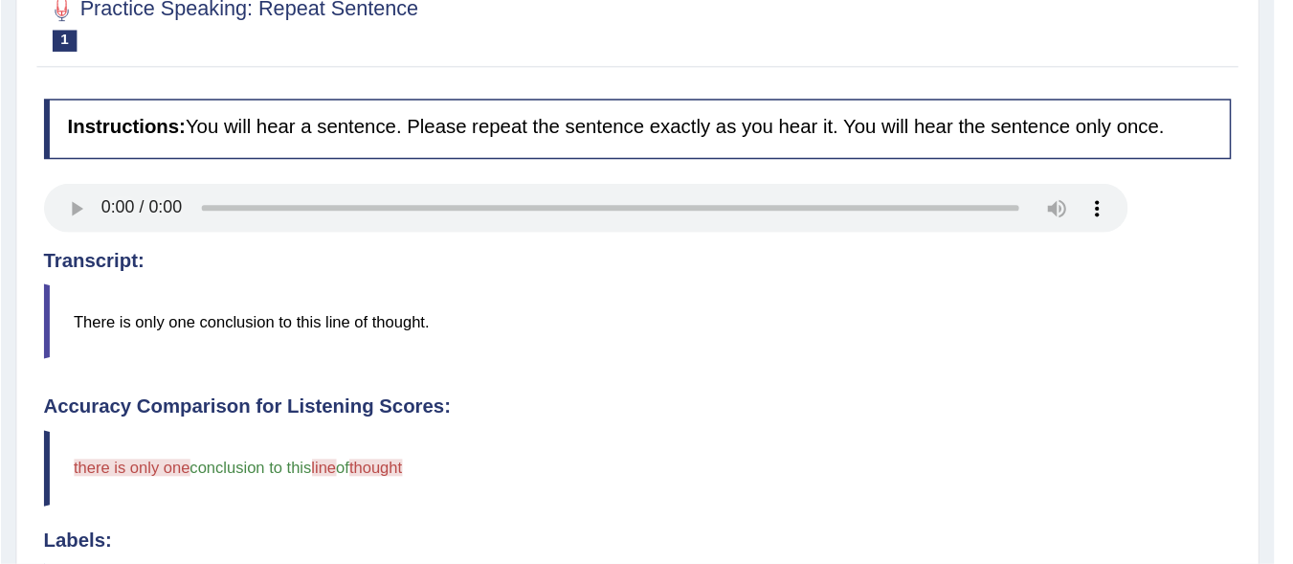
scroll to position [277, 0]
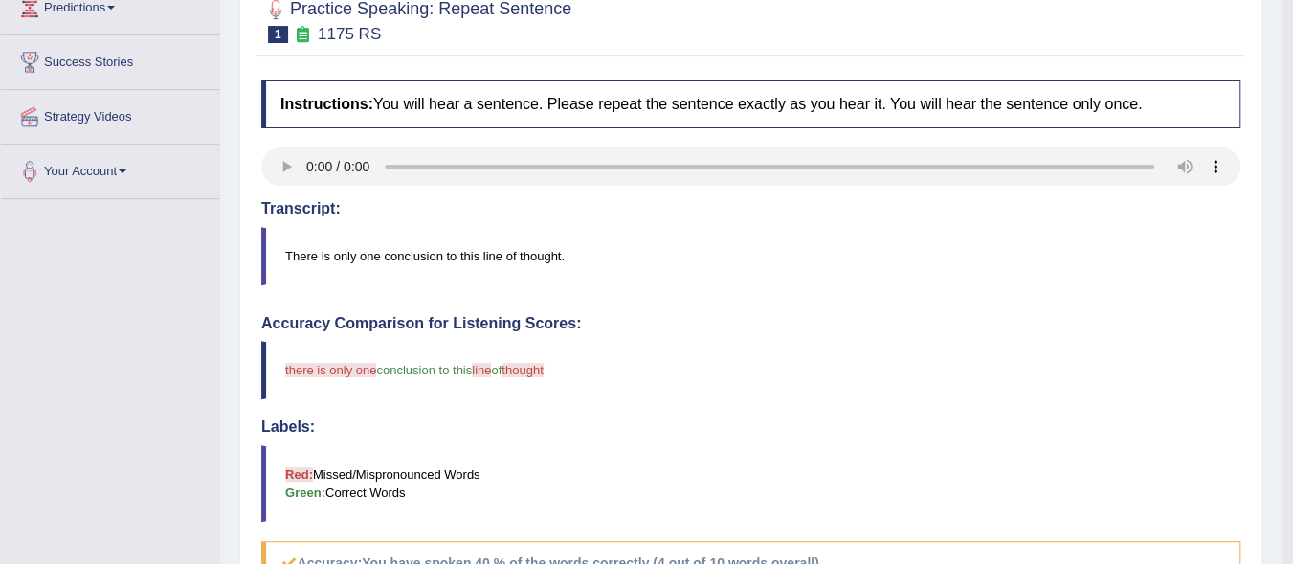
drag, startPoint x: 649, startPoint y: 5, endPoint x: 962, endPoint y: 355, distance: 469.6
click at [962, 355] on blockquote "there is only one conclusion to this line saying of thought tosh" at bounding box center [750, 370] width 979 height 58
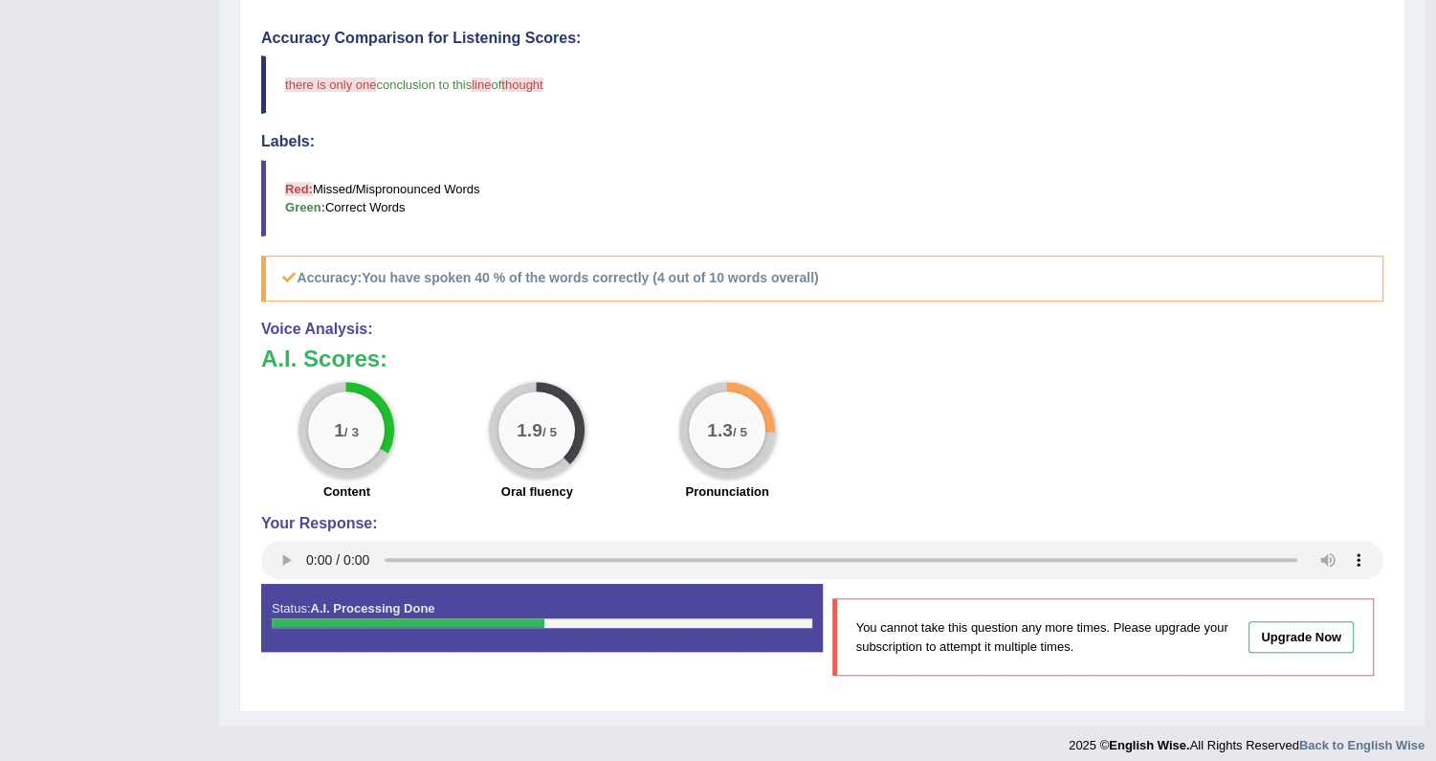
scroll to position [554, 0]
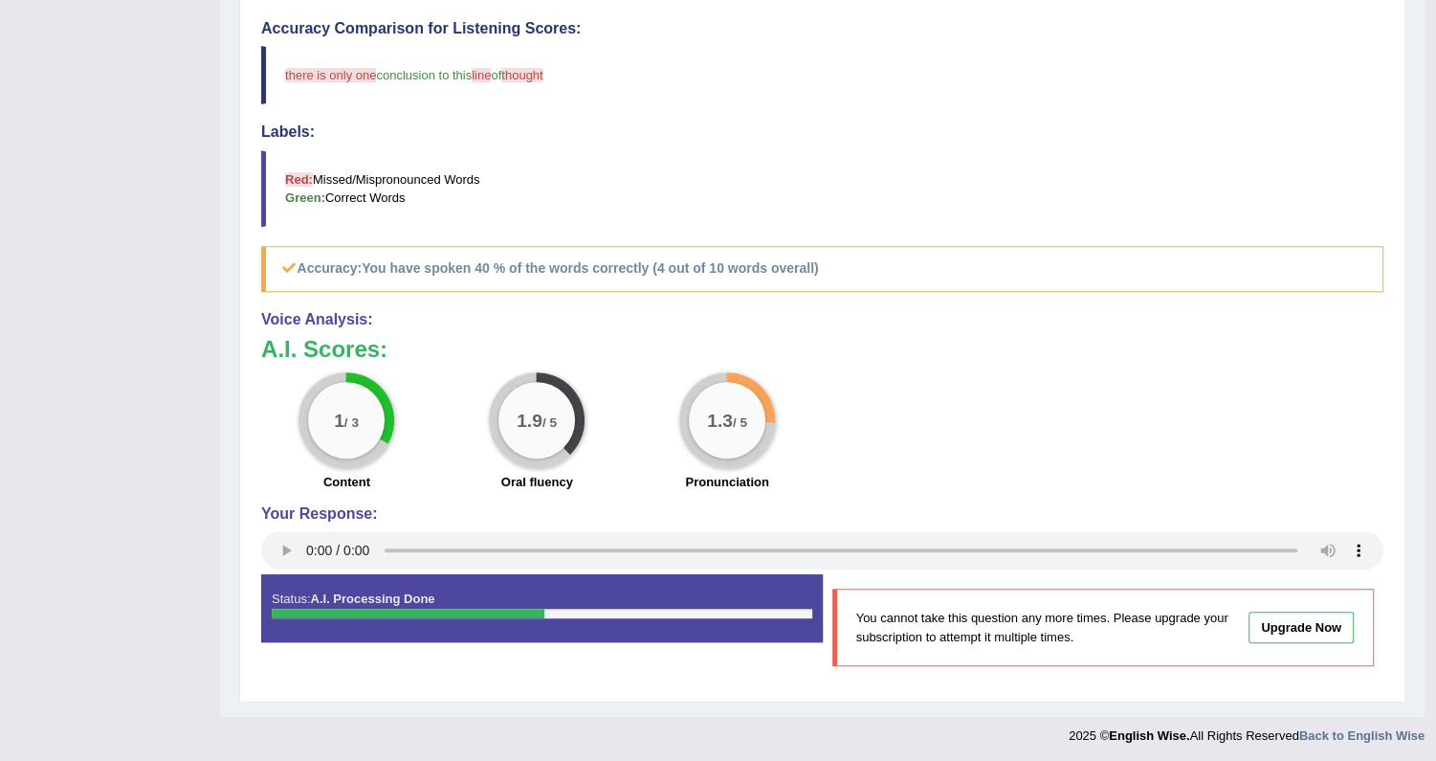
click at [834, 30] on h4 "Accuracy Comparison for Listening Scores:" at bounding box center [822, 28] width 1122 height 17
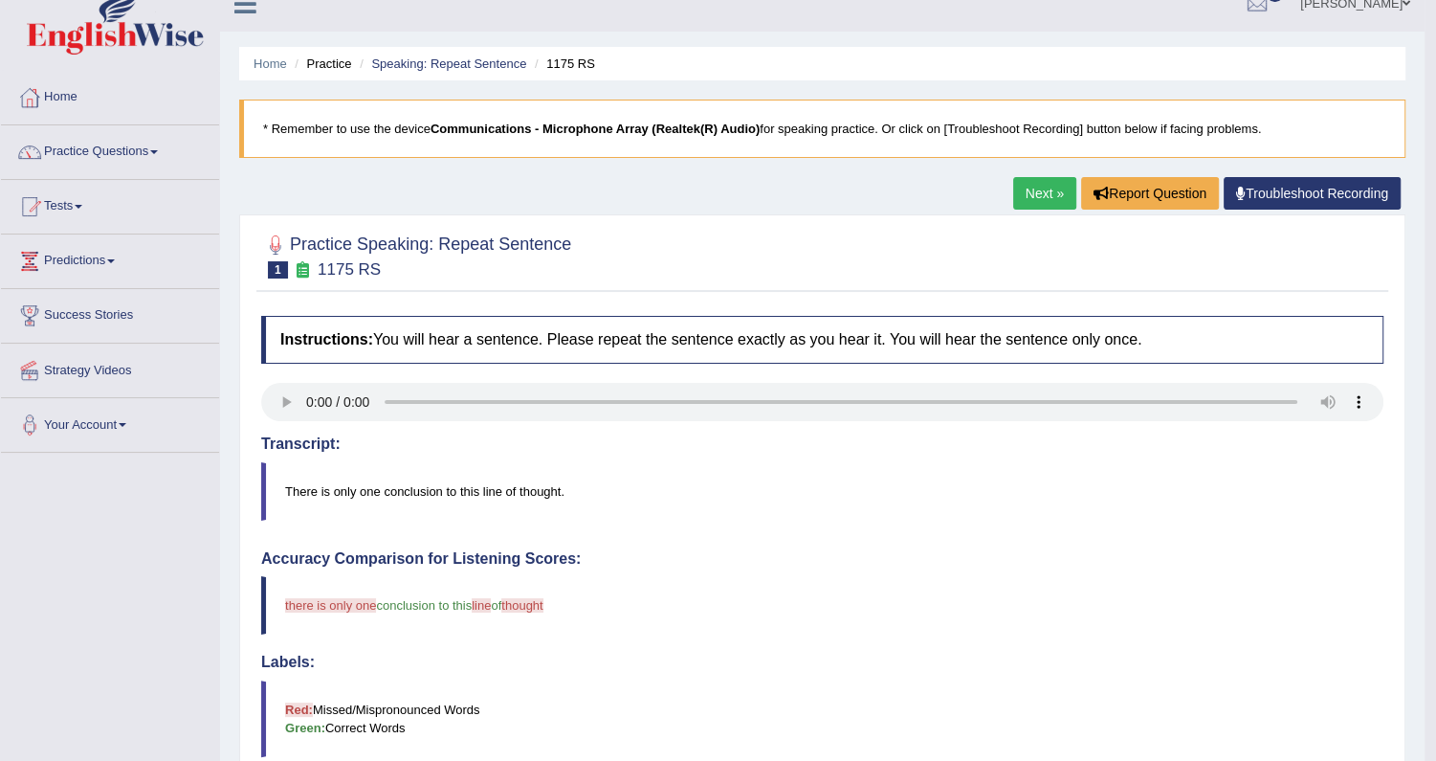
scroll to position [0, 0]
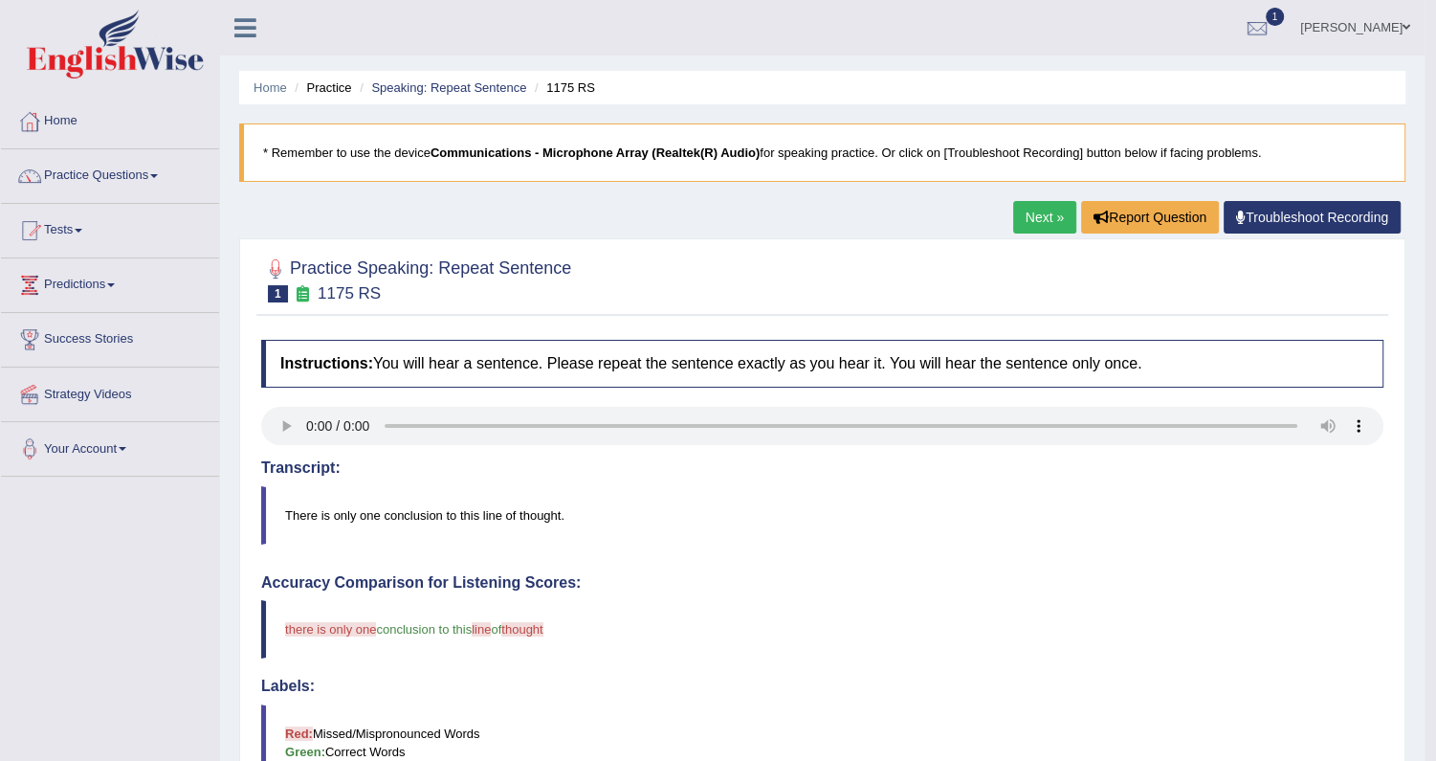
click at [1031, 223] on link "Next »" at bounding box center [1044, 217] width 63 height 33
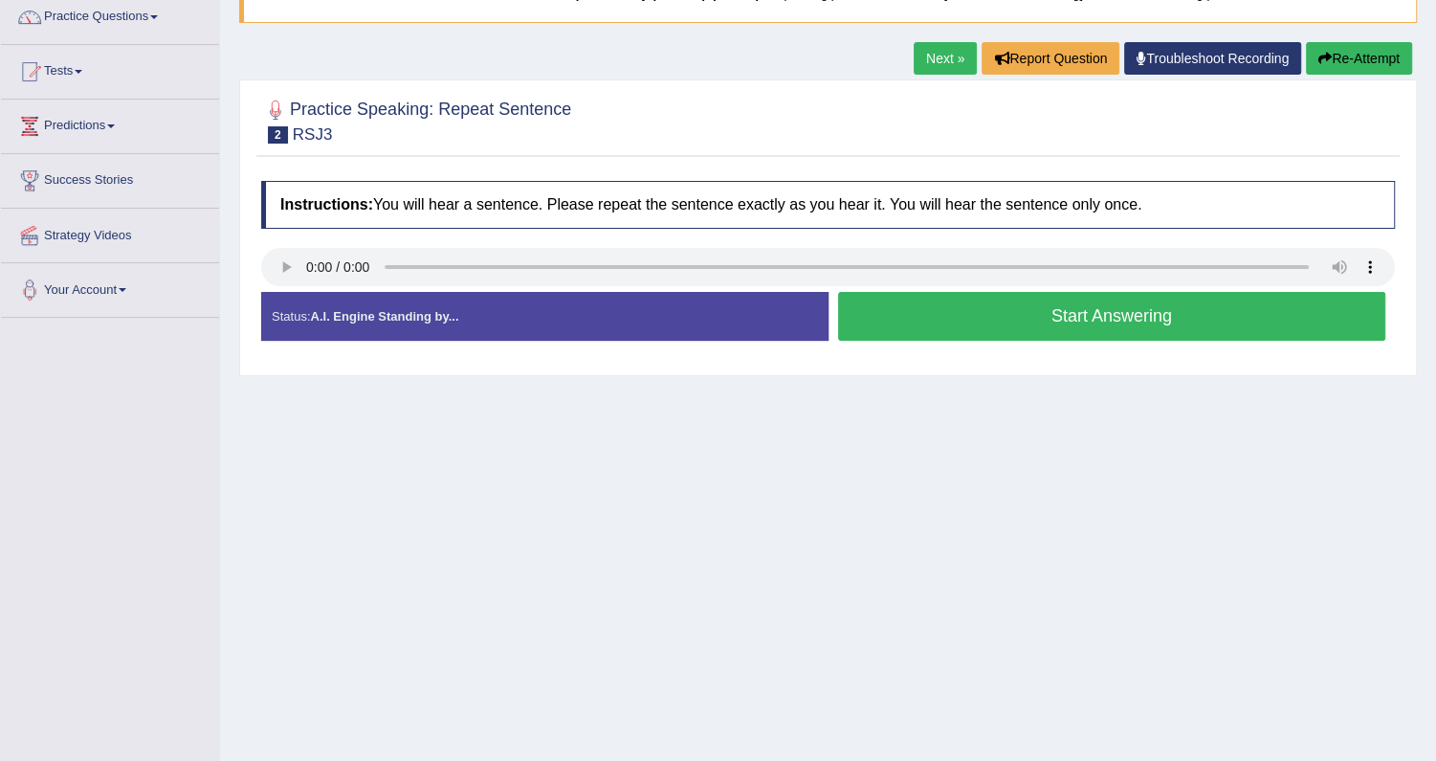
click at [1054, 312] on button "Start Answering" at bounding box center [1112, 316] width 548 height 49
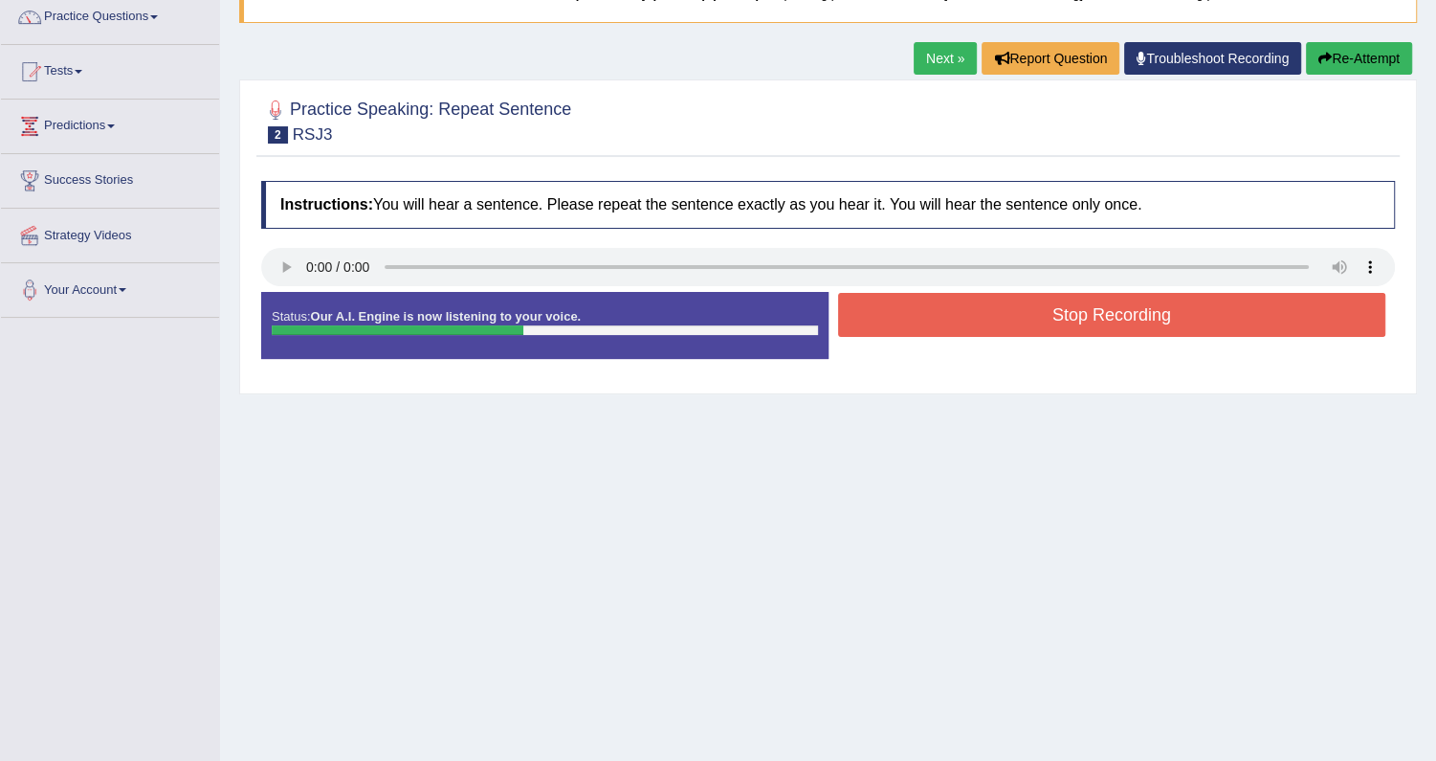
click at [1054, 312] on button "Stop Recording" at bounding box center [1112, 315] width 548 height 44
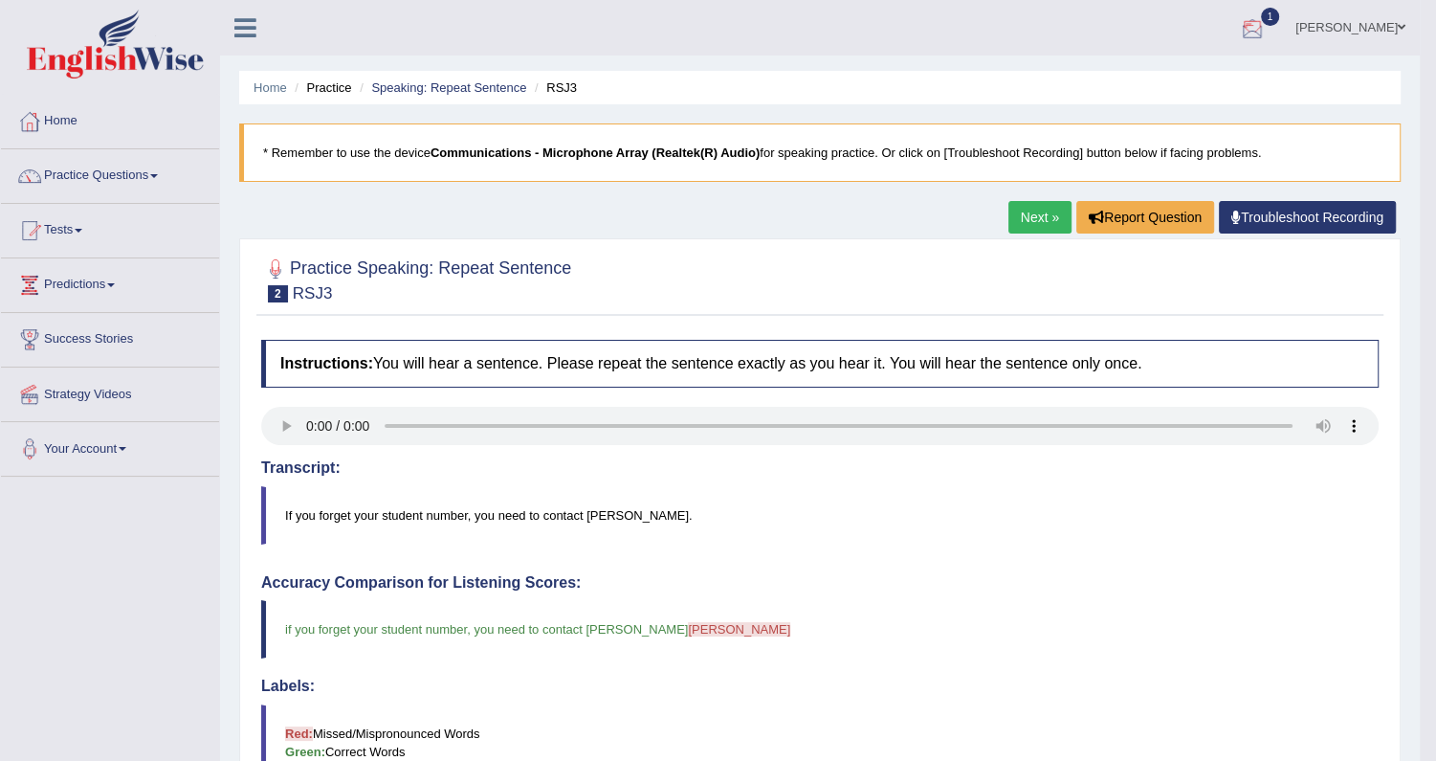
click at [1267, 31] on div at bounding box center [1252, 28] width 29 height 29
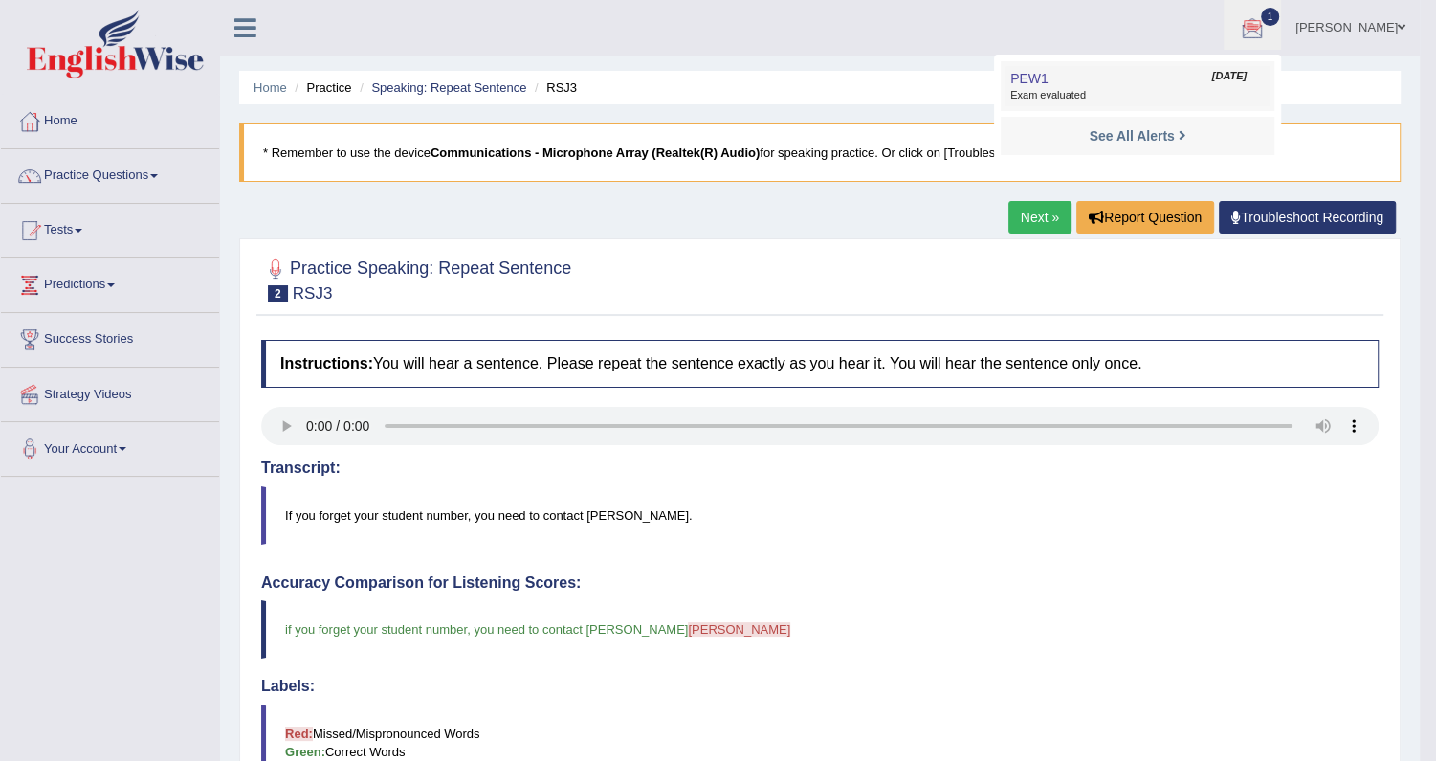
click at [1103, 98] on span "Exam evaluated" at bounding box center [1137, 95] width 255 height 15
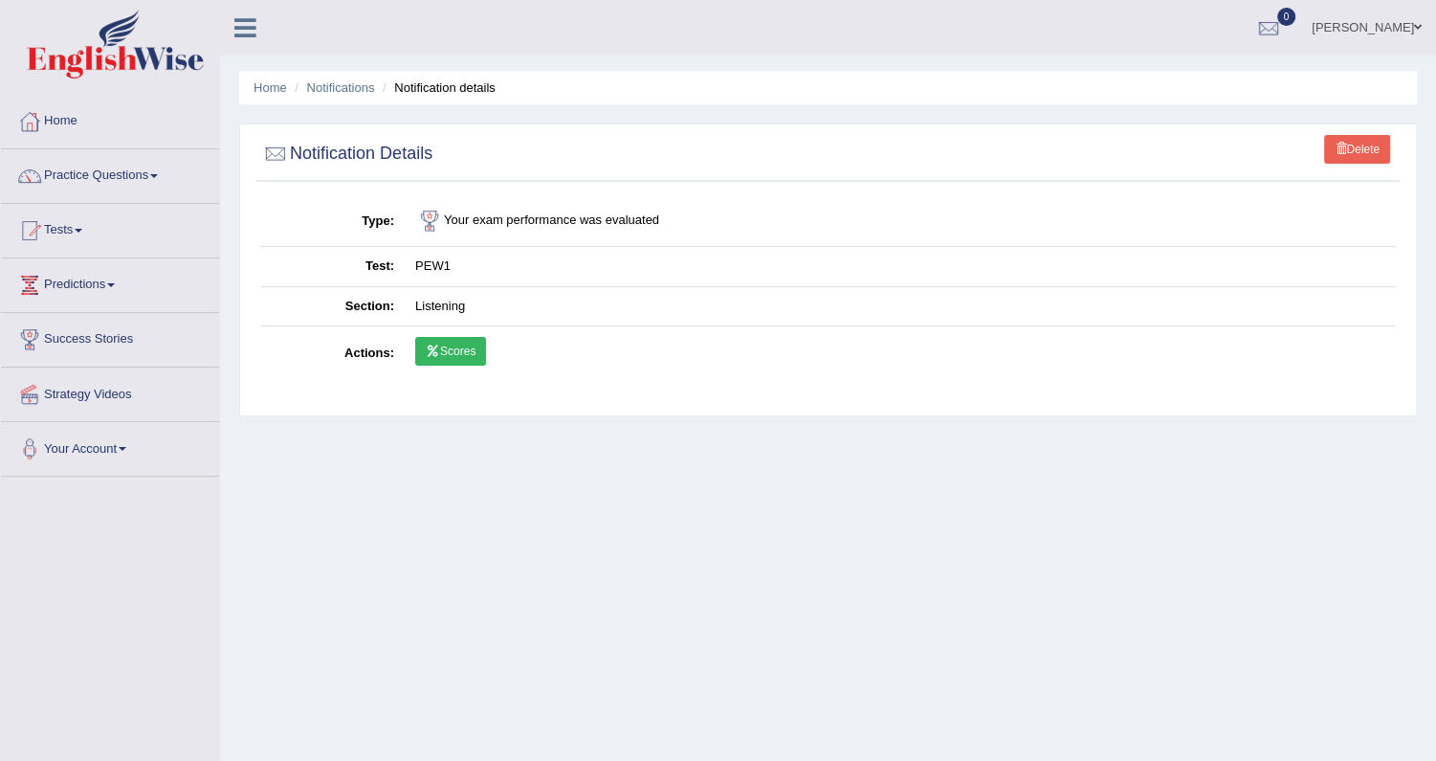
click at [149, 170] on link "Practice Questions" at bounding box center [110, 173] width 218 height 48
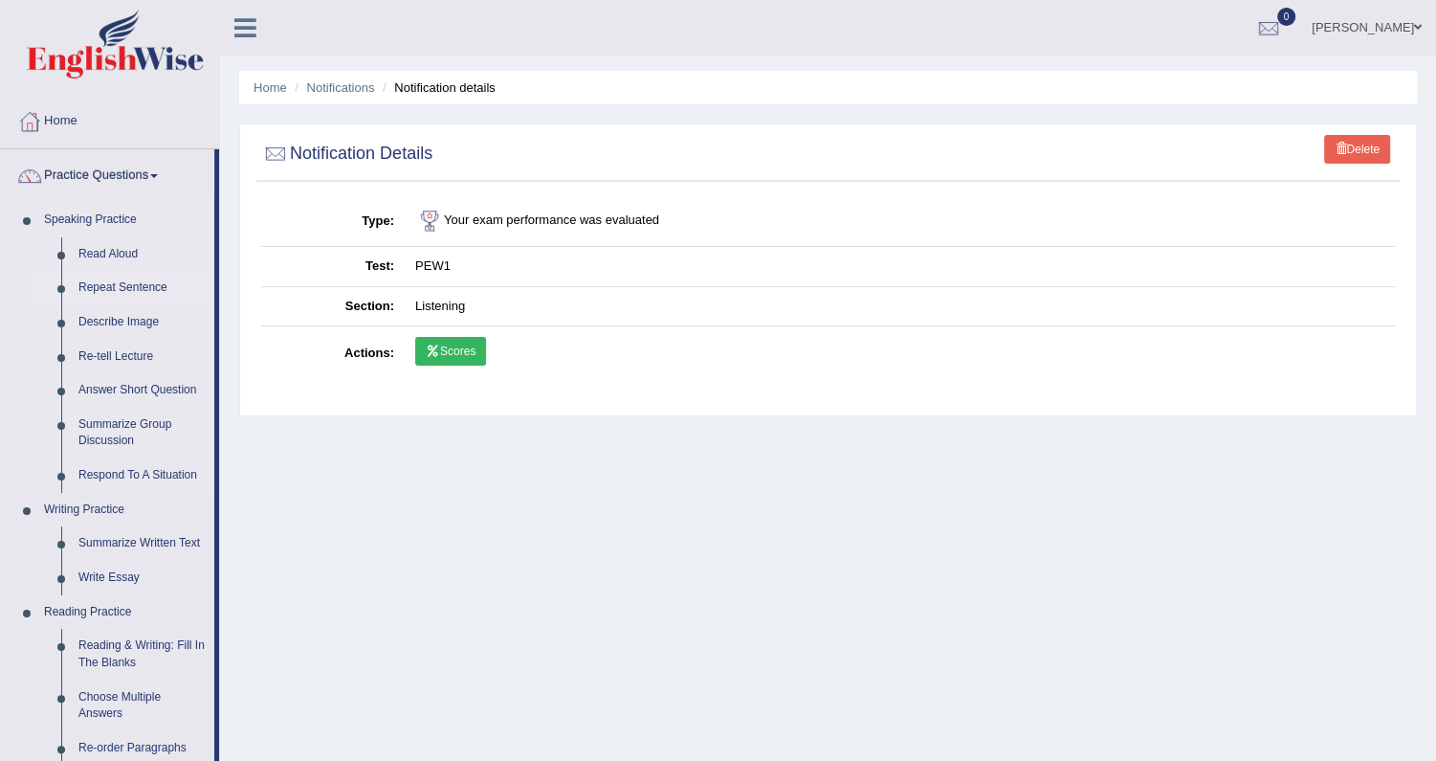
click at [129, 283] on link "Repeat Sentence" at bounding box center [142, 288] width 144 height 34
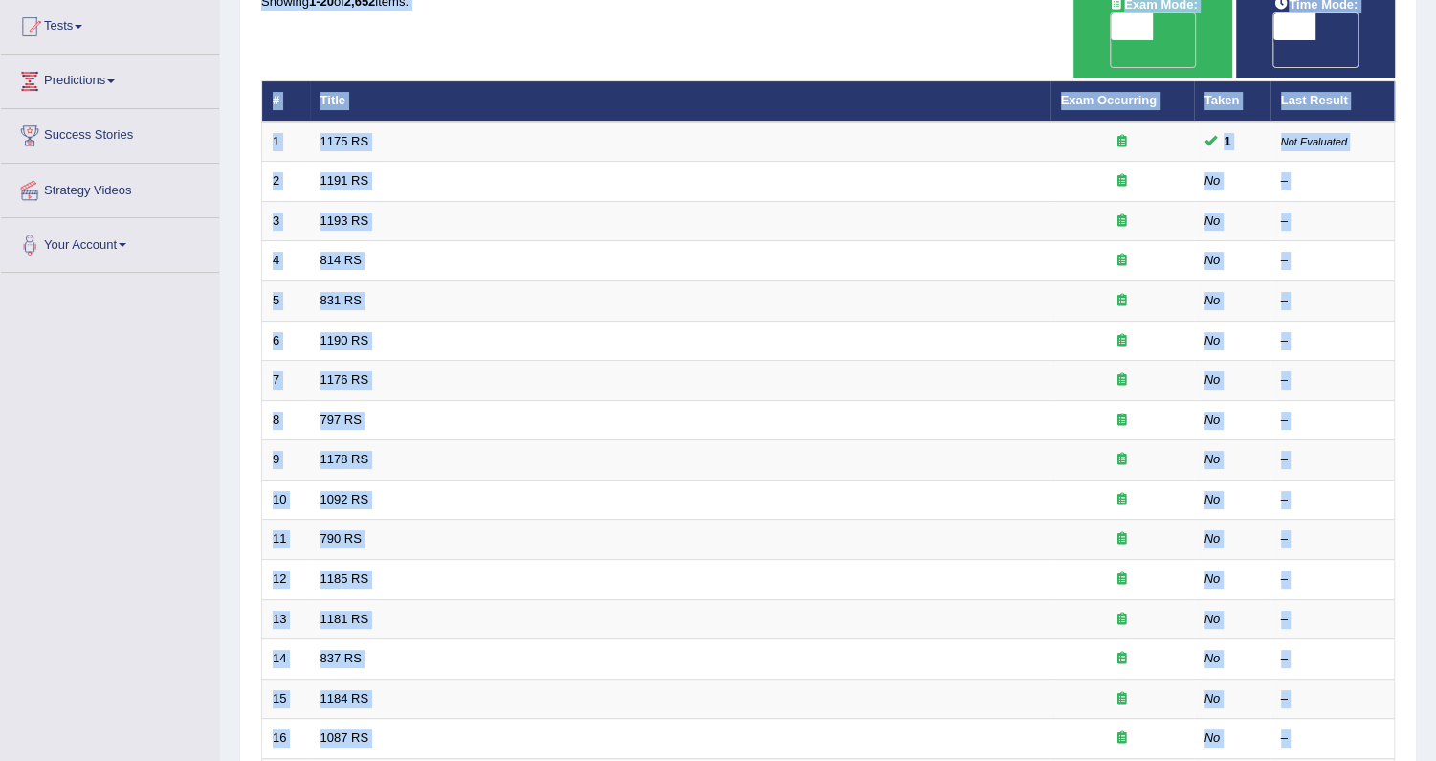
scroll to position [205, 0]
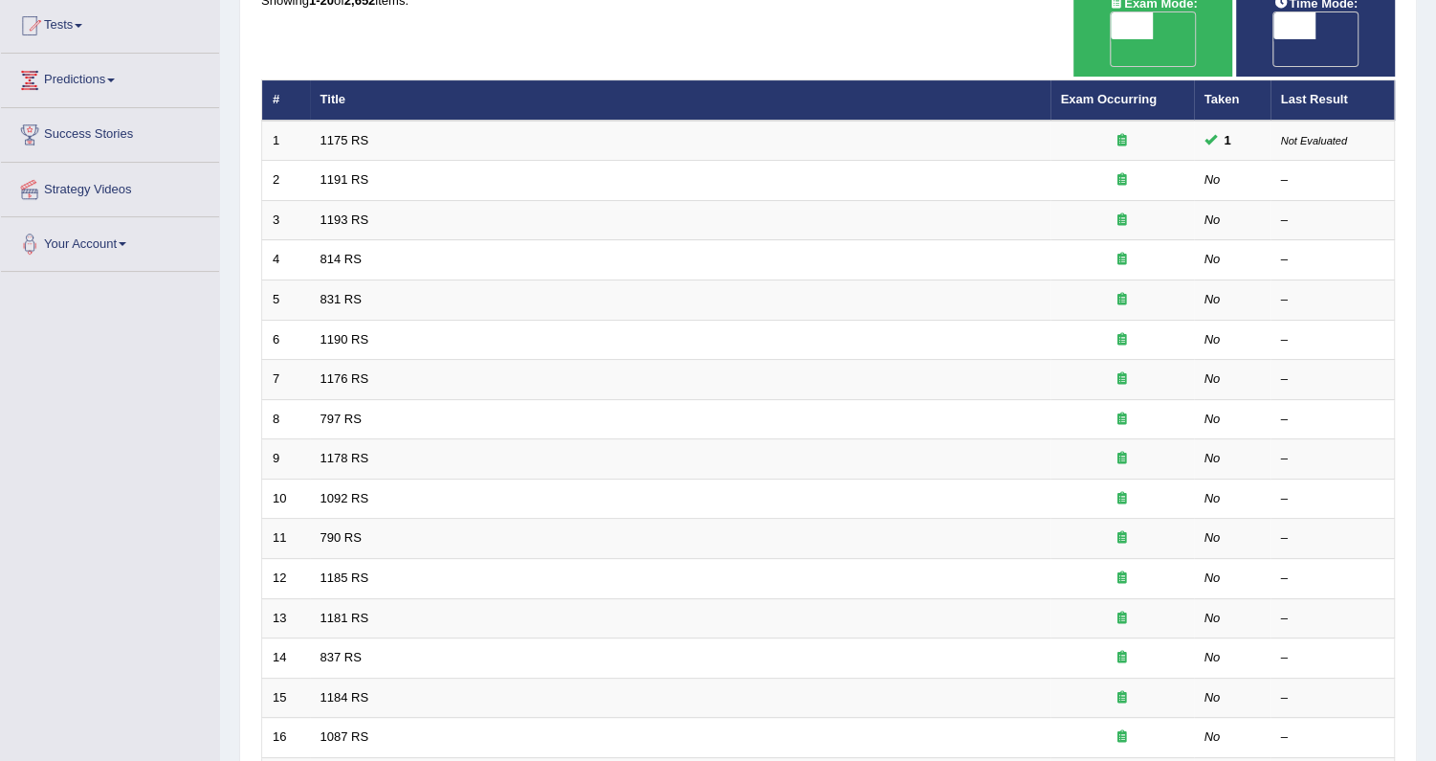
click at [1429, 428] on div "Home Practice Speaking: Repeat Sentence Practice Speaking: Repeat Sentence Time…" at bounding box center [828, 418] width 1216 height 1246
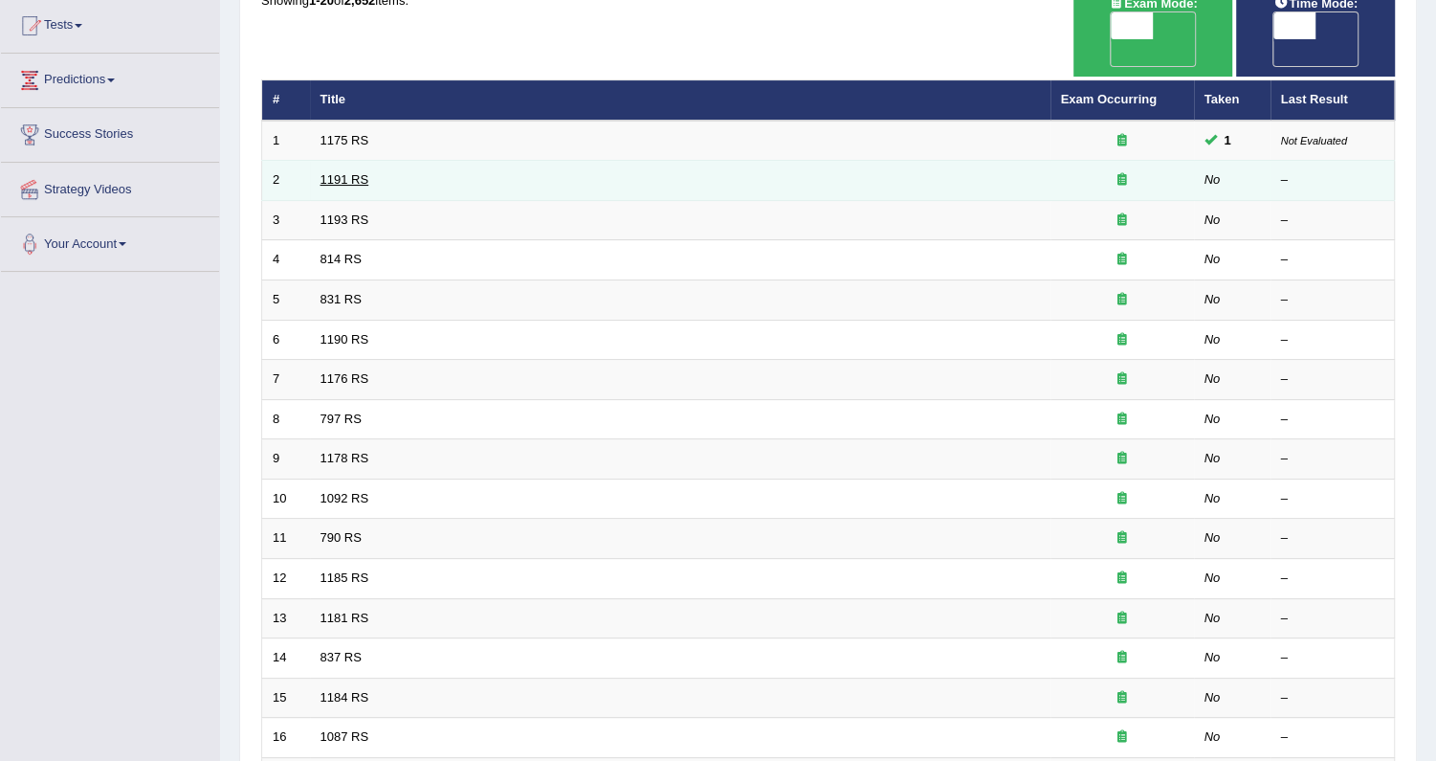
click at [346, 172] on link "1191 RS" at bounding box center [345, 179] width 49 height 14
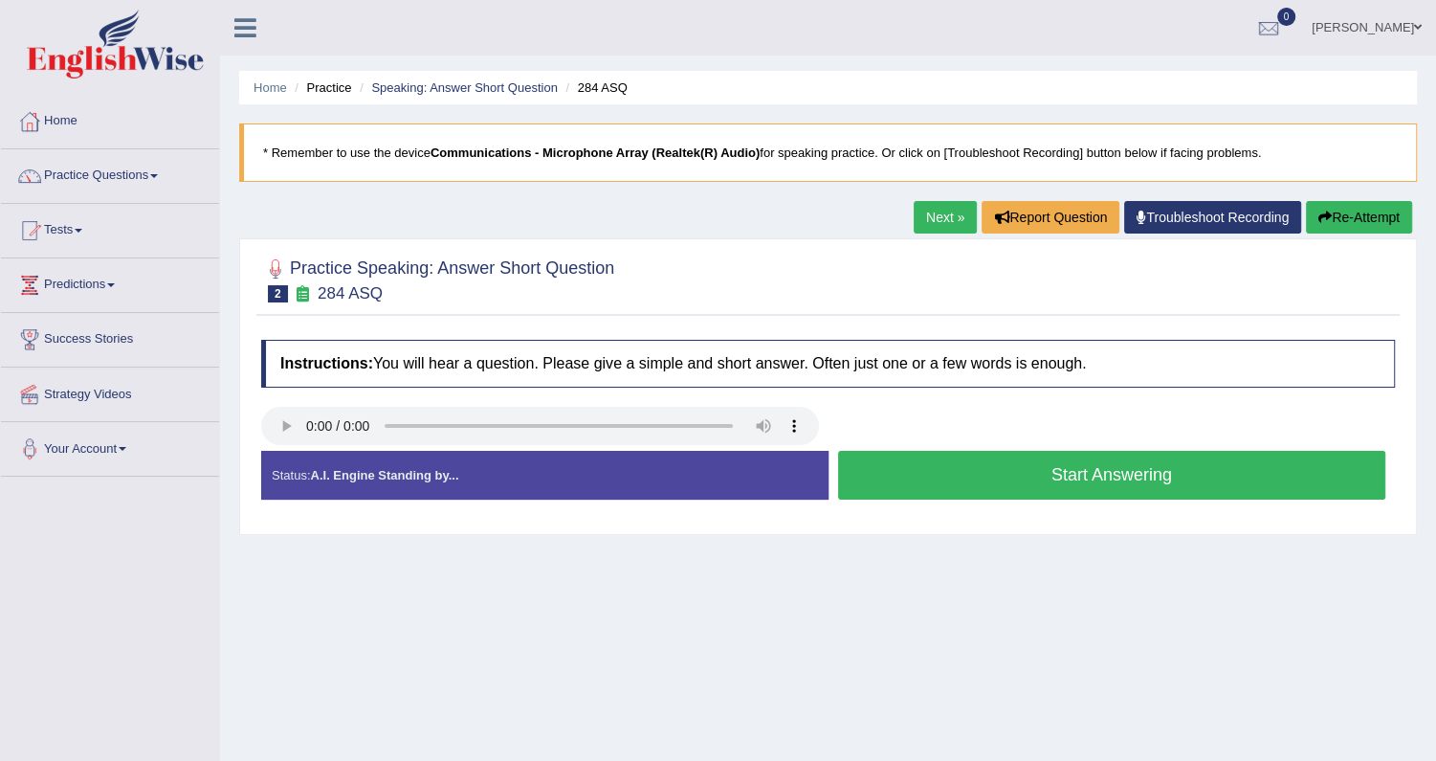
click at [919, 488] on button "Start Answering" at bounding box center [1112, 475] width 548 height 49
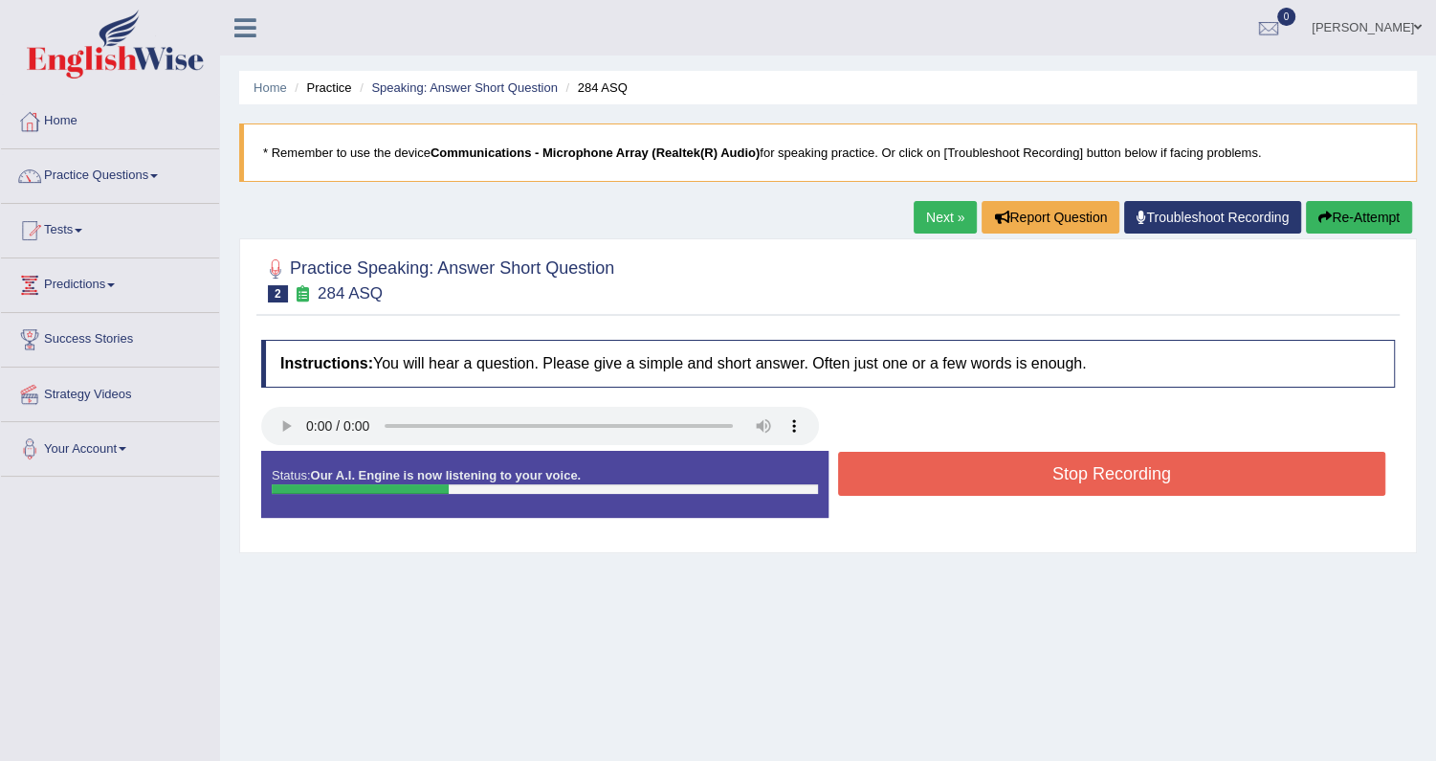
click at [919, 488] on button "Stop Recording" at bounding box center [1112, 474] width 548 height 44
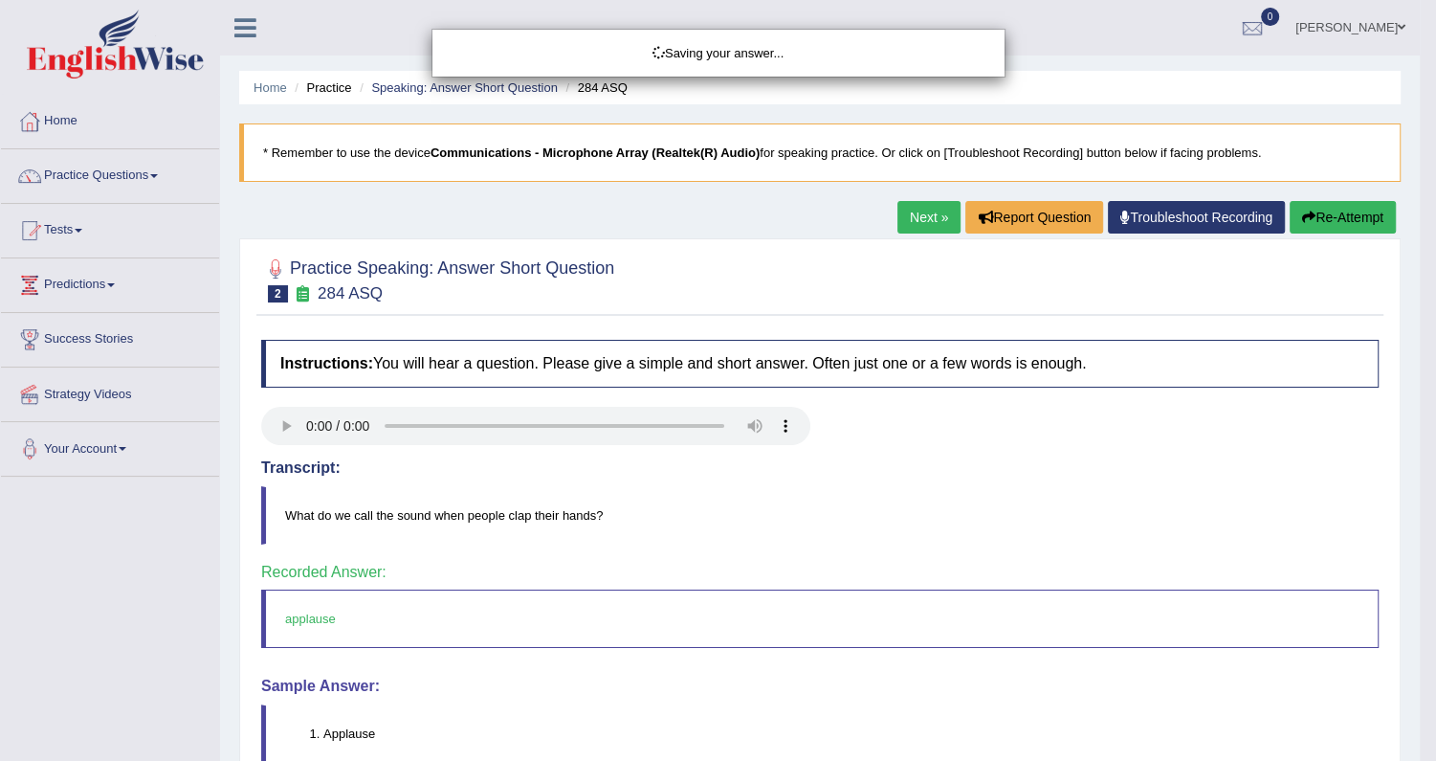
click at [110, 170] on div "Saving your answer..." at bounding box center [718, 380] width 1436 height 761
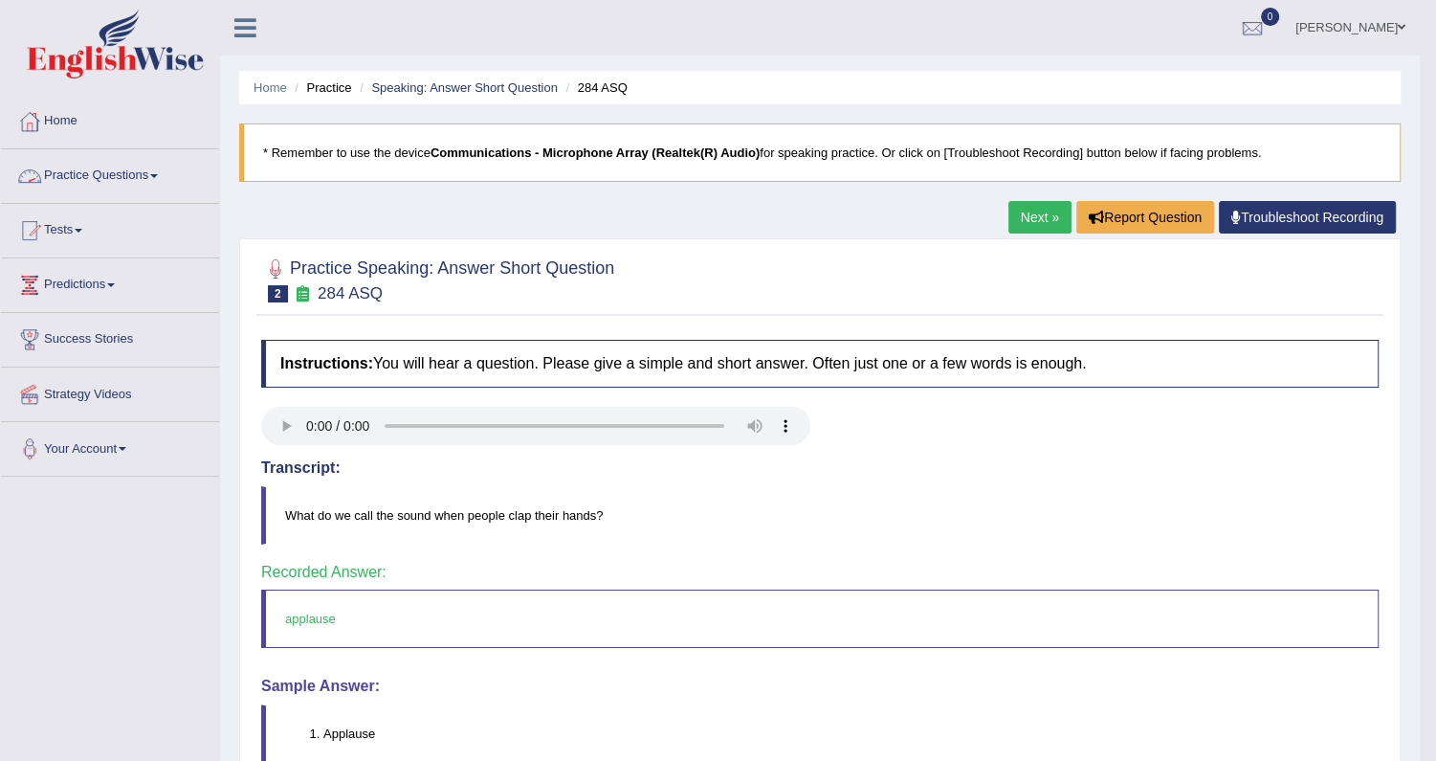
click at [124, 173] on link "Practice Questions" at bounding box center [110, 173] width 218 height 48
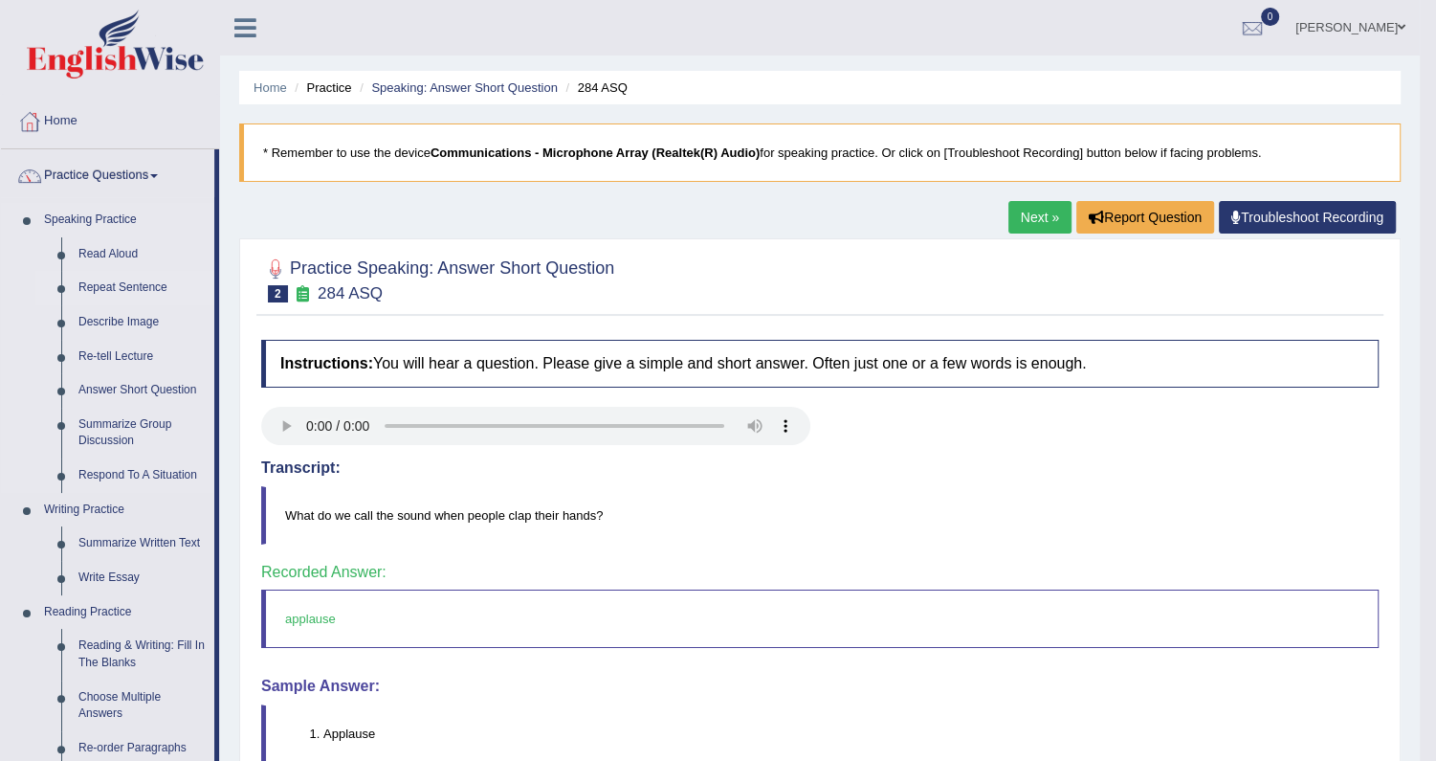
click at [127, 291] on link "Repeat Sentence" at bounding box center [142, 288] width 144 height 34
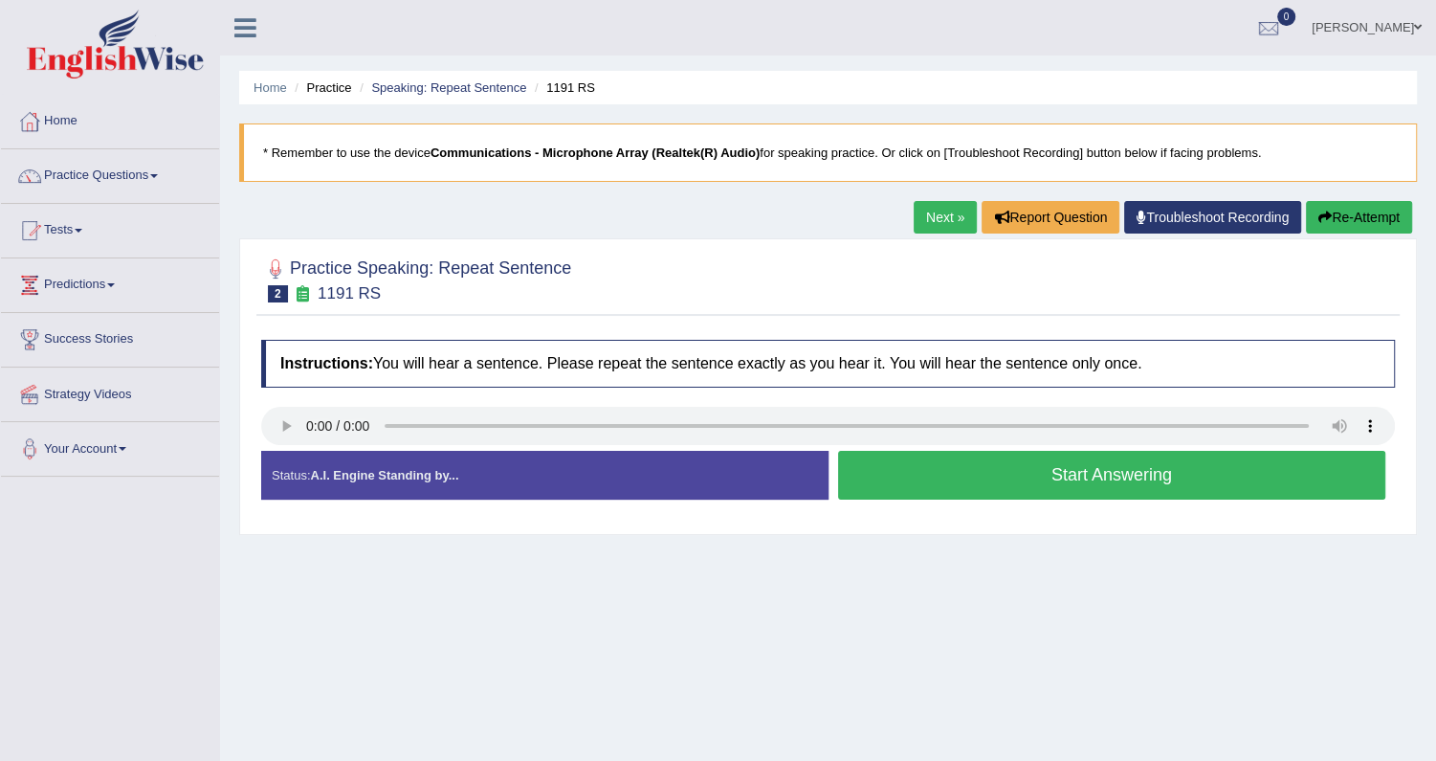
click at [1037, 472] on button "Start Answering" at bounding box center [1112, 475] width 548 height 49
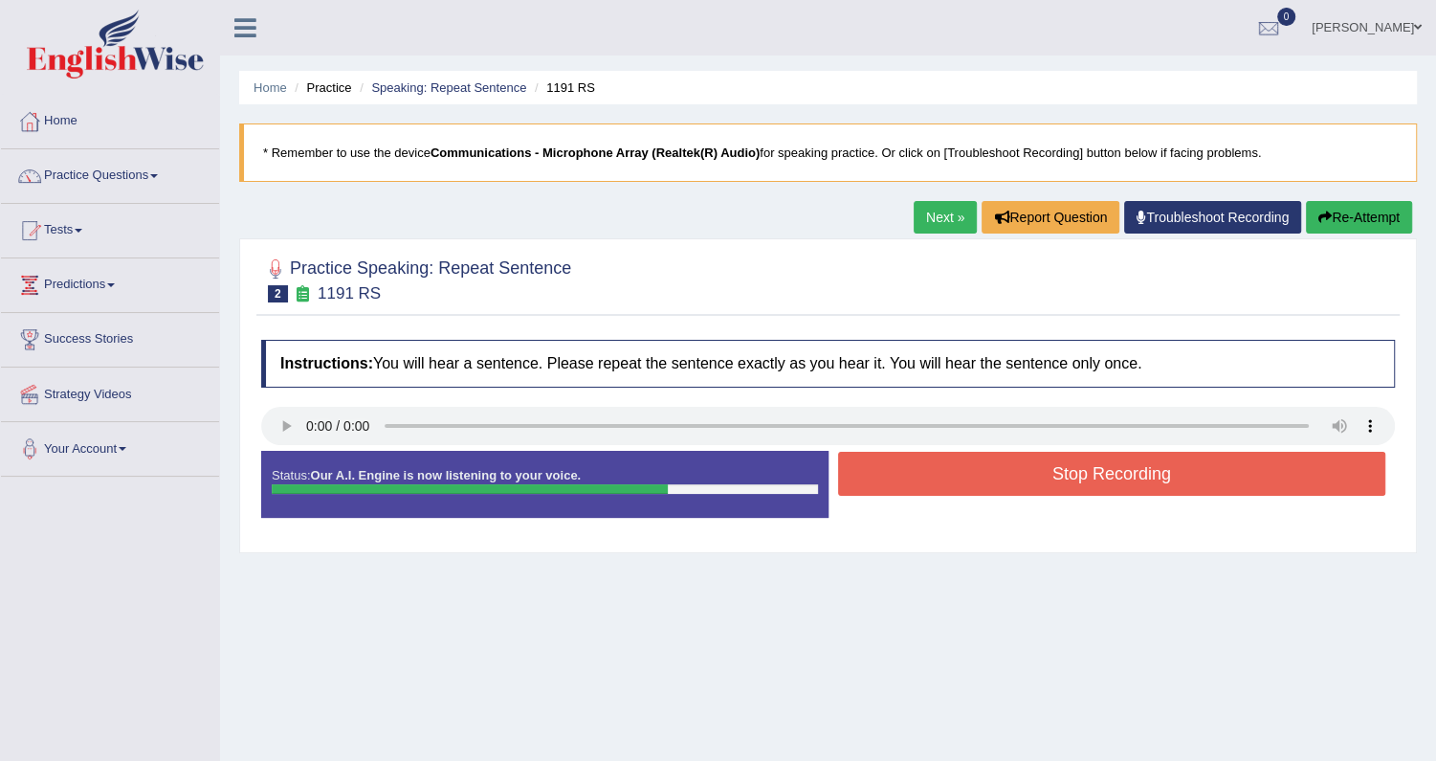
click at [1037, 472] on button "Stop Recording" at bounding box center [1112, 474] width 548 height 44
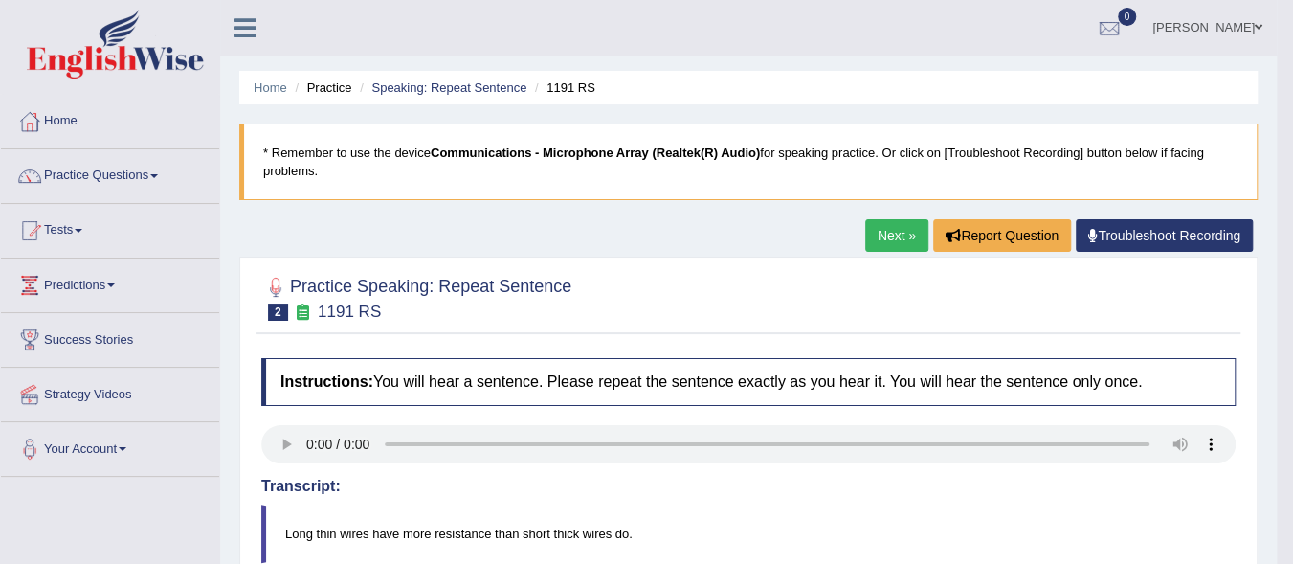
drag, startPoint x: 1972, startPoint y: 118, endPoint x: 796, endPoint y: 493, distance: 1234.3
click at [796, 493] on div "Transcript: Long thin wires have more resistance than short thick wires do." at bounding box center [748, 519] width 974 height 85
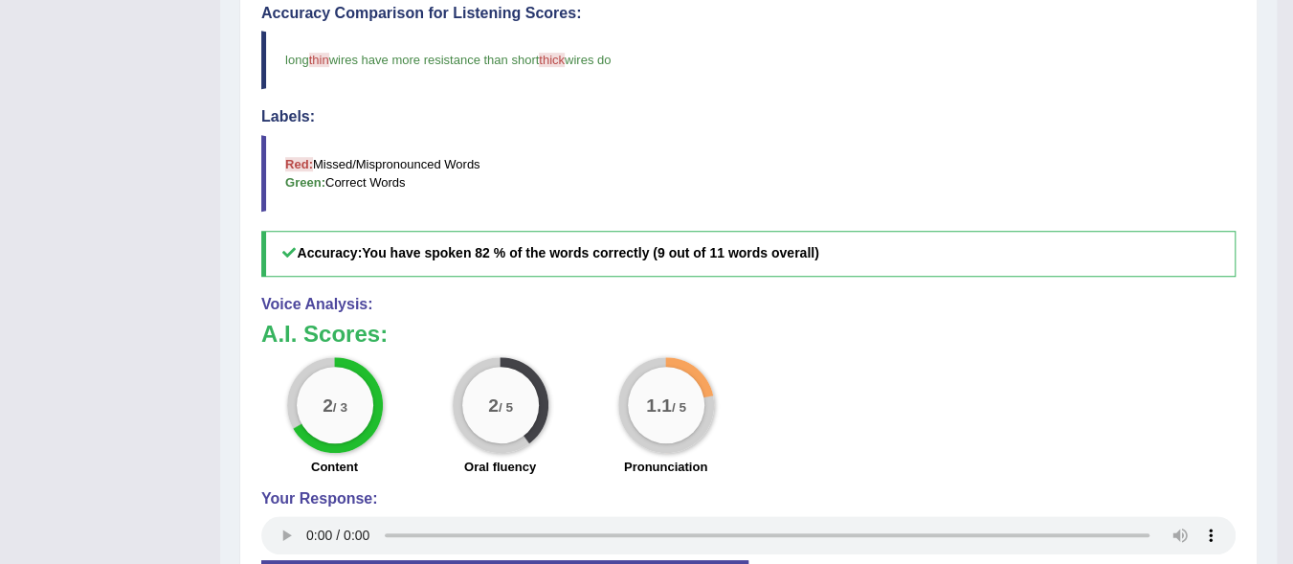
scroll to position [48, 0]
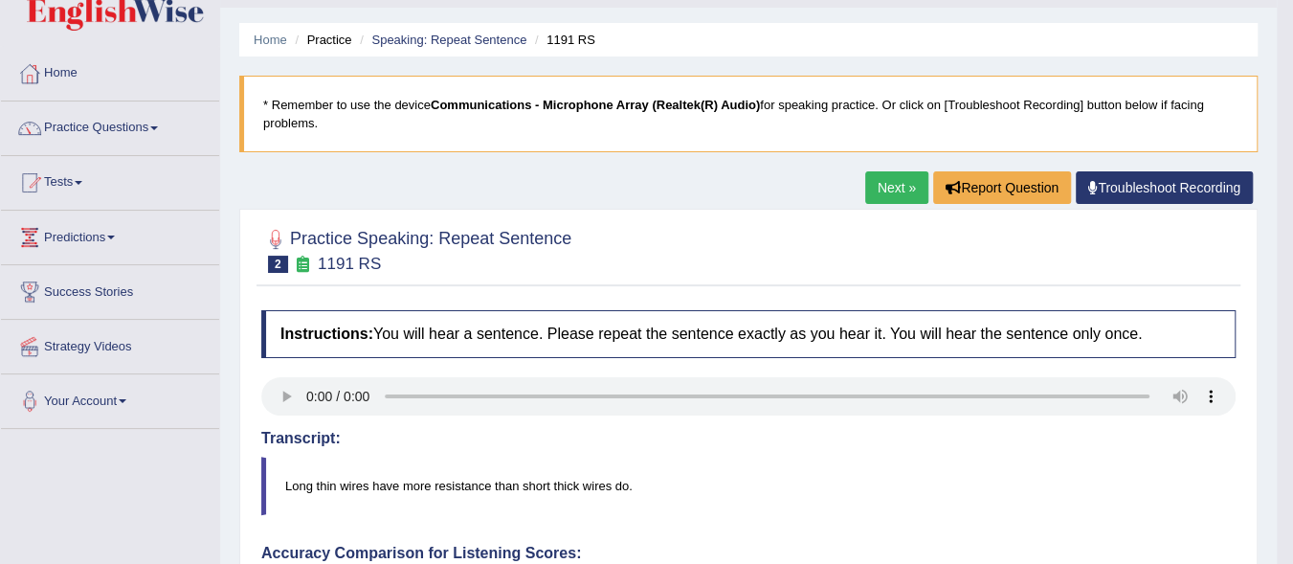
click at [892, 184] on link "Next »" at bounding box center [896, 187] width 63 height 33
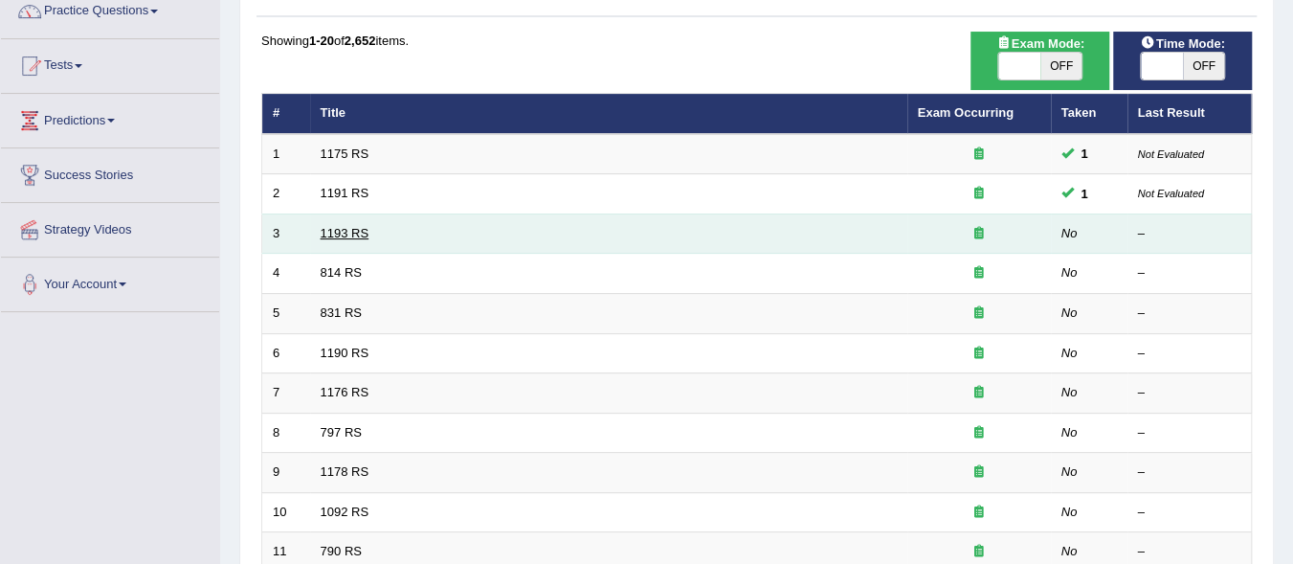
click at [338, 231] on link "1193 RS" at bounding box center [345, 233] width 49 height 14
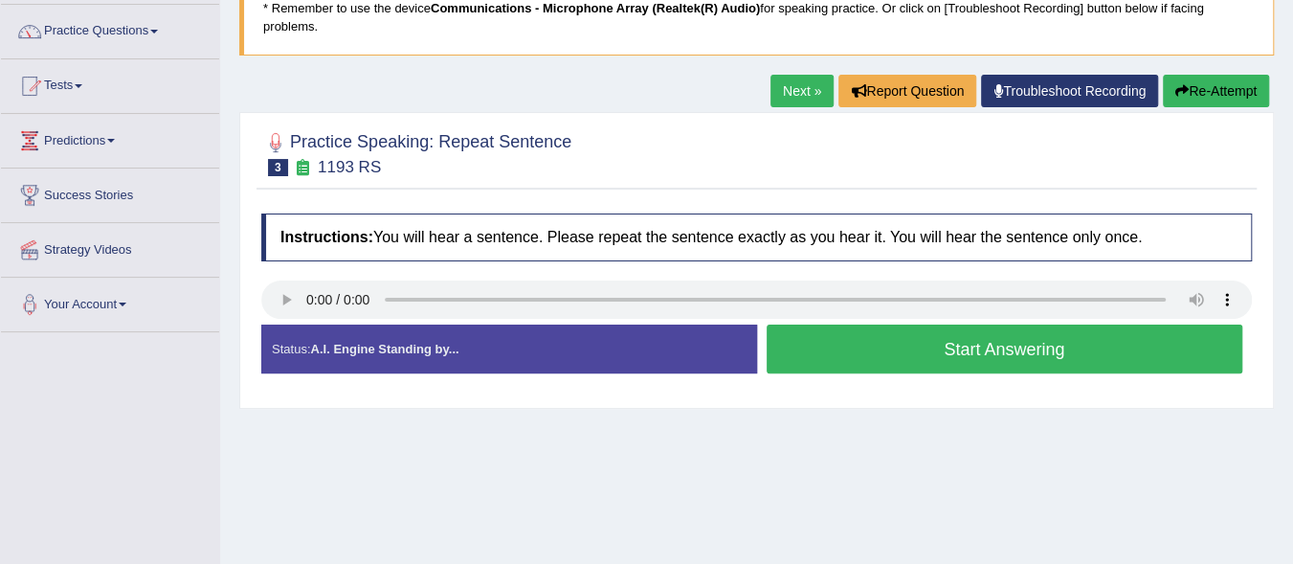
click at [919, 359] on button "Start Answering" at bounding box center [1004, 348] width 477 height 49
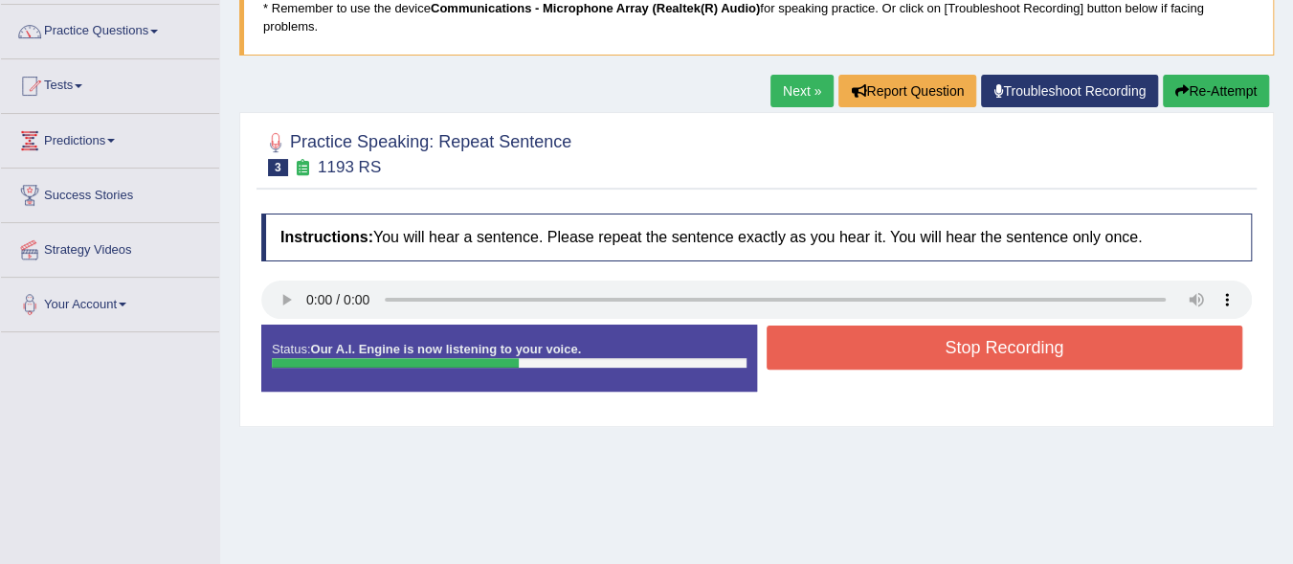
click at [919, 359] on button "Stop Recording" at bounding box center [1004, 347] width 477 height 44
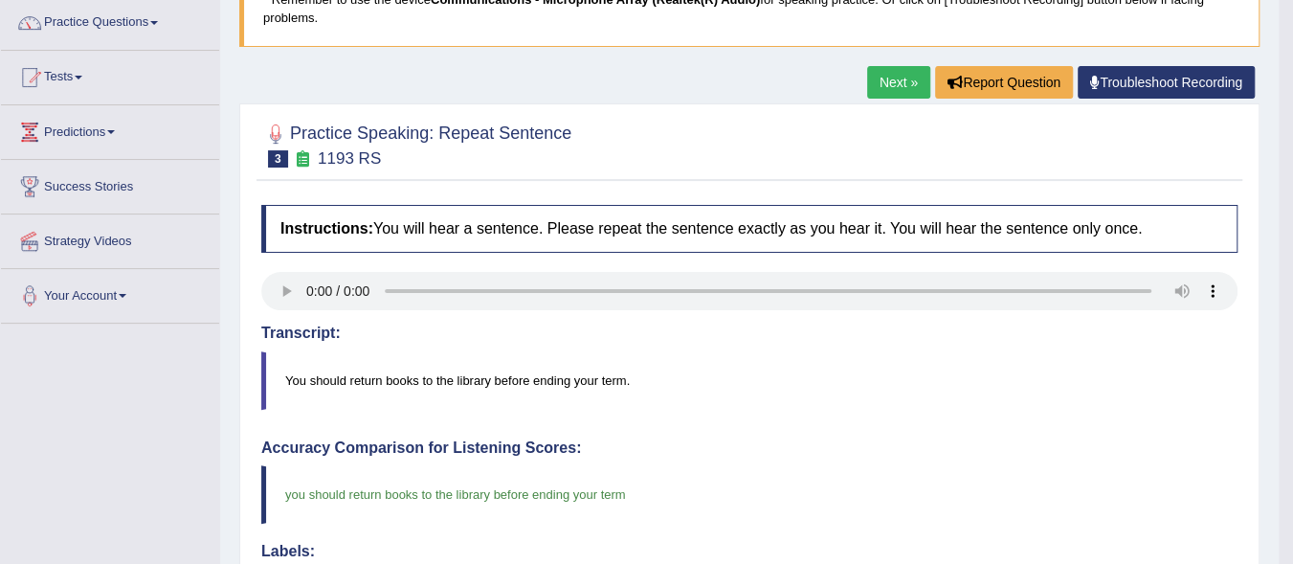
scroll to position [154, 0]
drag, startPoint x: 1290, startPoint y: 300, endPoint x: 1296, endPoint y: 370, distance: 70.1
click at [1292, 370] on html "Toggle navigation Home Practice Questions Speaking Practice Read Aloud Repeat S…" at bounding box center [646, 128] width 1293 height 564
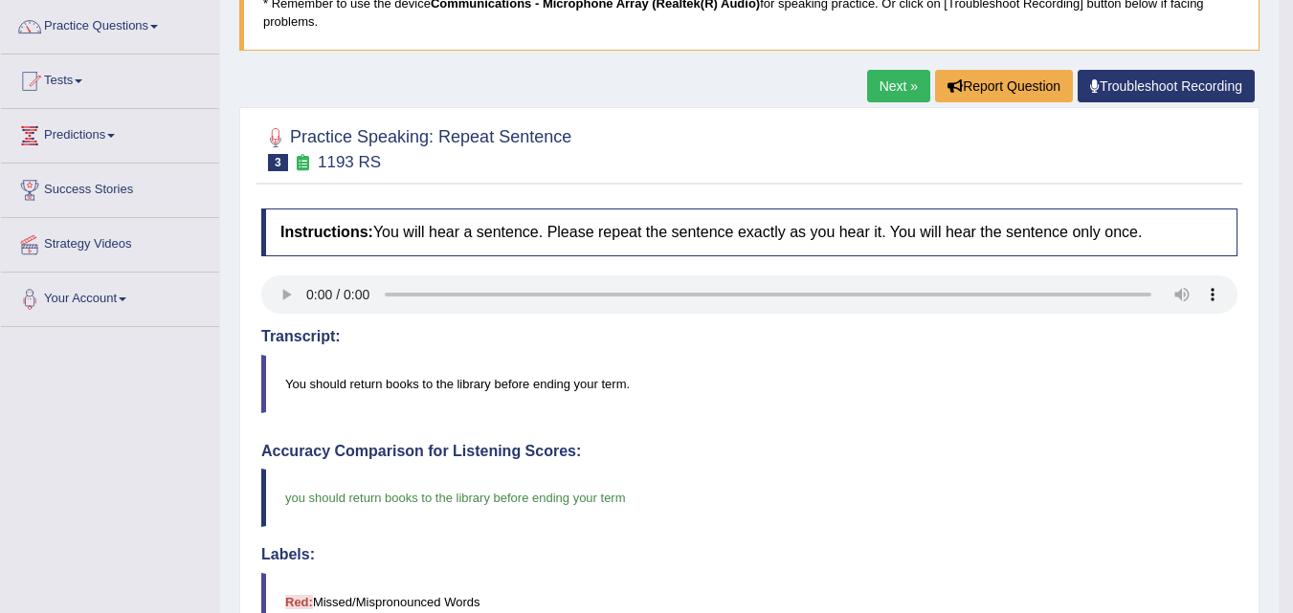
scroll to position [0, 0]
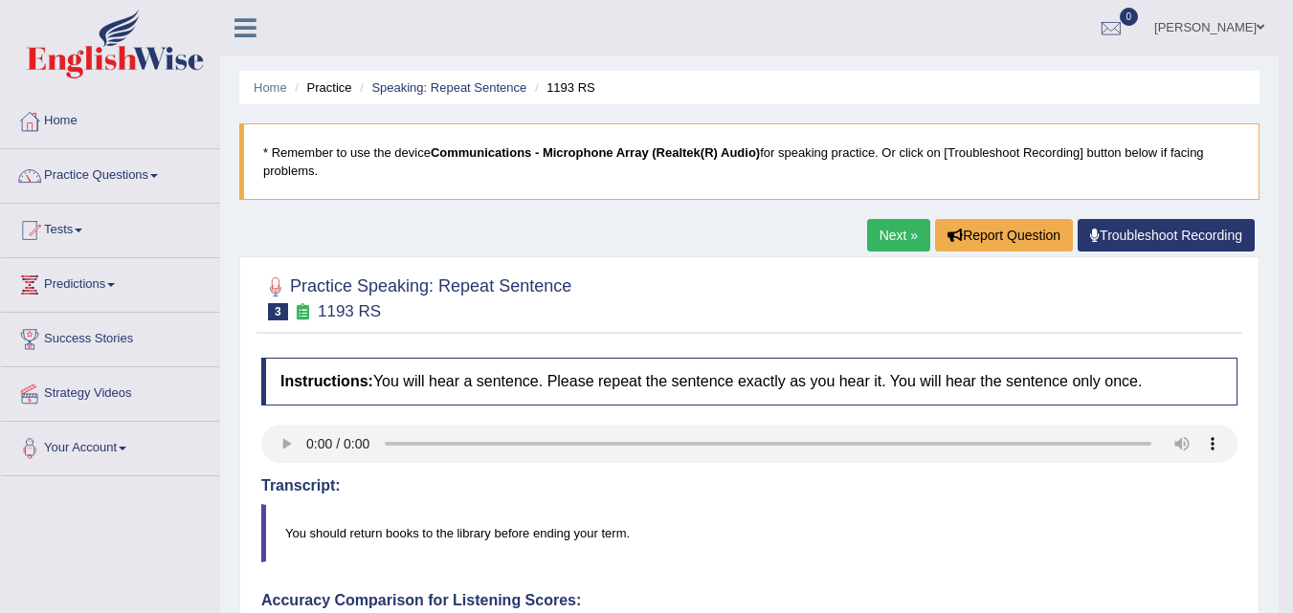
click at [1249, 19] on link "Mary Healy" at bounding box center [1209, 25] width 139 height 50
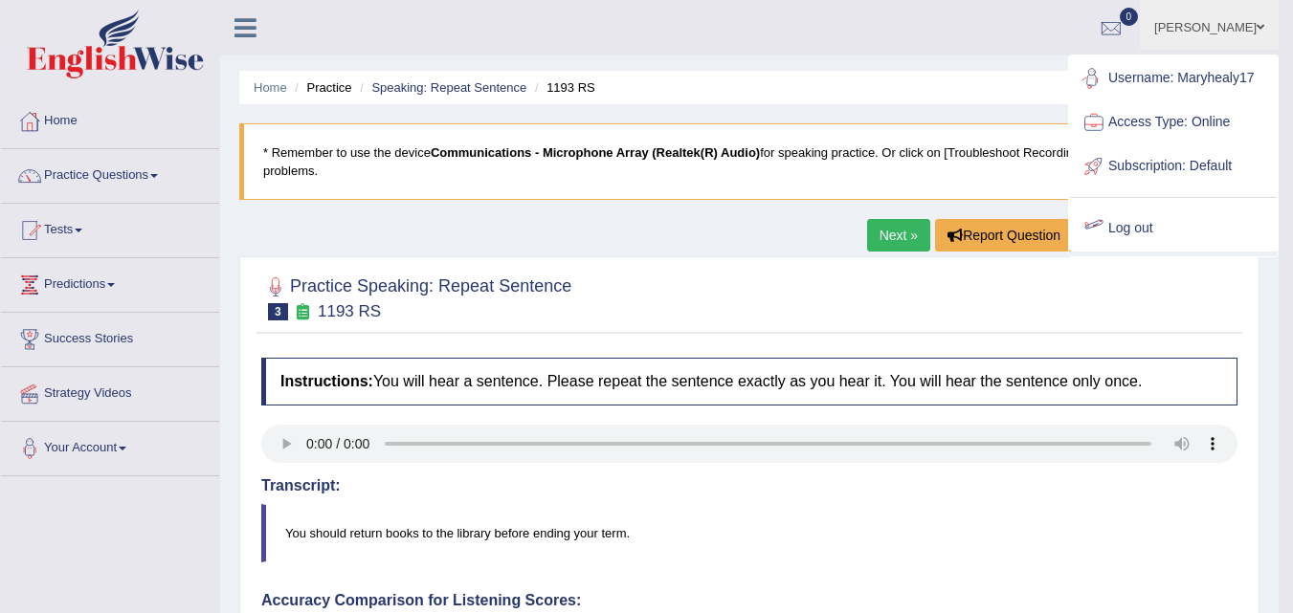
click at [1165, 231] on link "Log out" at bounding box center [1173, 229] width 207 height 44
